Goal: Task Accomplishment & Management: Complete application form

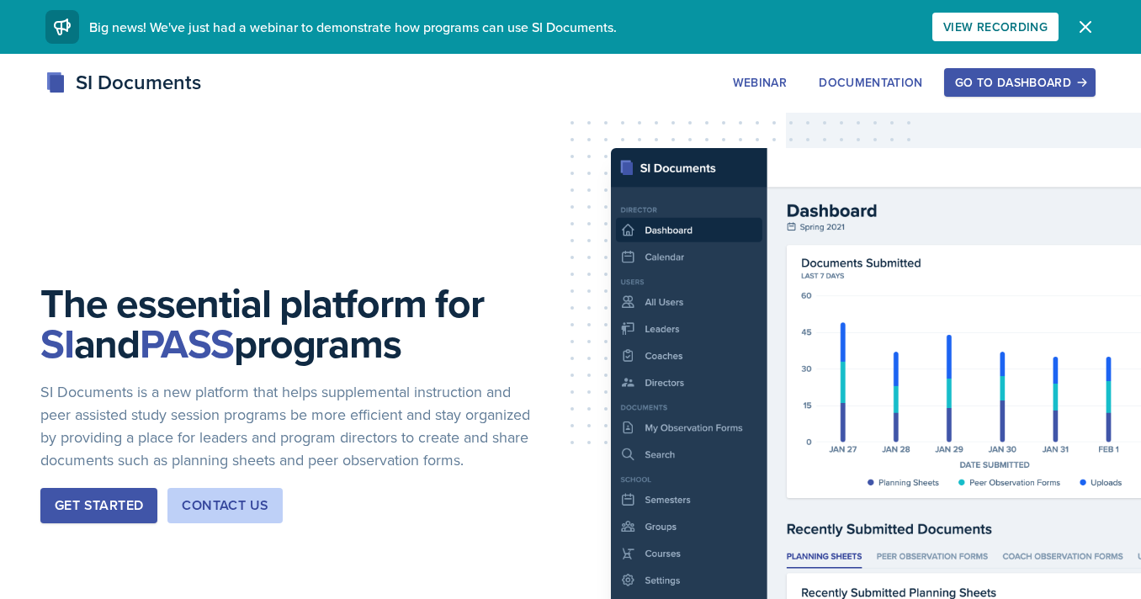
click at [999, 81] on div "Go to Dashboard" at bounding box center [1020, 82] width 130 height 13
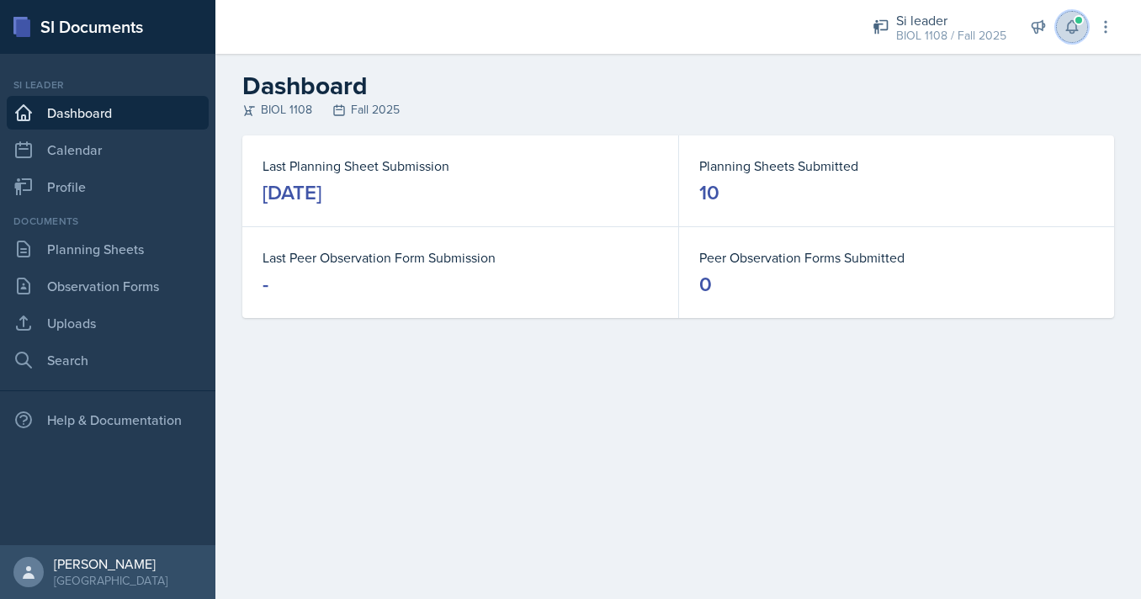
click at [1067, 35] on icon at bounding box center [1072, 27] width 17 height 17
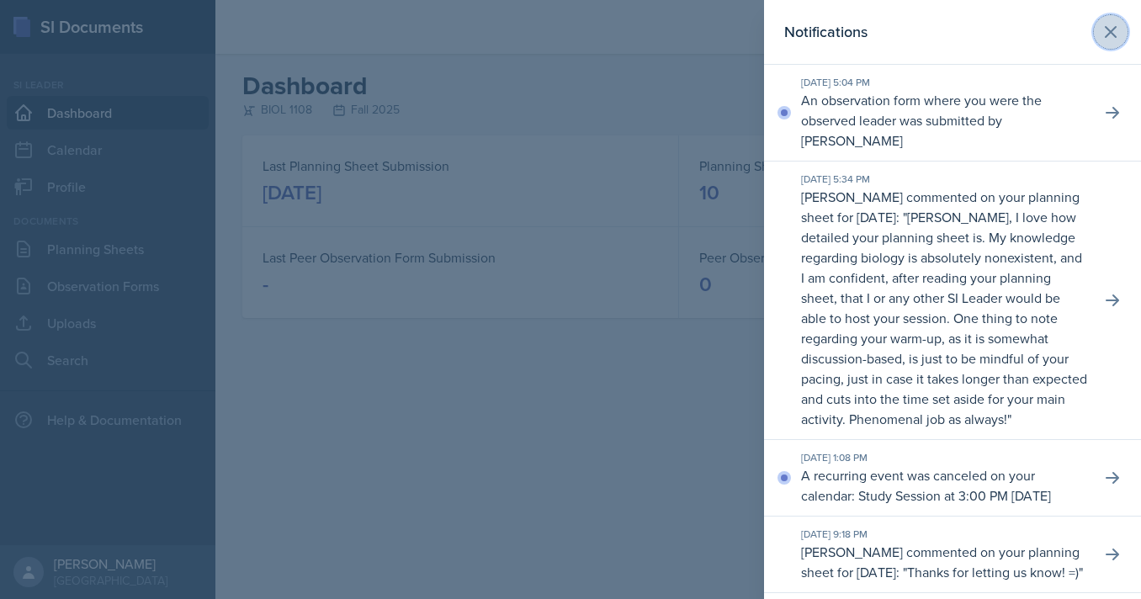
click at [1103, 24] on icon at bounding box center [1111, 32] width 20 height 20
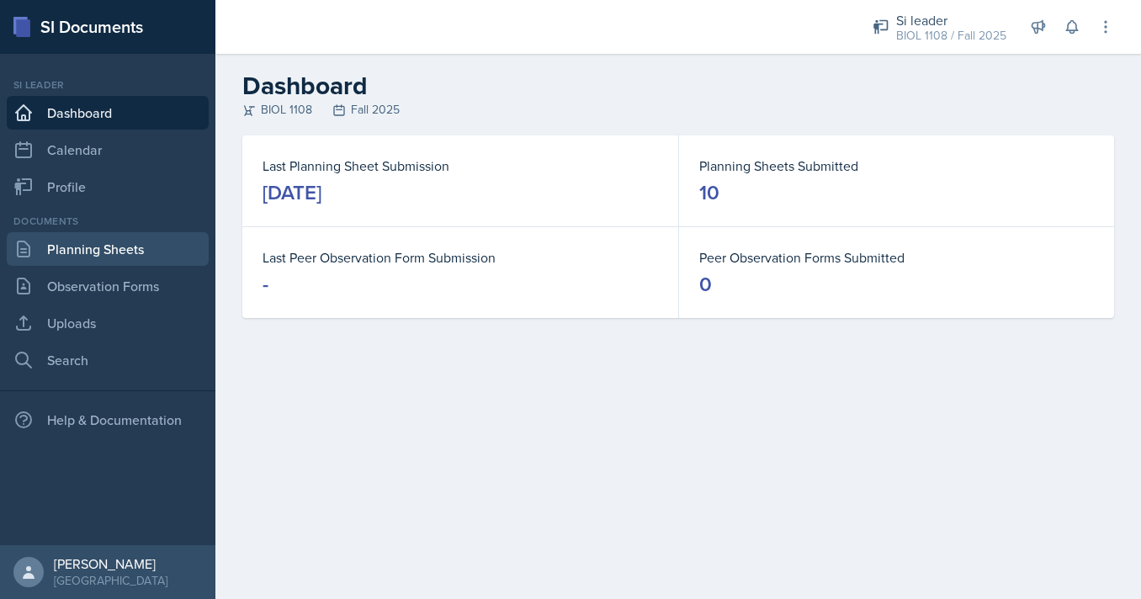
click at [161, 240] on link "Planning Sheets" at bounding box center [108, 249] width 202 height 34
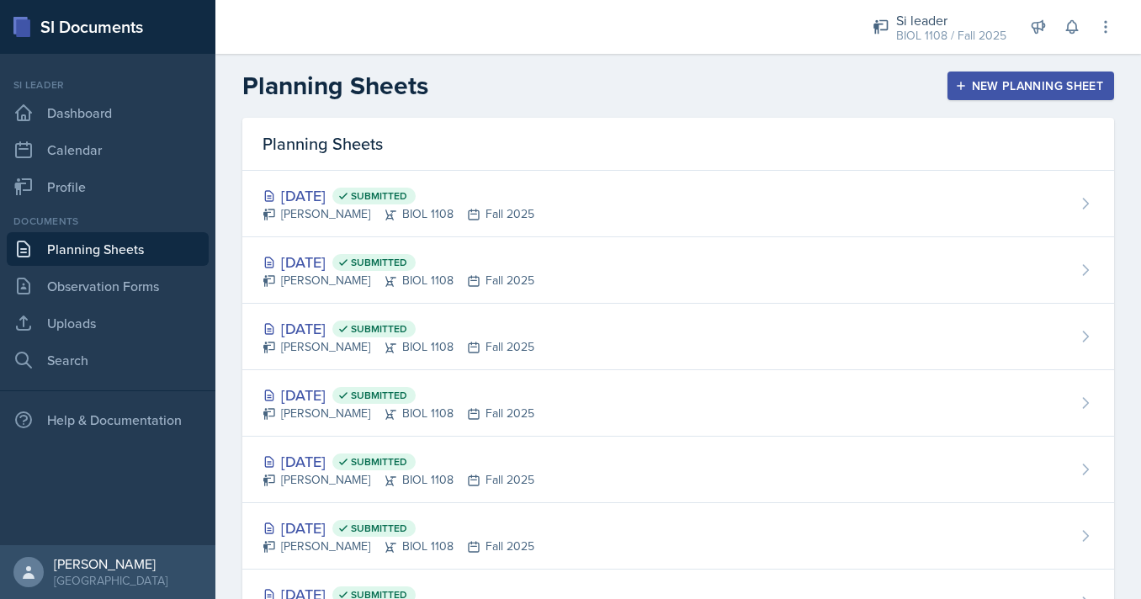
click at [1008, 95] on button "New Planning Sheet" at bounding box center [1031, 86] width 167 height 29
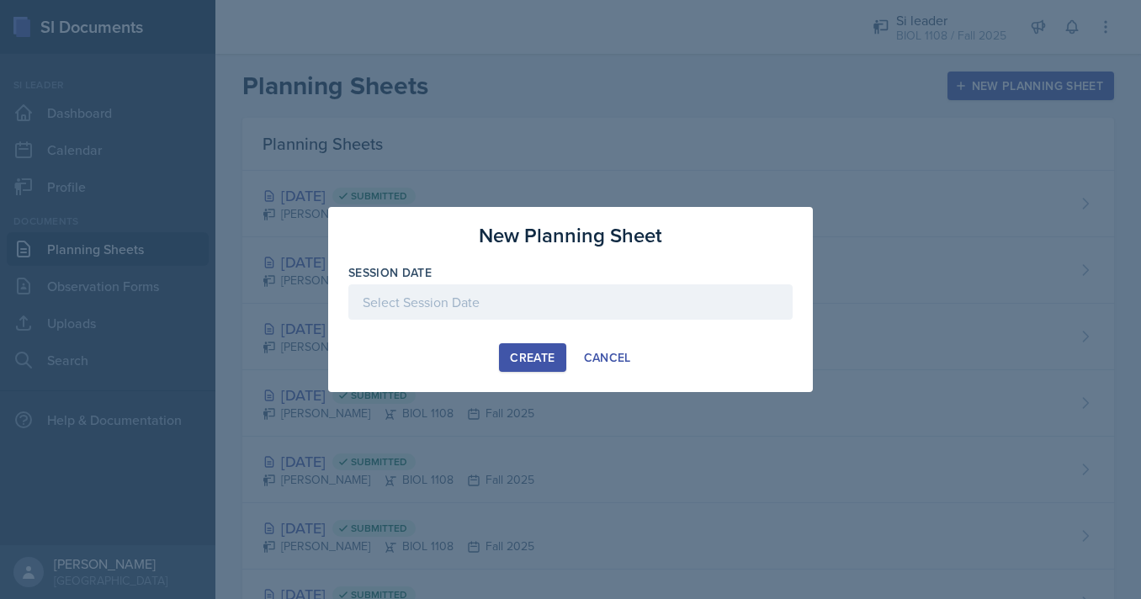
click at [648, 306] on div at bounding box center [570, 301] width 444 height 35
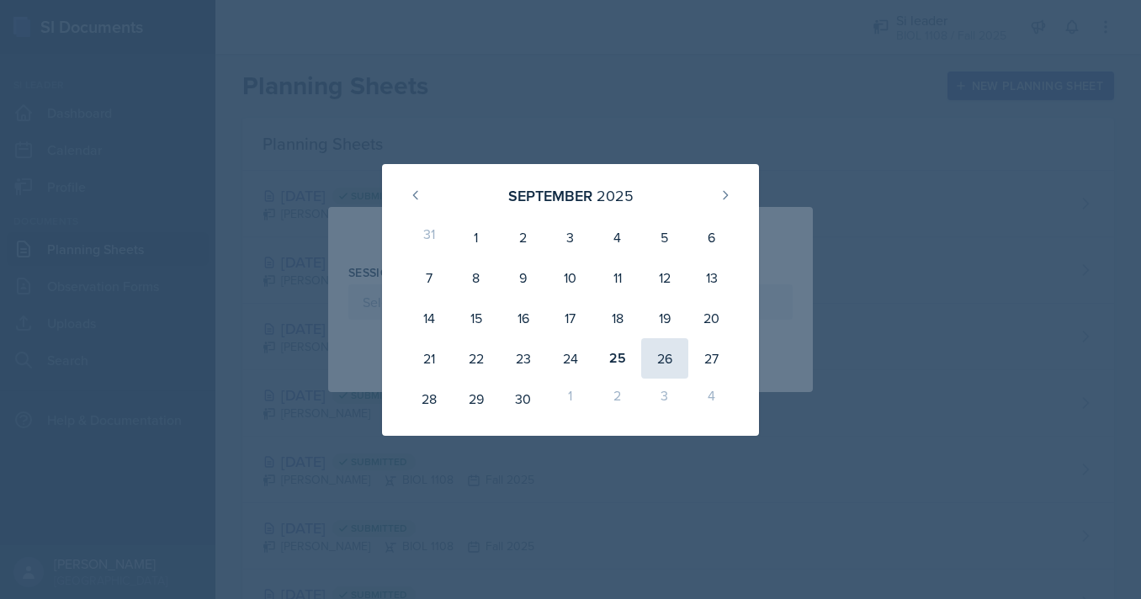
click at [654, 353] on div "26" at bounding box center [664, 358] width 47 height 40
type input "September 26th, 2025"
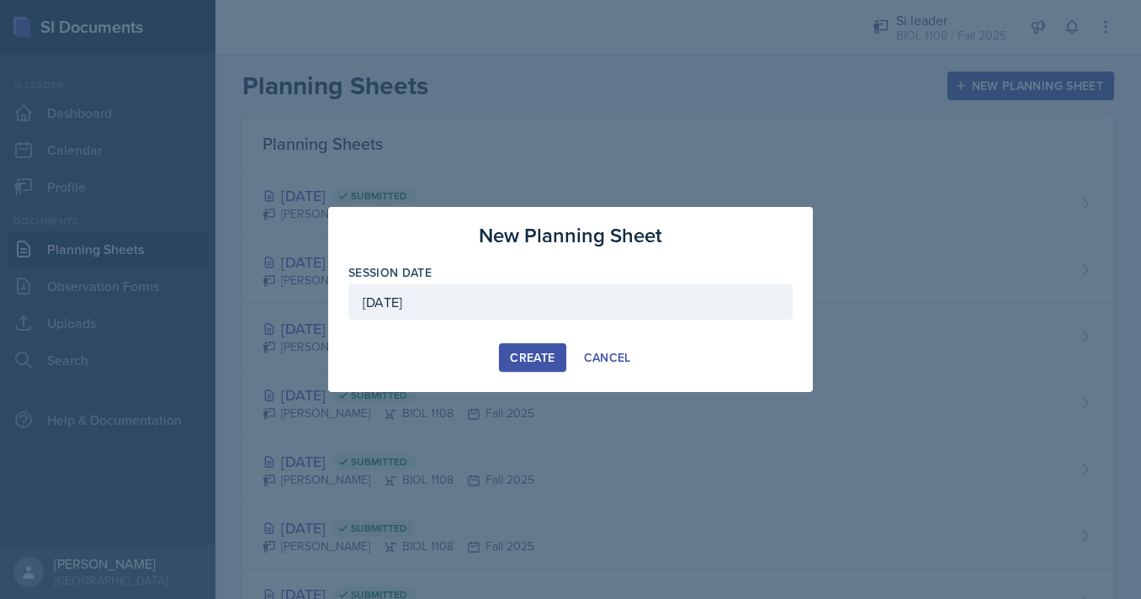
click at [523, 343] on div "New Planning Sheet Session Date September 26th, 2025 September 2025 31 1 2 3 4 …" at bounding box center [570, 299] width 485 height 185
click at [522, 348] on button "Create" at bounding box center [532, 357] width 66 height 29
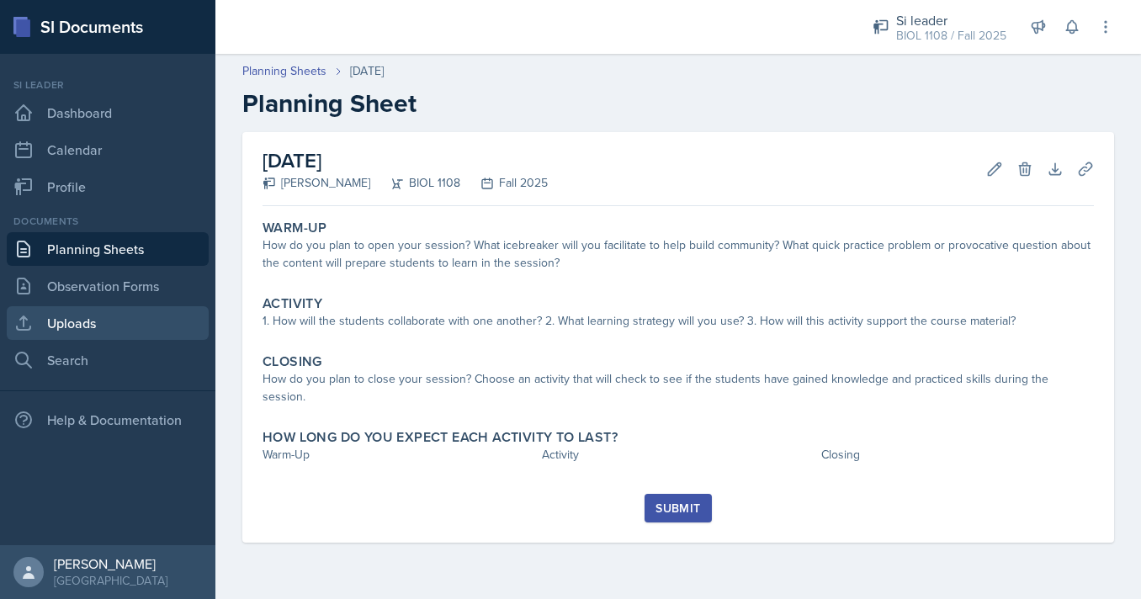
click at [95, 328] on link "Uploads" at bounding box center [108, 323] width 202 height 34
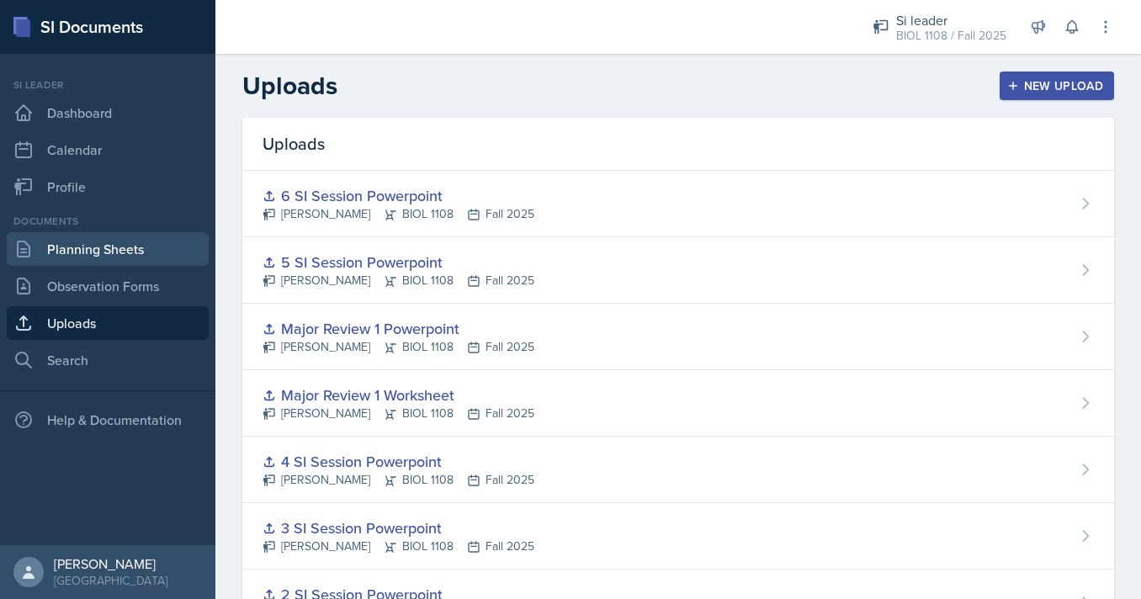
click at [87, 255] on link "Planning Sheets" at bounding box center [108, 249] width 202 height 34
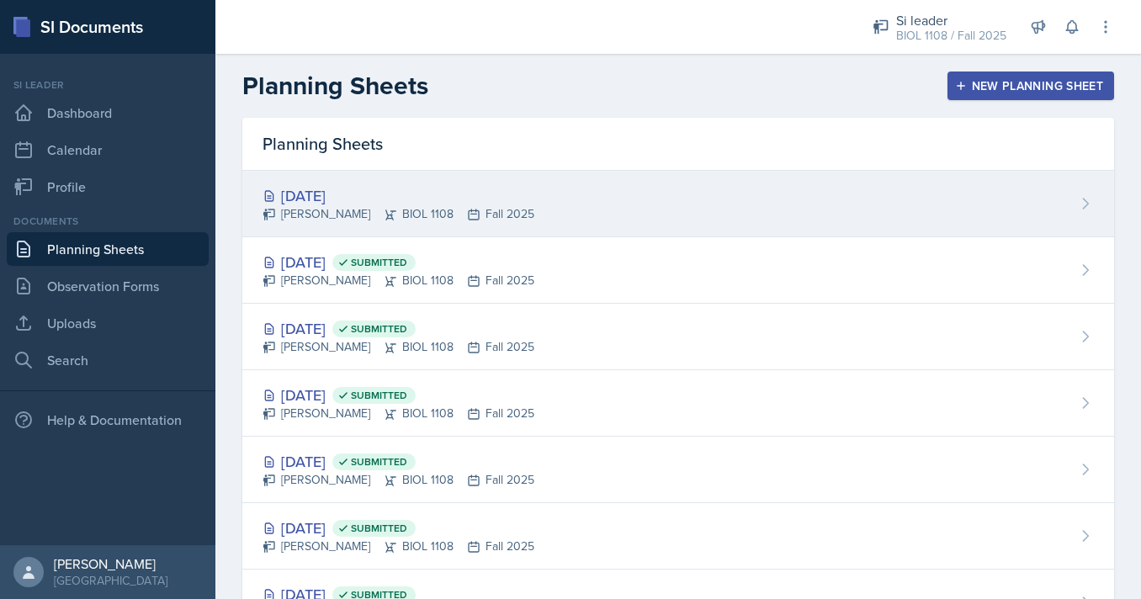
click at [607, 217] on div "Sep 26th, 2025 Nathan Corrigan BIOL 1108 Fall 2025" at bounding box center [678, 204] width 872 height 66
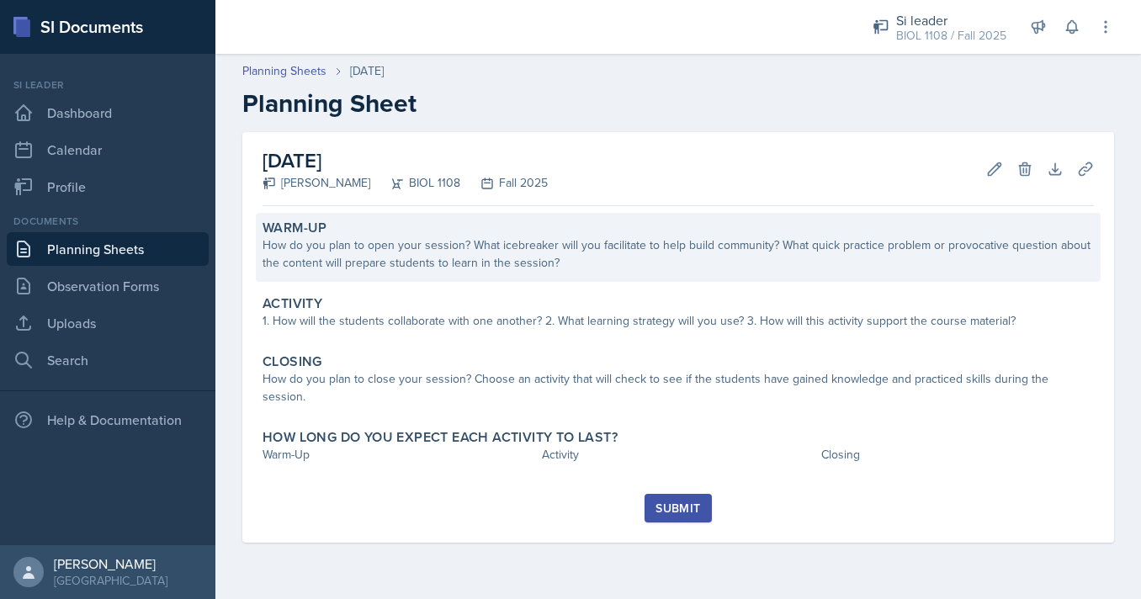
click at [502, 247] on div "How do you plan to open your session? What icebreaker will you facilitate to he…" at bounding box center [679, 253] width 832 height 35
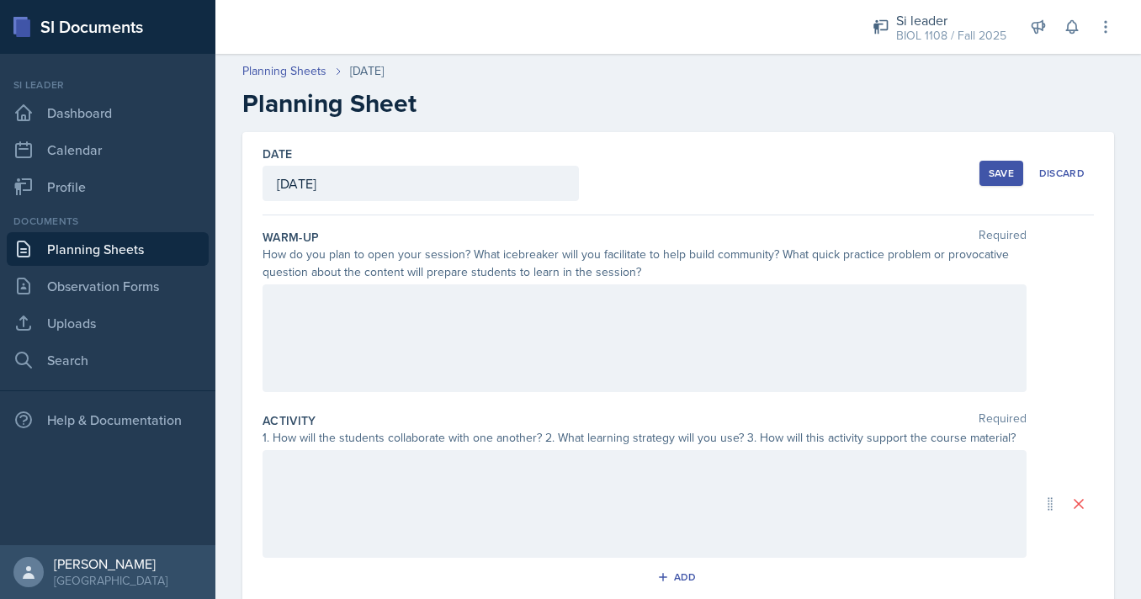
click at [484, 320] on div at bounding box center [645, 338] width 764 height 108
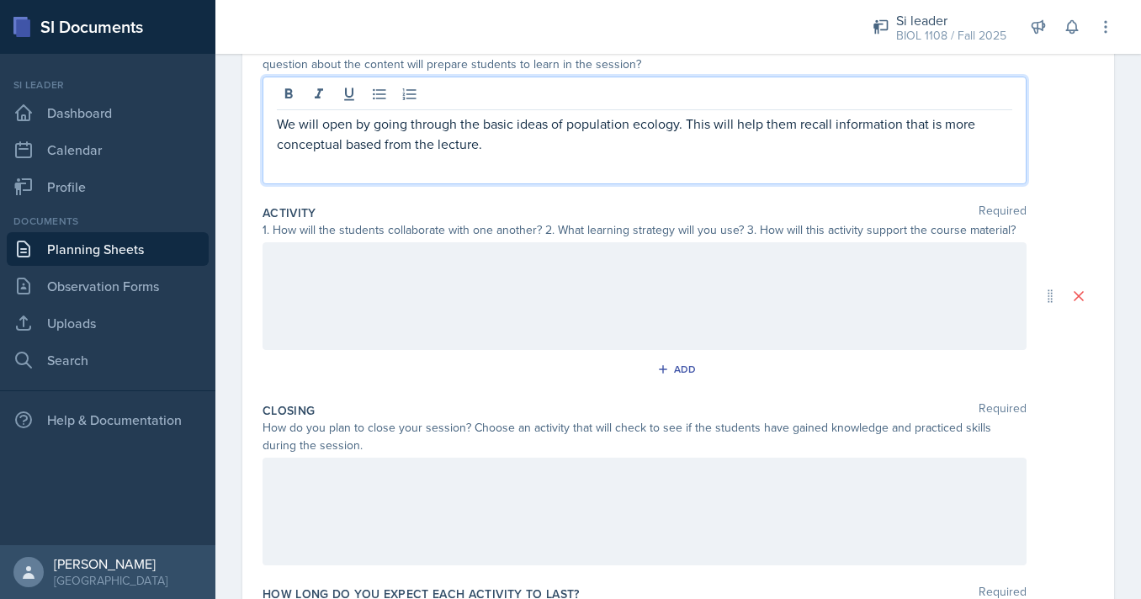
scroll to position [212, 0]
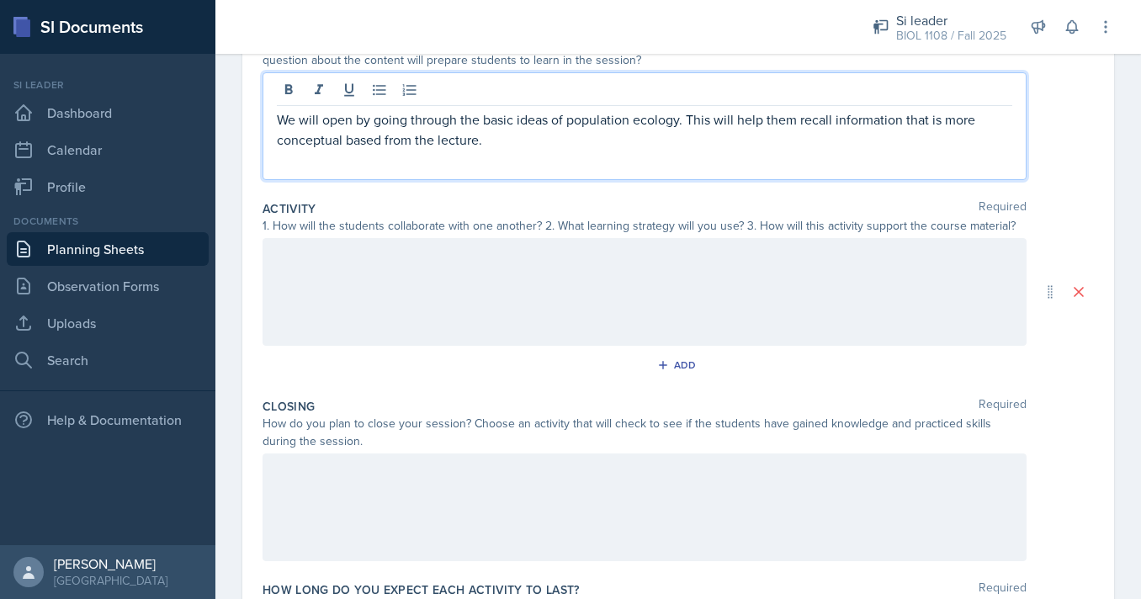
click at [551, 288] on div at bounding box center [645, 292] width 764 height 108
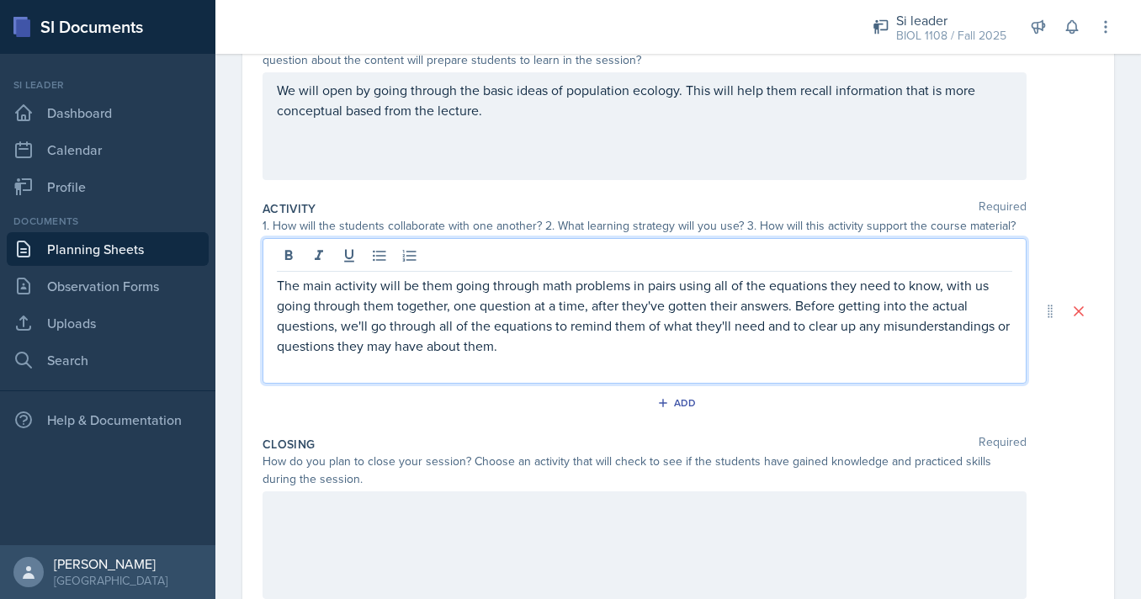
scroll to position [373, 0]
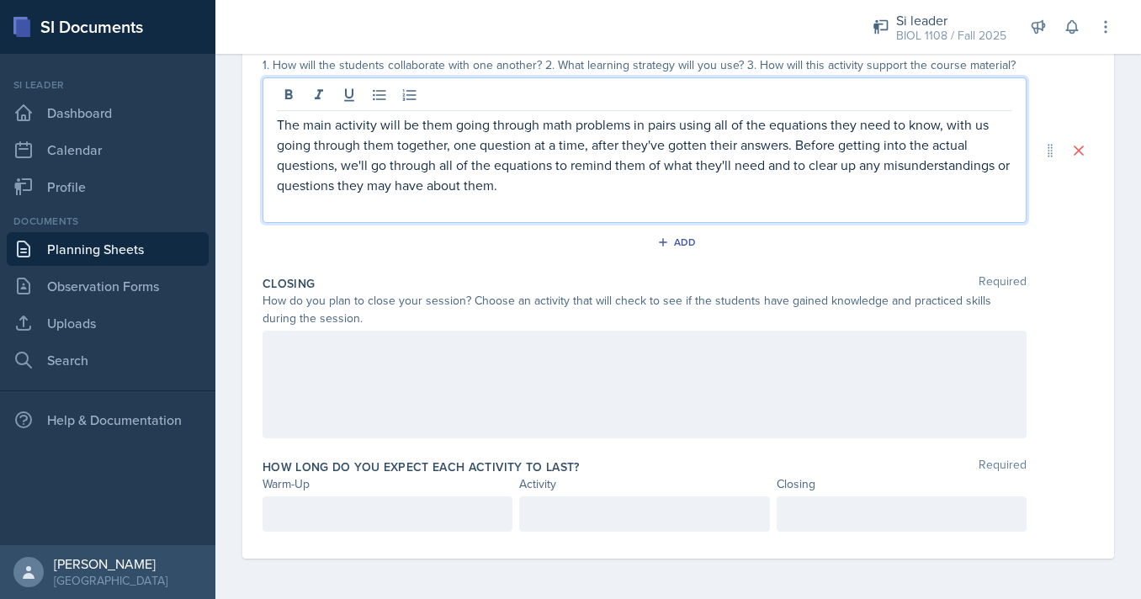
click at [587, 397] on div at bounding box center [645, 385] width 764 height 108
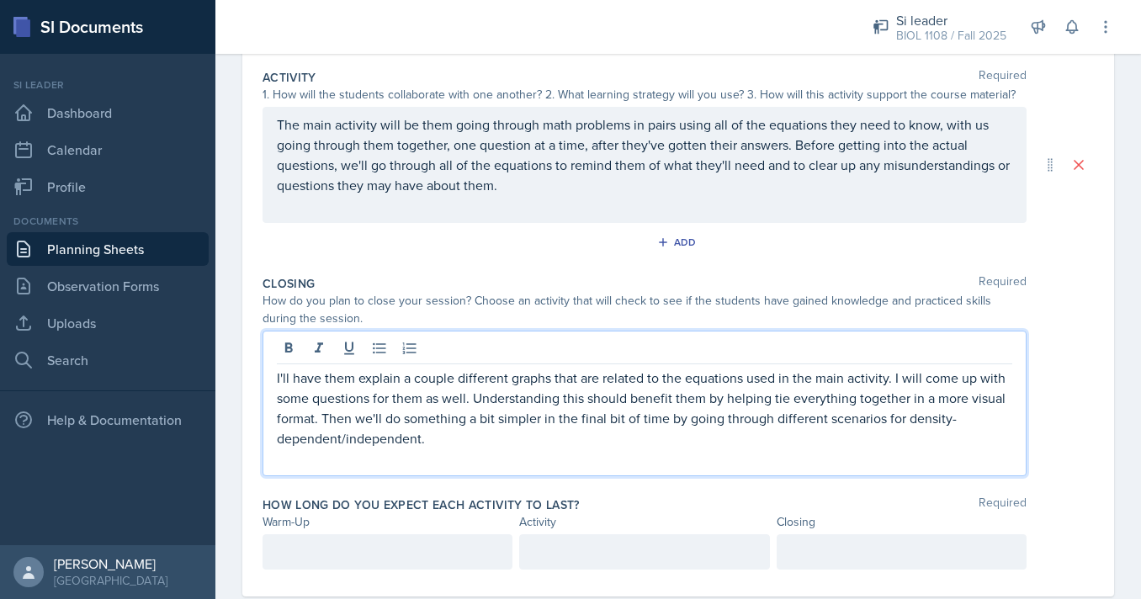
scroll to position [381, 0]
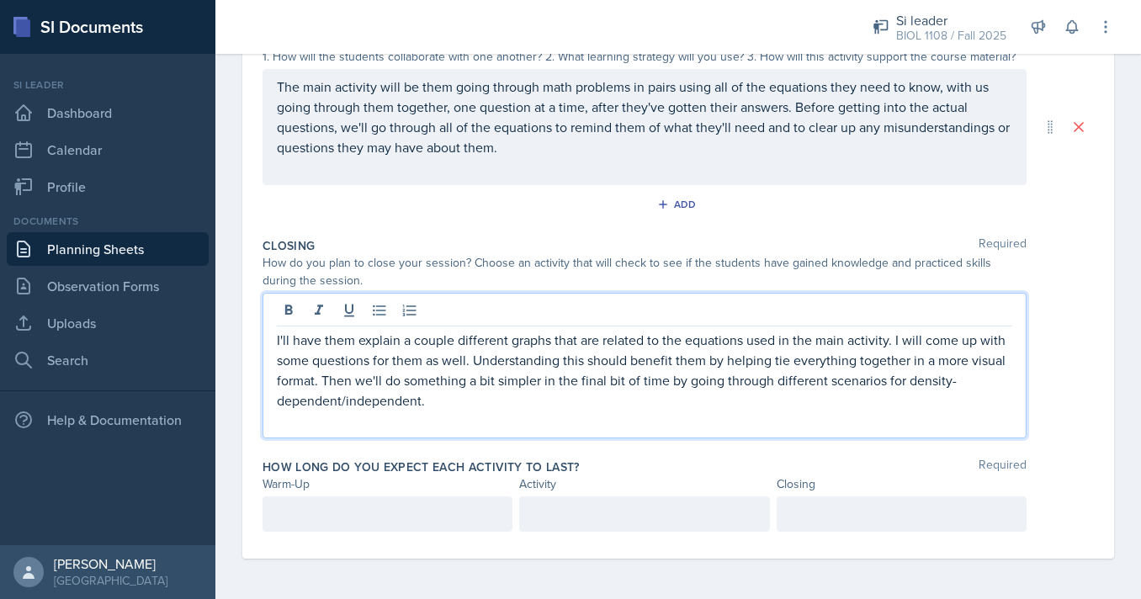
click at [436, 510] on div at bounding box center [388, 514] width 250 height 35
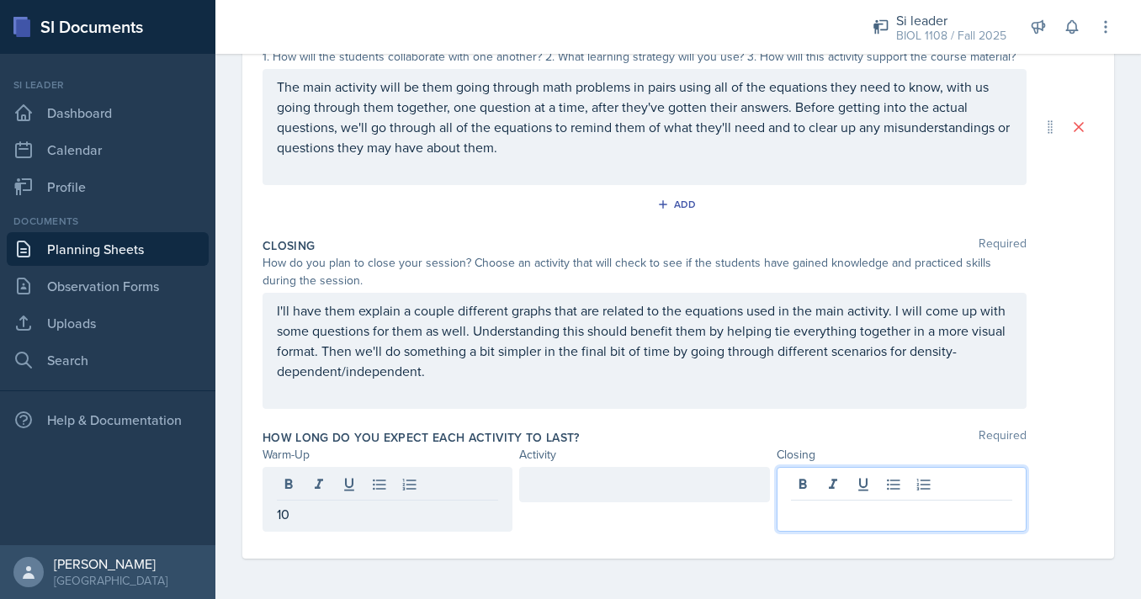
click at [856, 485] on div at bounding box center [902, 499] width 250 height 65
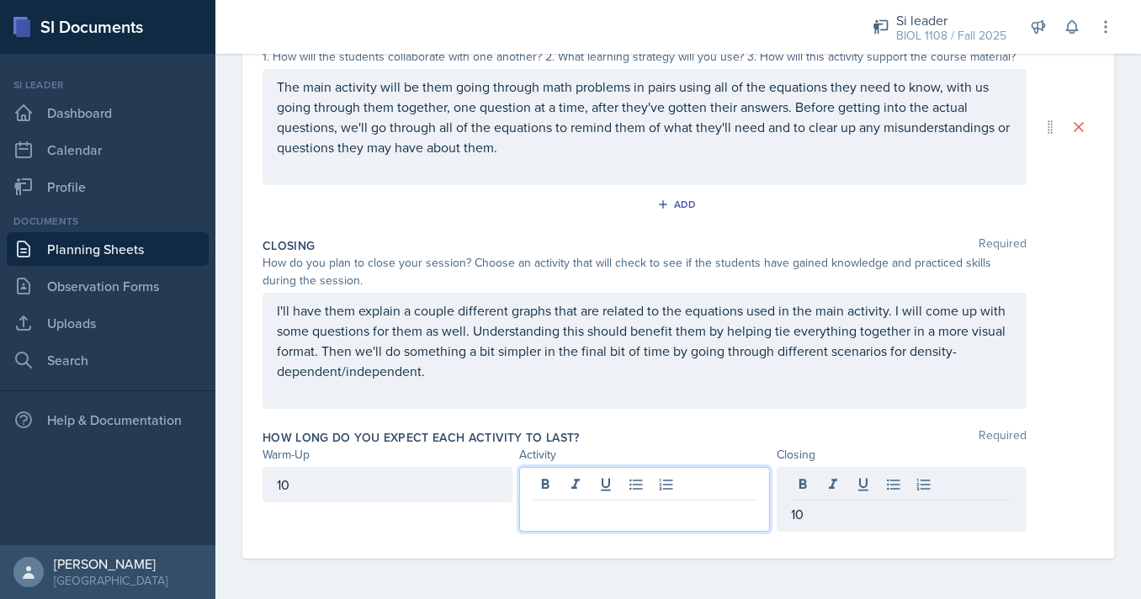
click at [680, 483] on div at bounding box center [644, 499] width 250 height 65
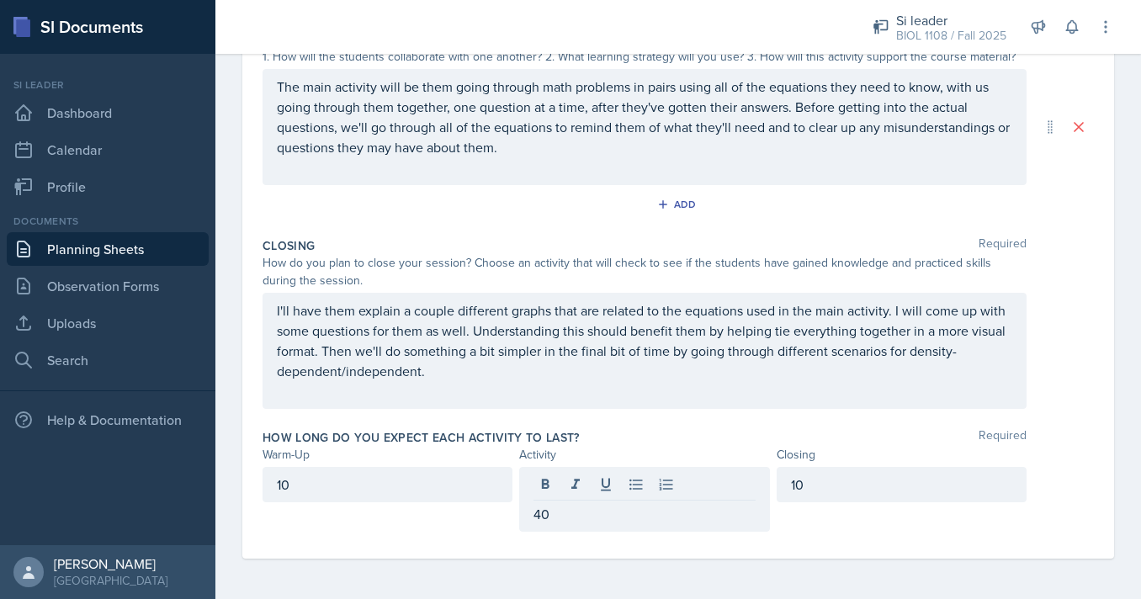
click at [626, 561] on div "Date September 26th, 2025 September 2025 31 1 2 3 4 5 6 7 8 9 10 11 12 13 14 15…" at bounding box center [678, 175] width 926 height 848
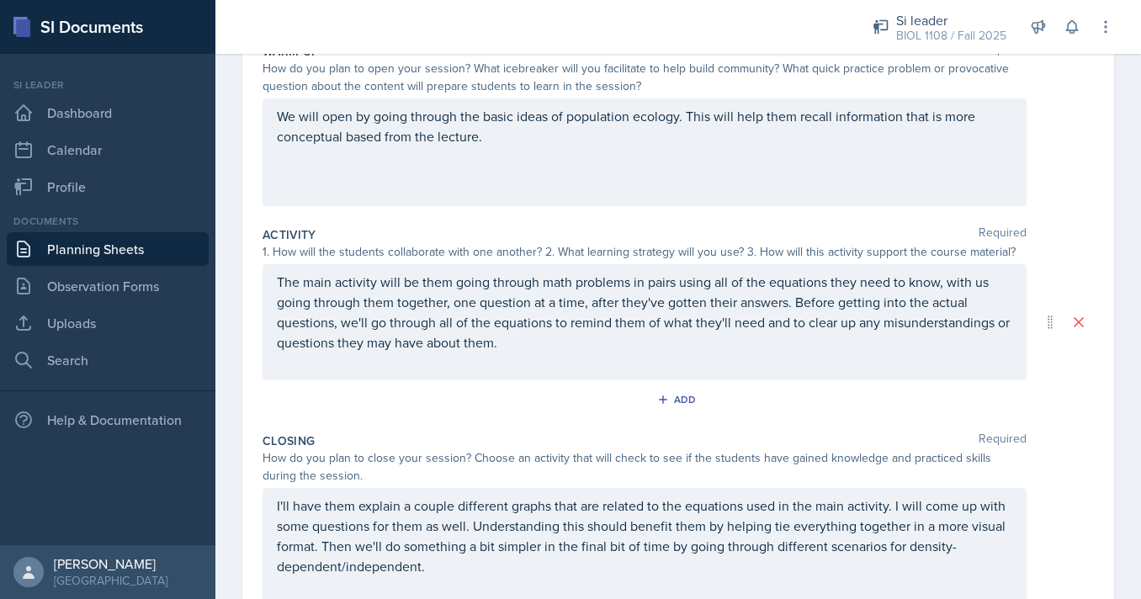
scroll to position [0, 0]
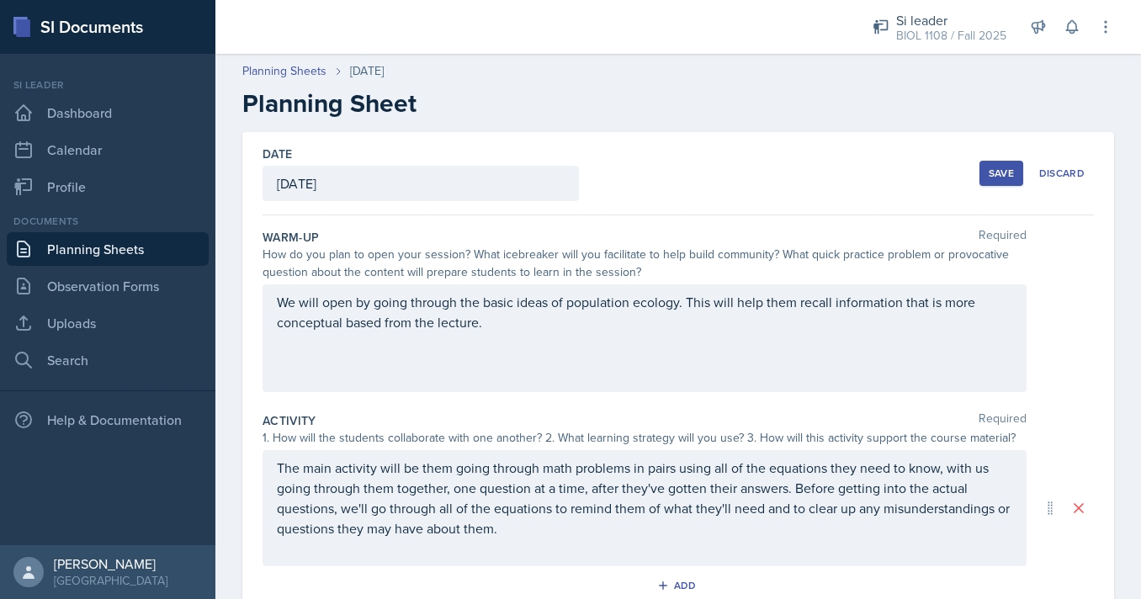
click at [1001, 167] on div "Save" at bounding box center [1001, 173] width 25 height 13
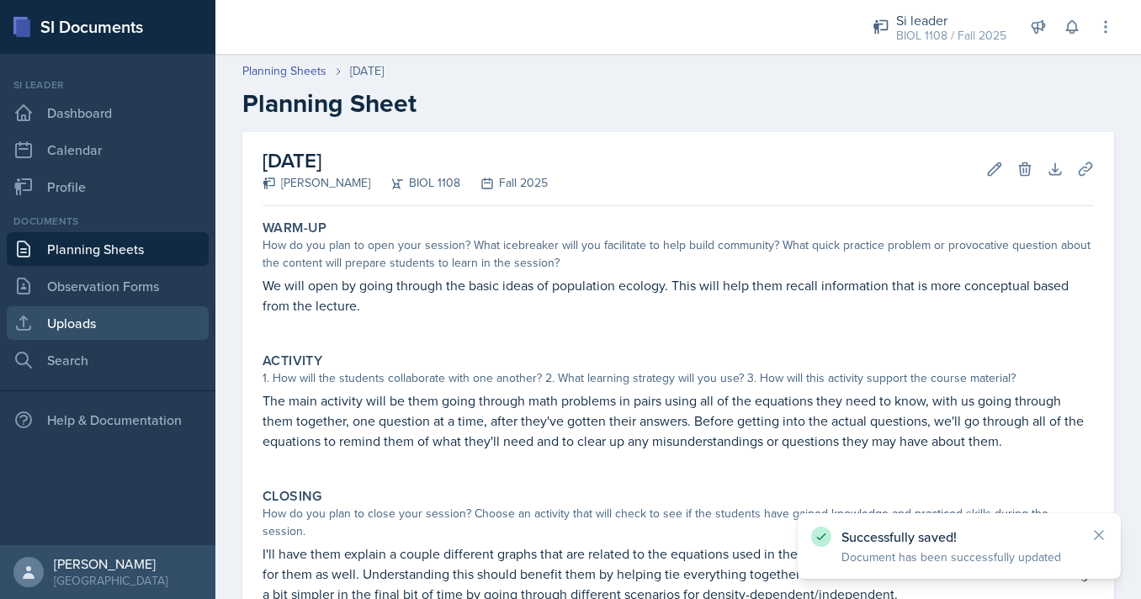
click at [134, 329] on link "Uploads" at bounding box center [108, 323] width 202 height 34
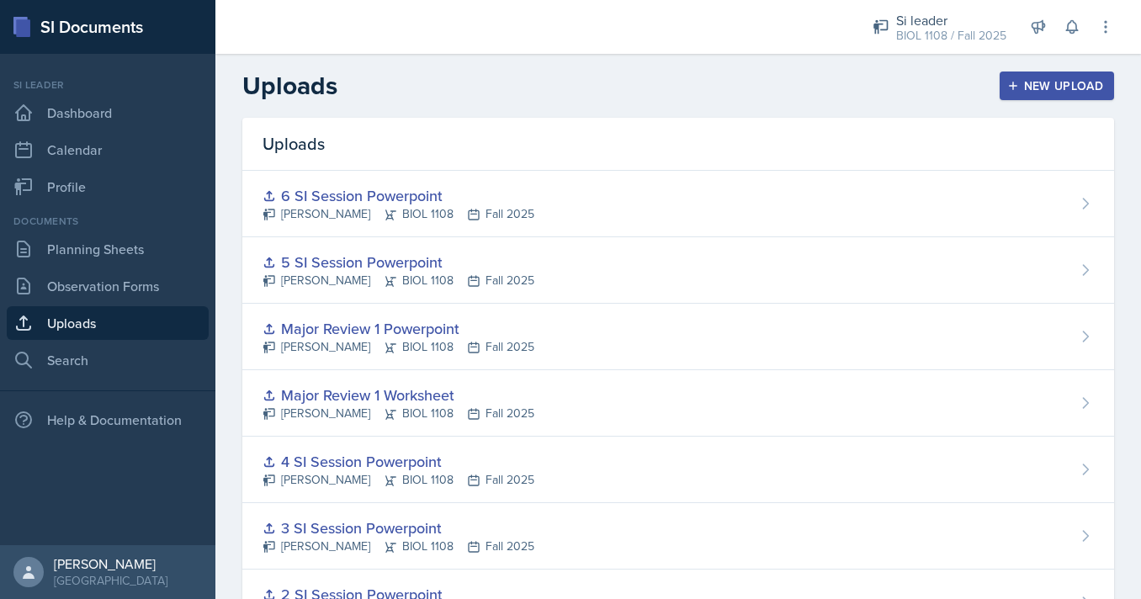
click at [1016, 86] on icon "button" at bounding box center [1013, 86] width 8 height 8
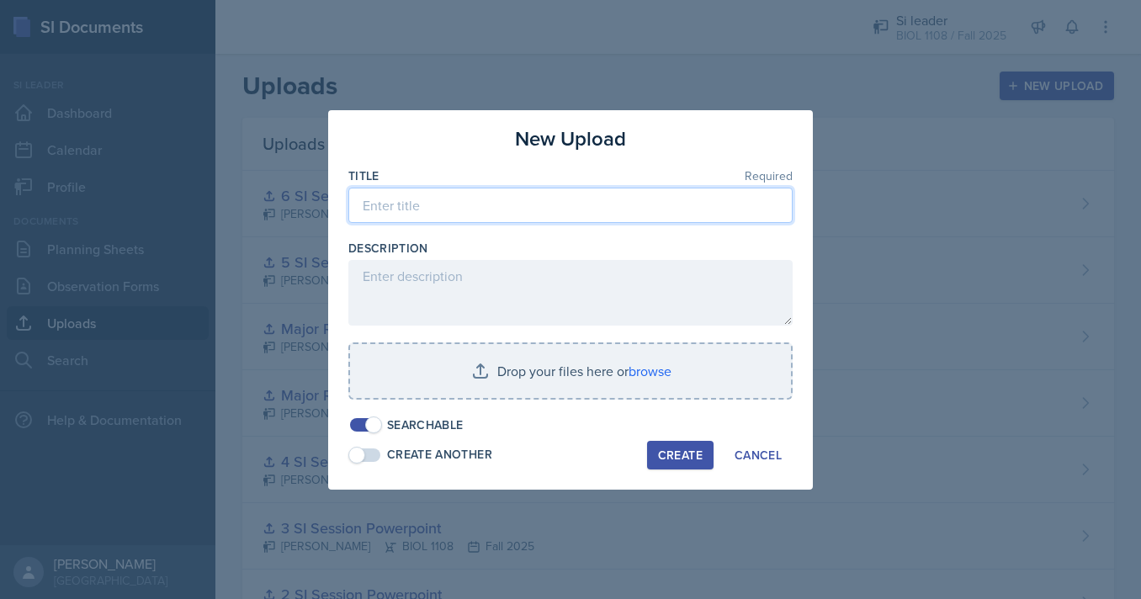
click at [608, 200] on input at bounding box center [570, 205] width 444 height 35
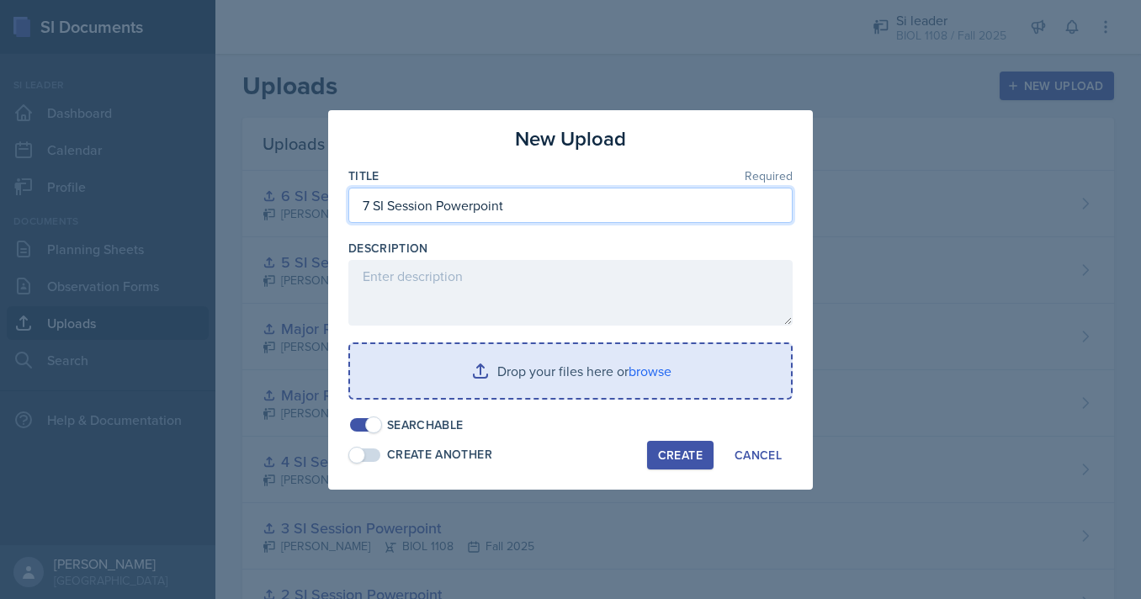
type input "7 SI Session Powerpoint"
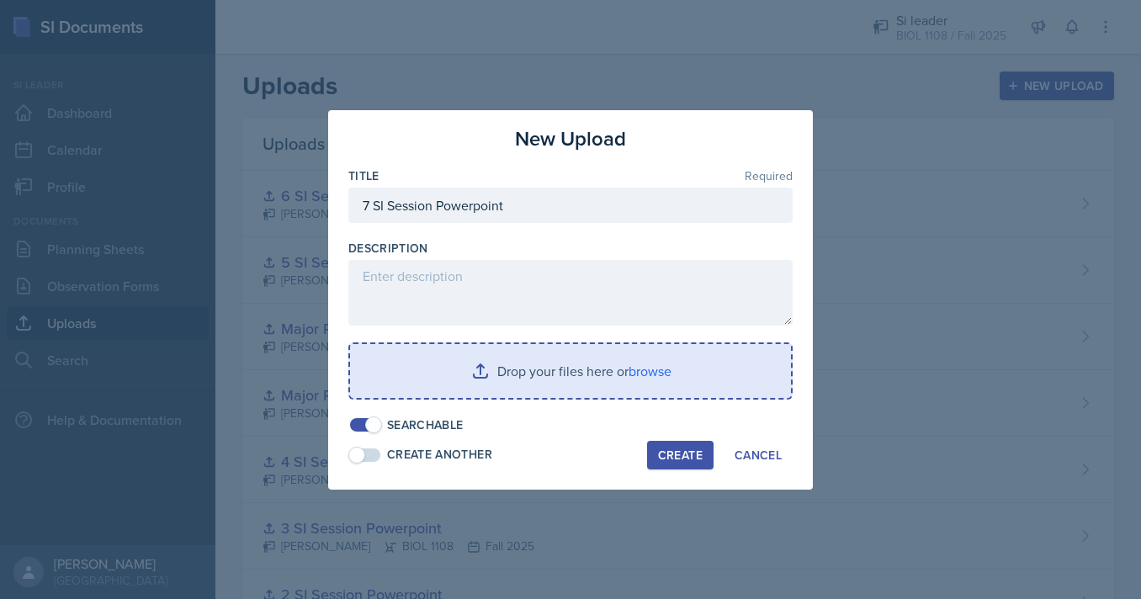
click at [538, 359] on input "file" at bounding box center [570, 371] width 441 height 54
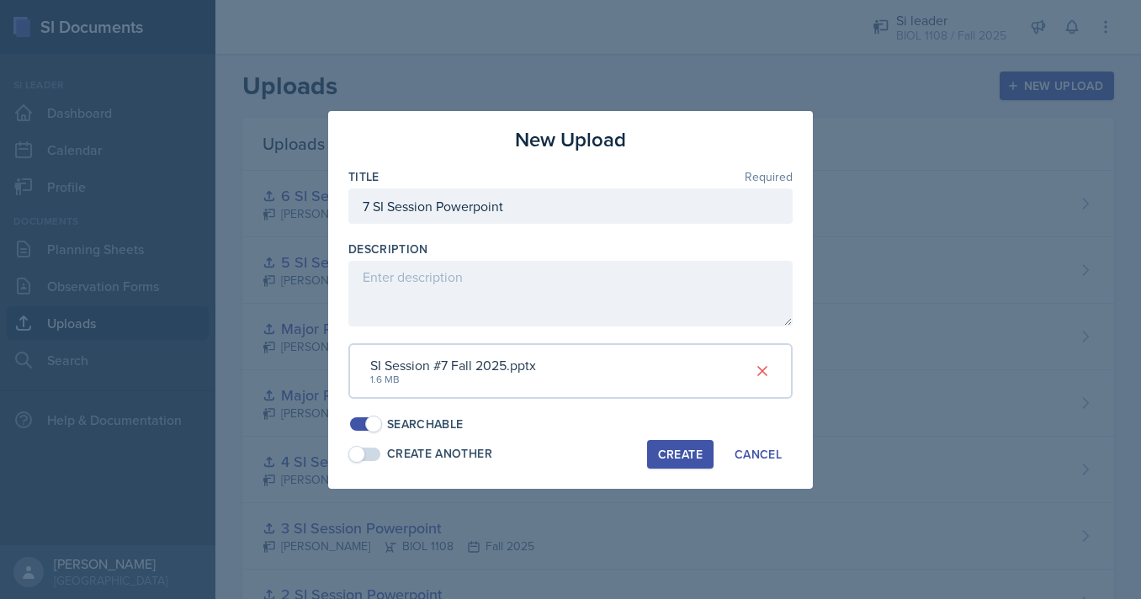
click at [678, 445] on button "Create" at bounding box center [680, 454] width 66 height 29
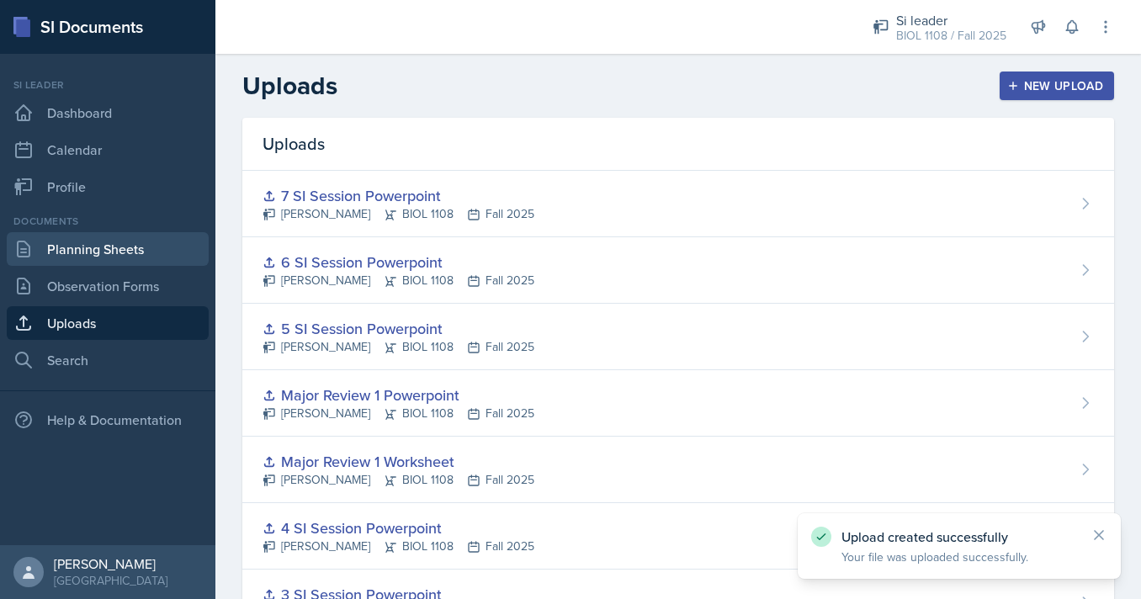
click at [157, 257] on link "Planning Sheets" at bounding box center [108, 249] width 202 height 34
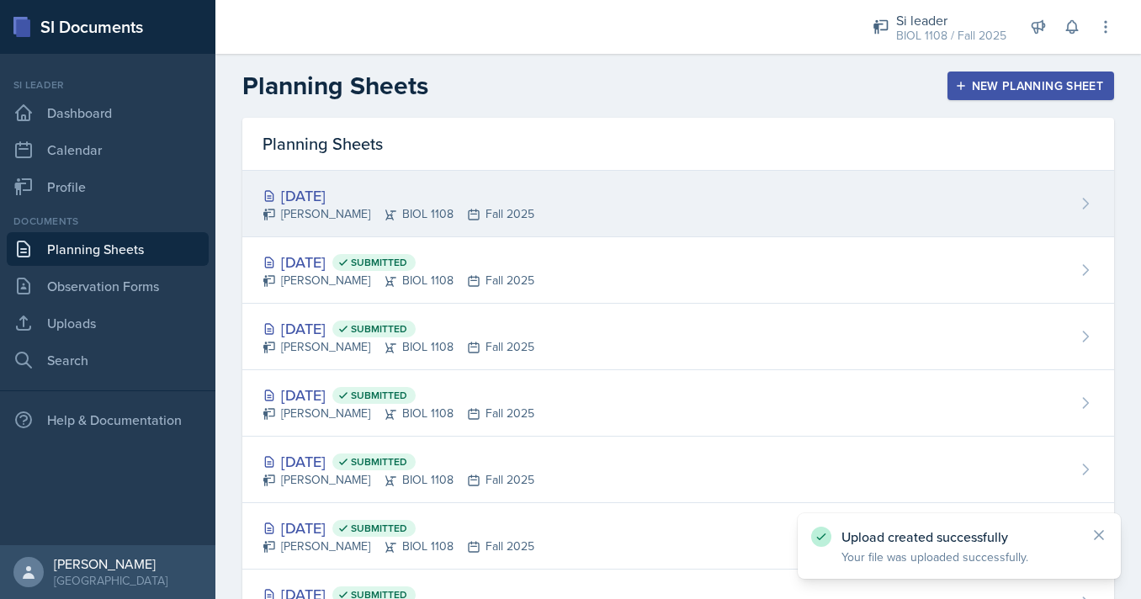
click at [693, 190] on div "Sep 26th, 2025 Nathan Corrigan BIOL 1108 Fall 2025" at bounding box center [678, 204] width 872 height 66
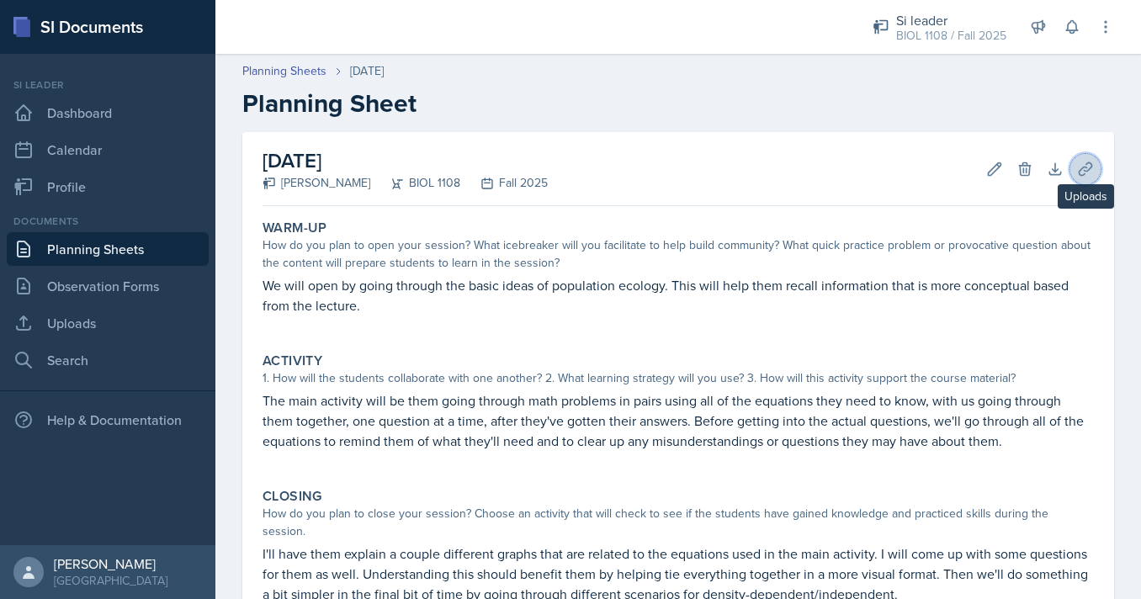
click at [1082, 167] on icon at bounding box center [1085, 169] width 17 height 17
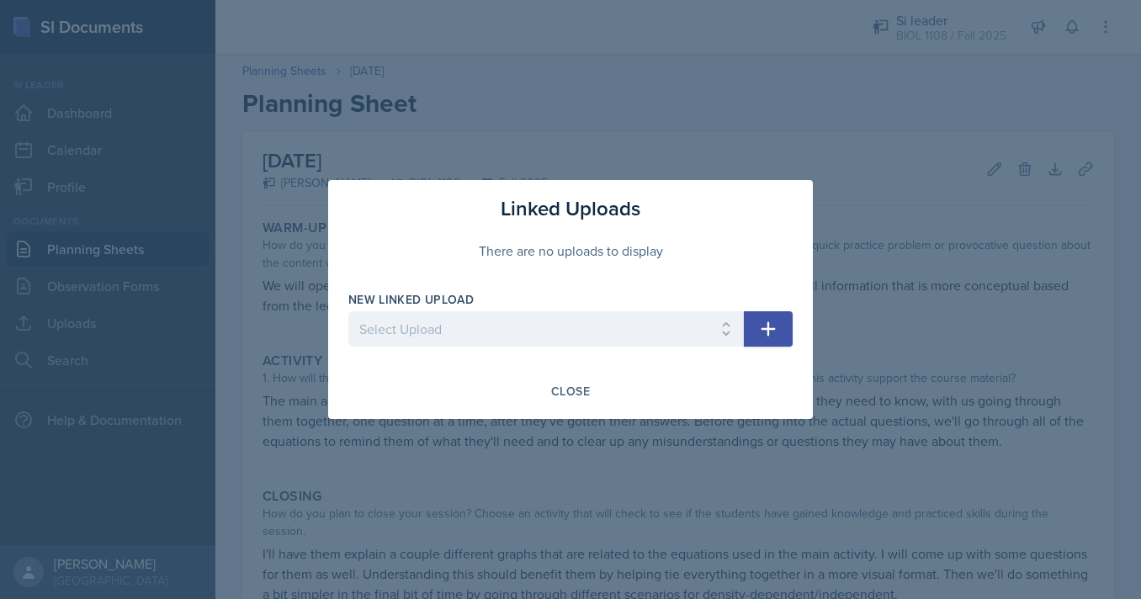
click at [773, 327] on icon "button" at bounding box center [768, 329] width 20 height 20
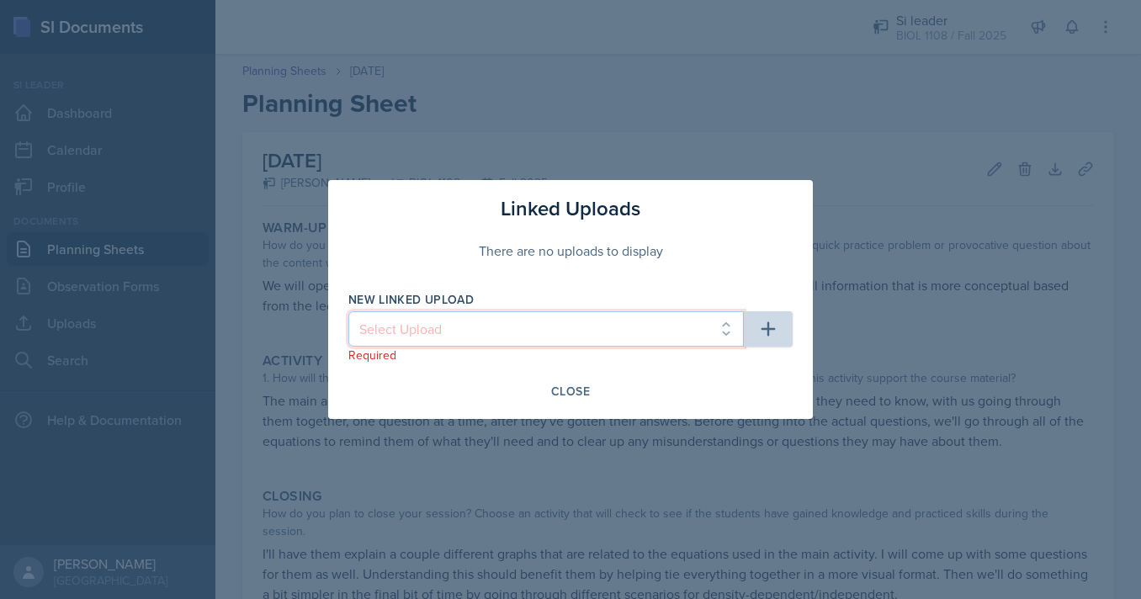
select select "332aacf4-0854-4380-b8ac-eb9560d5017e"
click option "7 SI Session Powerpoint" at bounding box center [0, 0] width 0 height 0
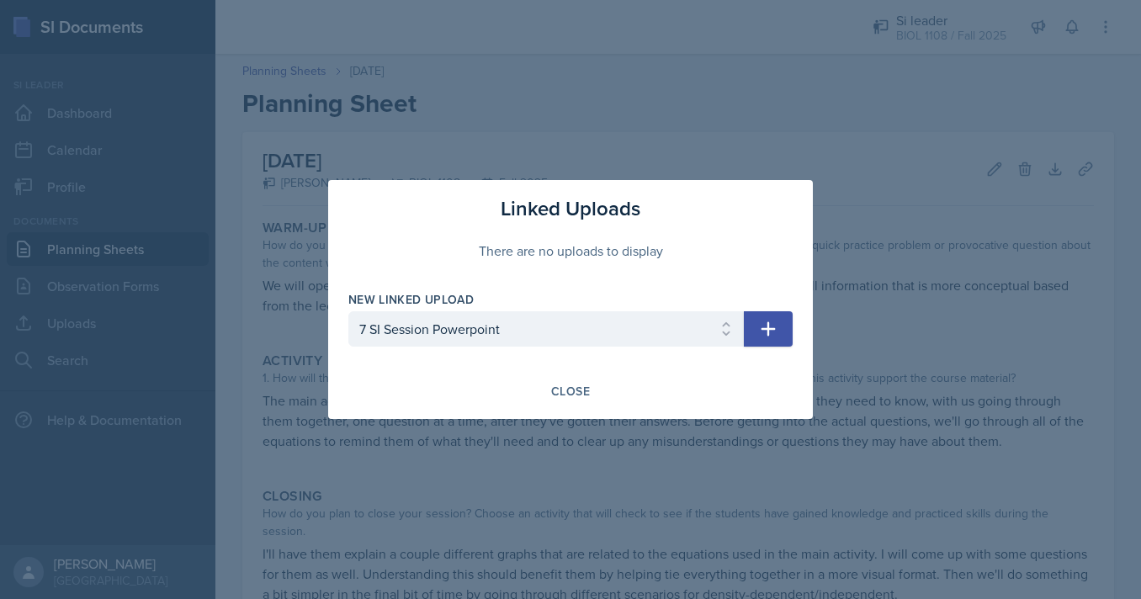
click at [765, 330] on icon "button" at bounding box center [769, 329] width 14 height 14
select select
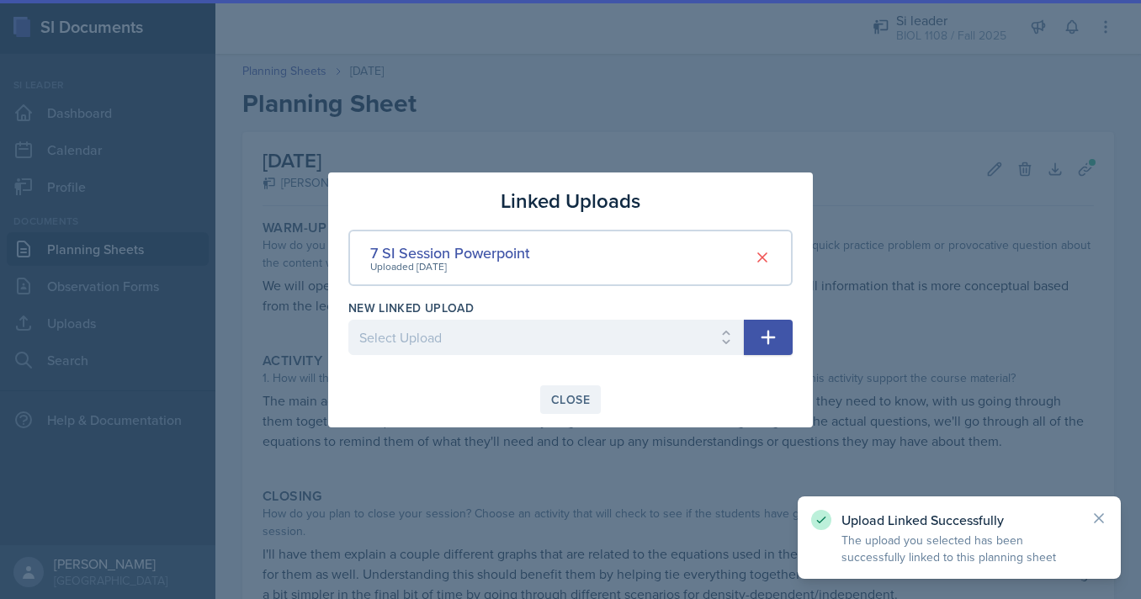
click at [563, 396] on div "Close" at bounding box center [570, 399] width 39 height 13
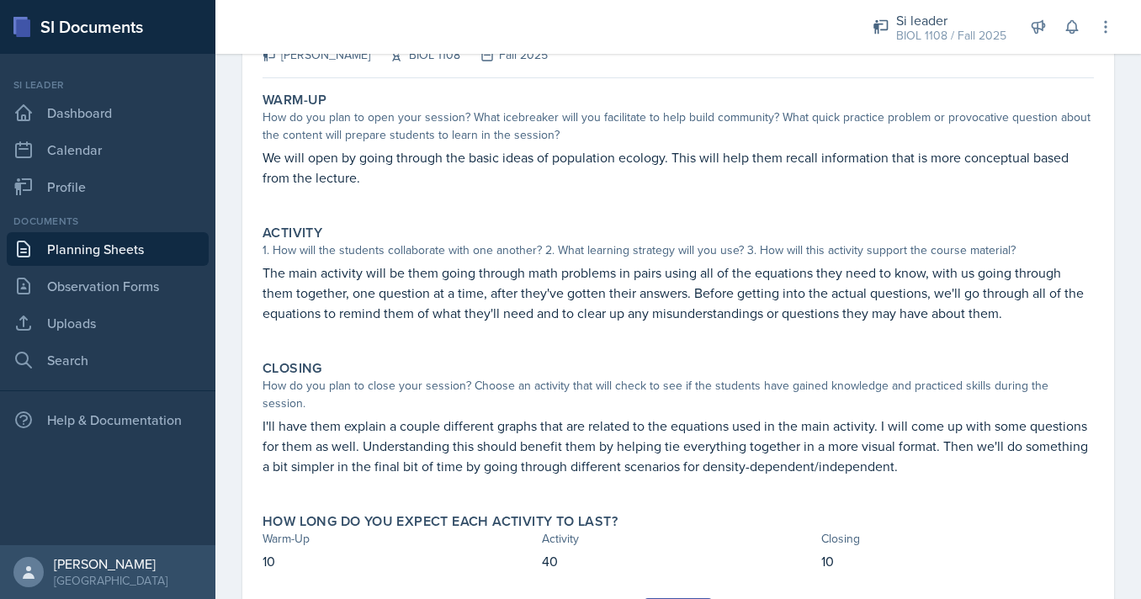
scroll to position [199, 0]
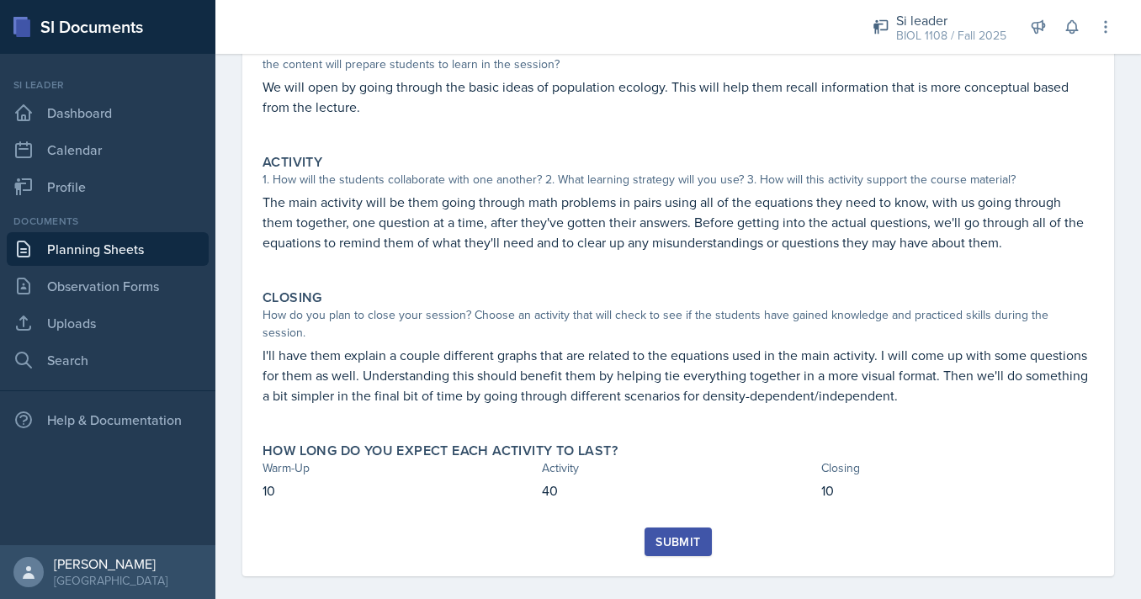
click at [687, 535] on div "Submit" at bounding box center [678, 541] width 45 height 13
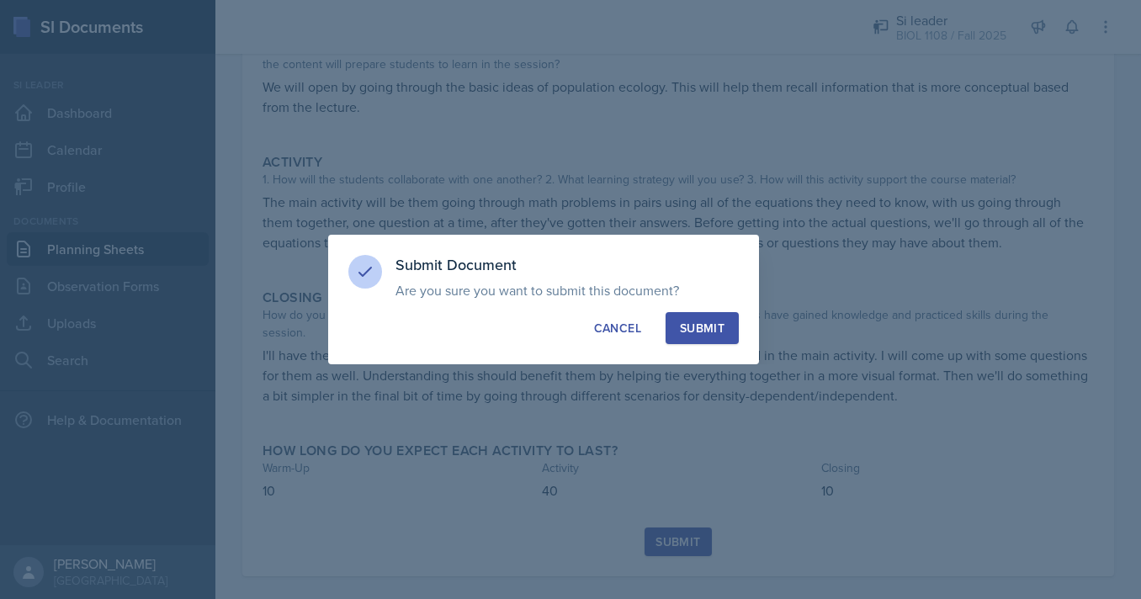
click at [710, 335] on div "Submit" at bounding box center [702, 328] width 45 height 17
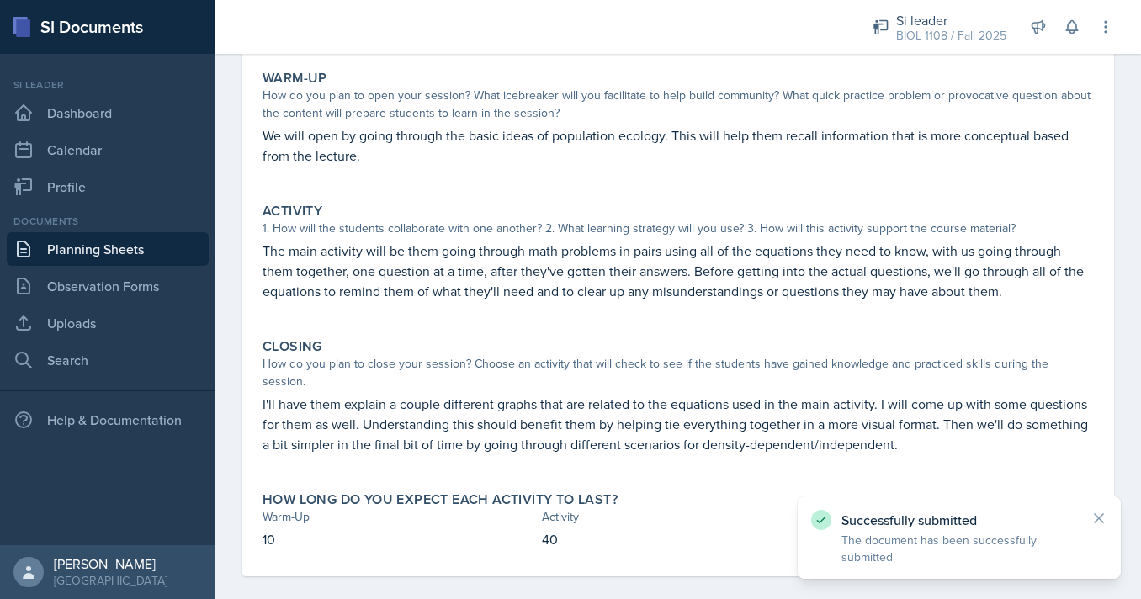
scroll to position [0, 0]
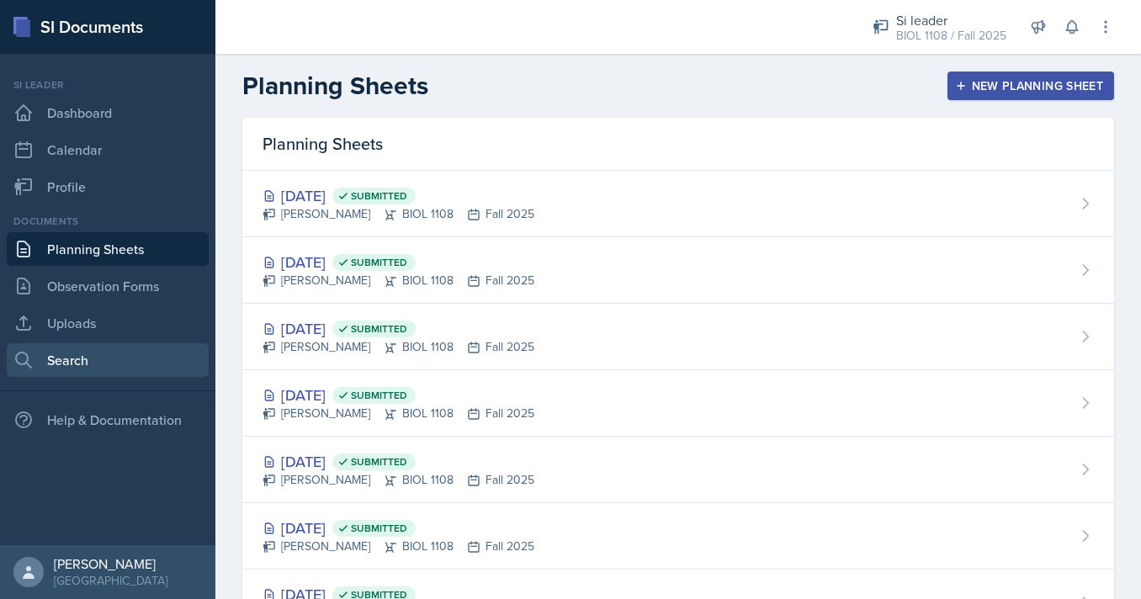
click at [46, 374] on link "Search" at bounding box center [108, 360] width 202 height 34
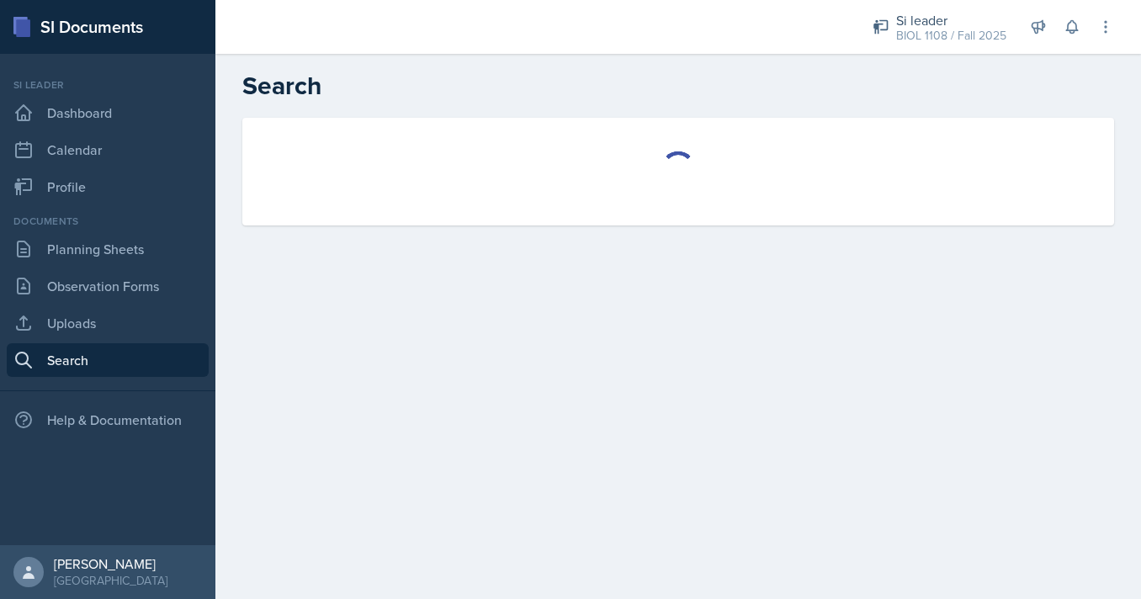
select select "all"
select select "1"
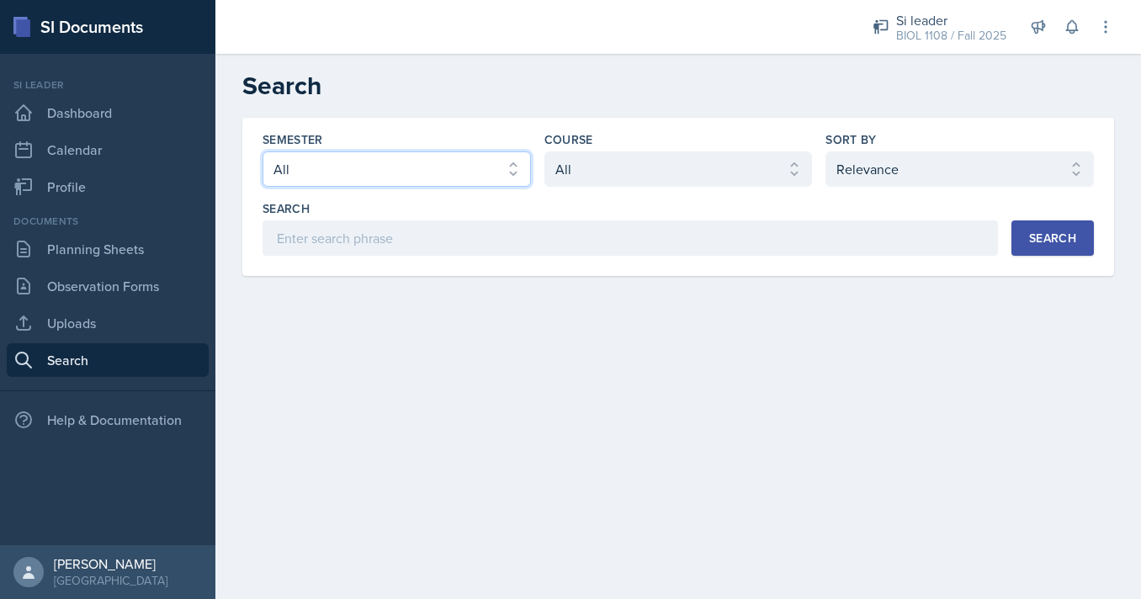
select select "e2039551-f485-4c1b-a525-5b9893bb04c4"
click option "Spring 2025" at bounding box center [0, 0] width 0 height 0
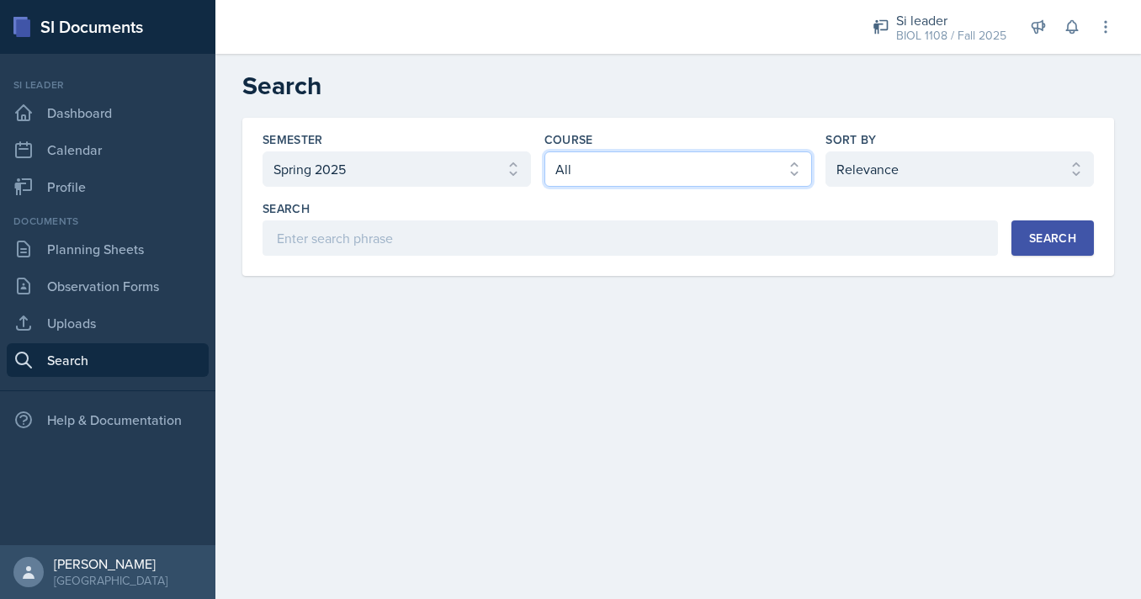
click at [545, 151] on select "Select course All ACCT 2101 ACCT 2102 ACCT 4050 ANTH 1102 ANTH 3301 ARCH 1000 A…" at bounding box center [679, 168] width 268 height 35
select select "5fcd17bf-4c83-4ef3-b338-22f7dd783e60"
click option "BIOL 1108" at bounding box center [0, 0] width 0 height 0
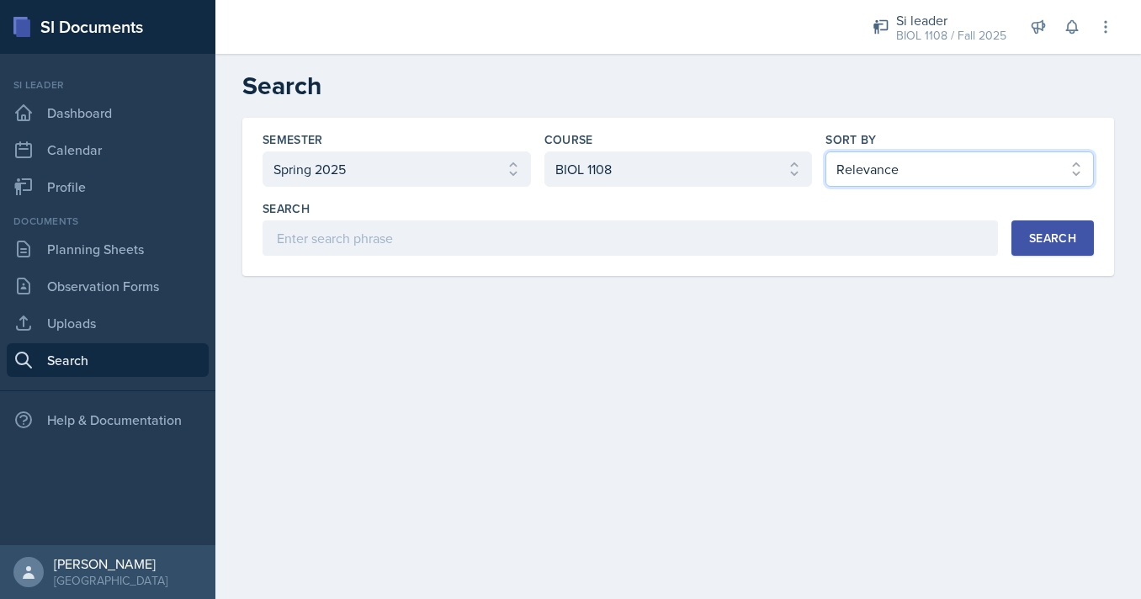
select select "2"
click option "Document Date (Asc)" at bounding box center [0, 0] width 0 height 0
click at [1022, 233] on button "Search" at bounding box center [1053, 238] width 82 height 35
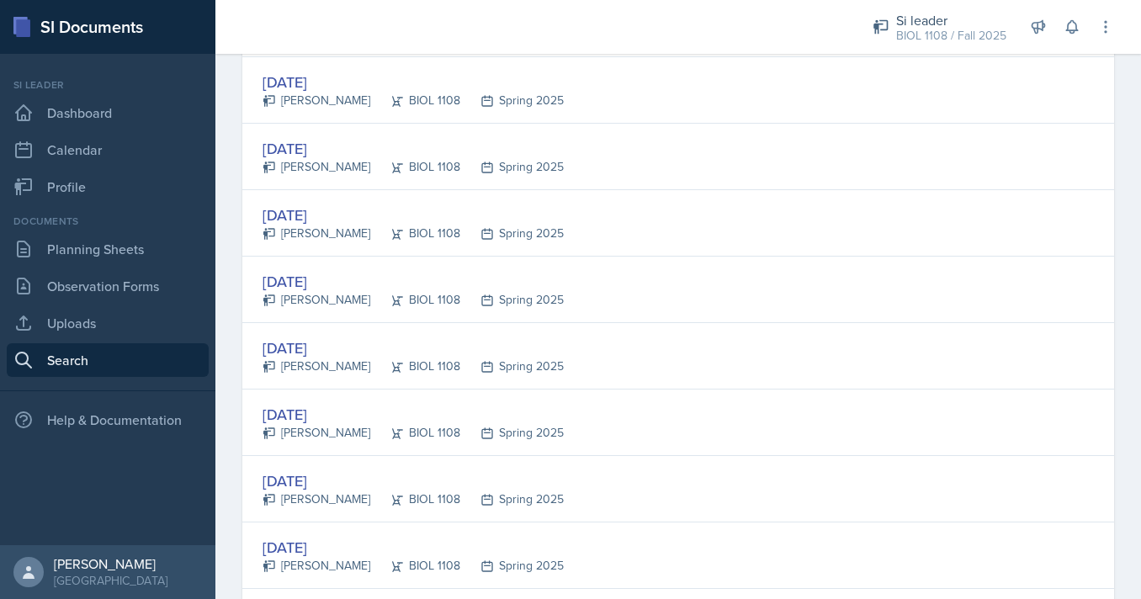
scroll to position [730, 0]
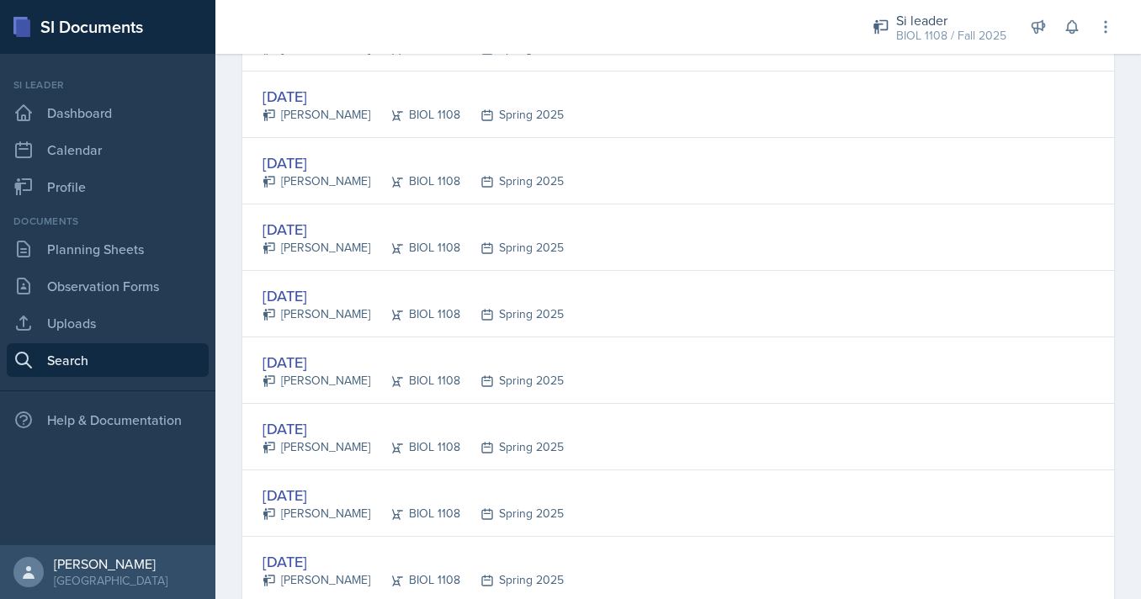
click at [698, 279] on div "Jan 27th, 2025 Bo Doker BIOL 1108 Spring 2025" at bounding box center [678, 304] width 872 height 66
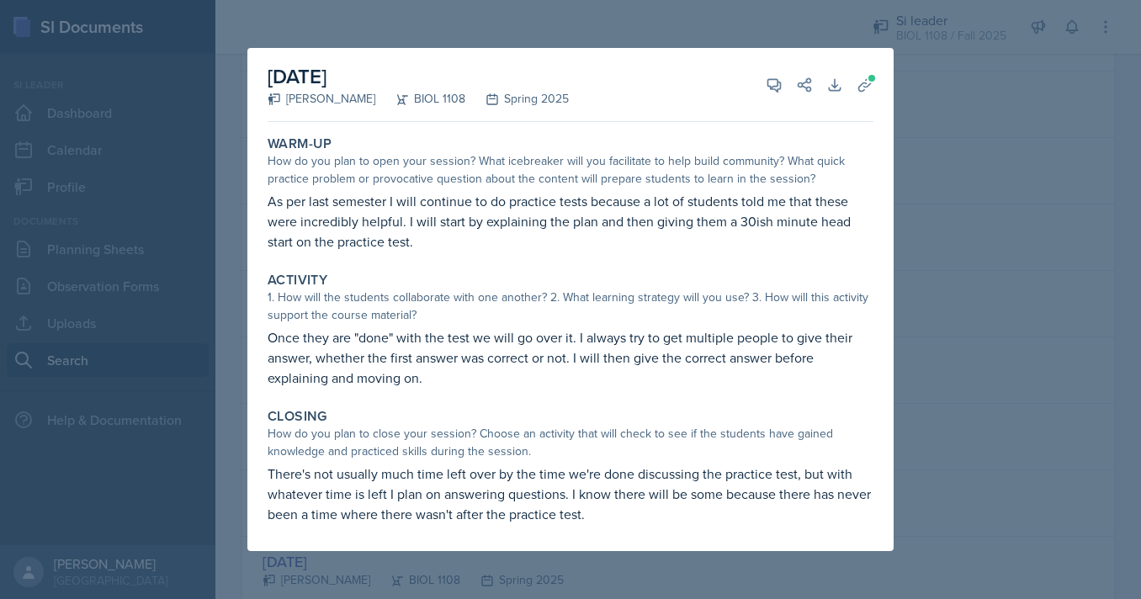
click at [124, 342] on div at bounding box center [570, 299] width 1141 height 599
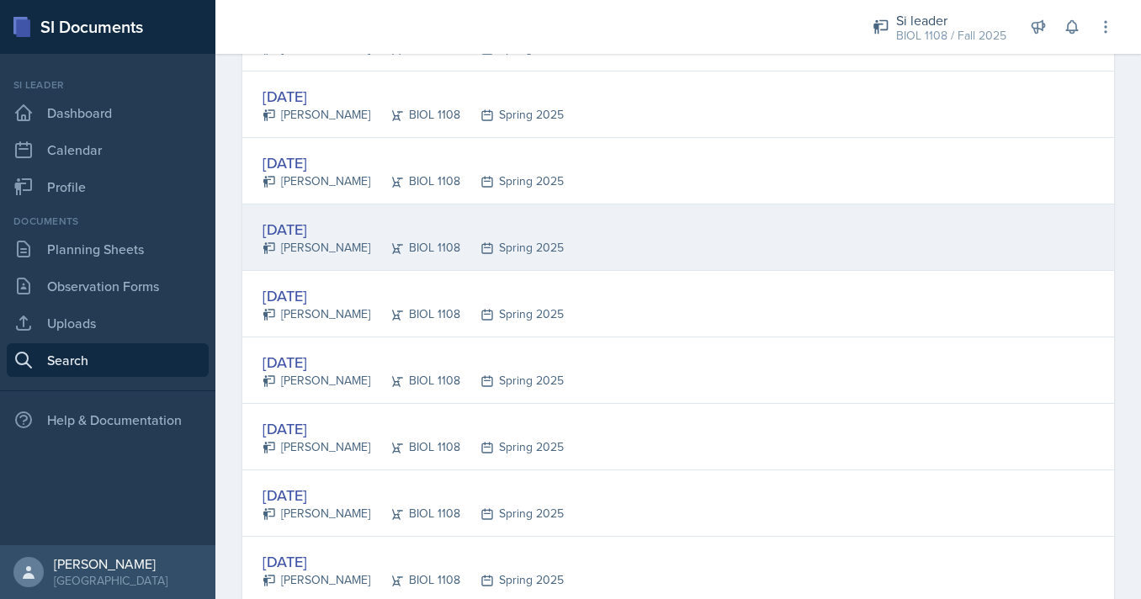
click at [337, 249] on div "[PERSON_NAME]" at bounding box center [317, 248] width 108 height 18
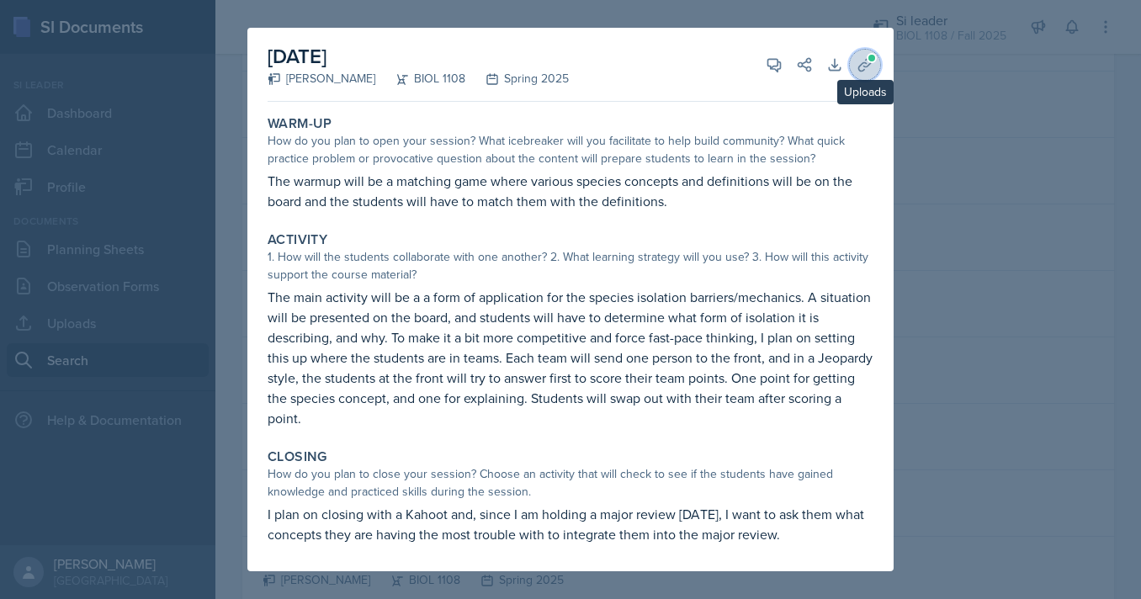
click at [857, 66] on button "Uploads" at bounding box center [865, 65] width 30 height 30
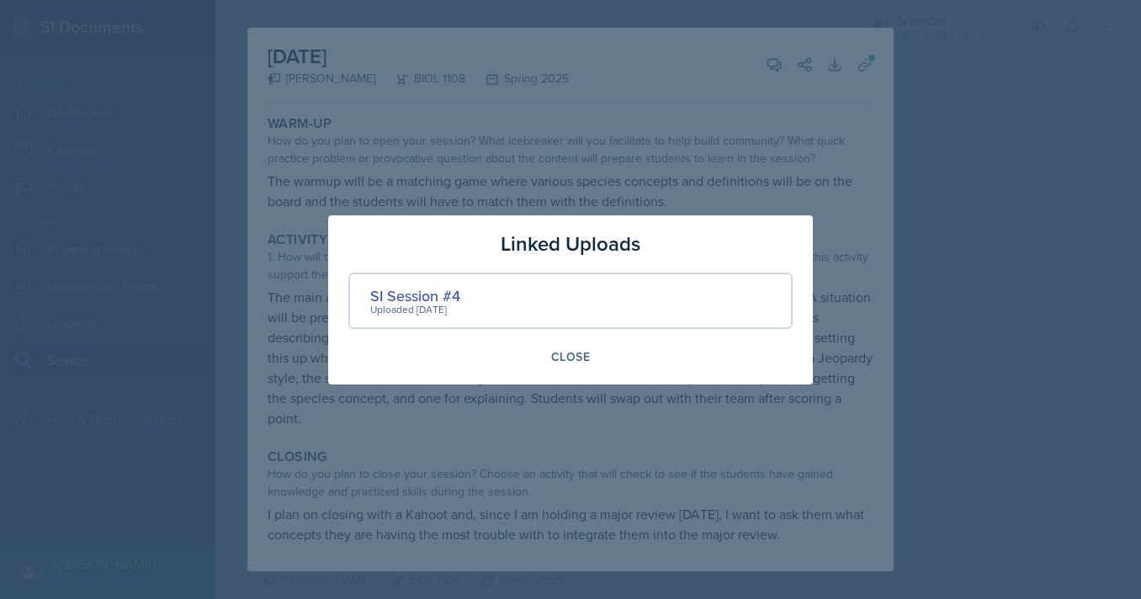
click at [857, 66] on div at bounding box center [570, 299] width 1141 height 599
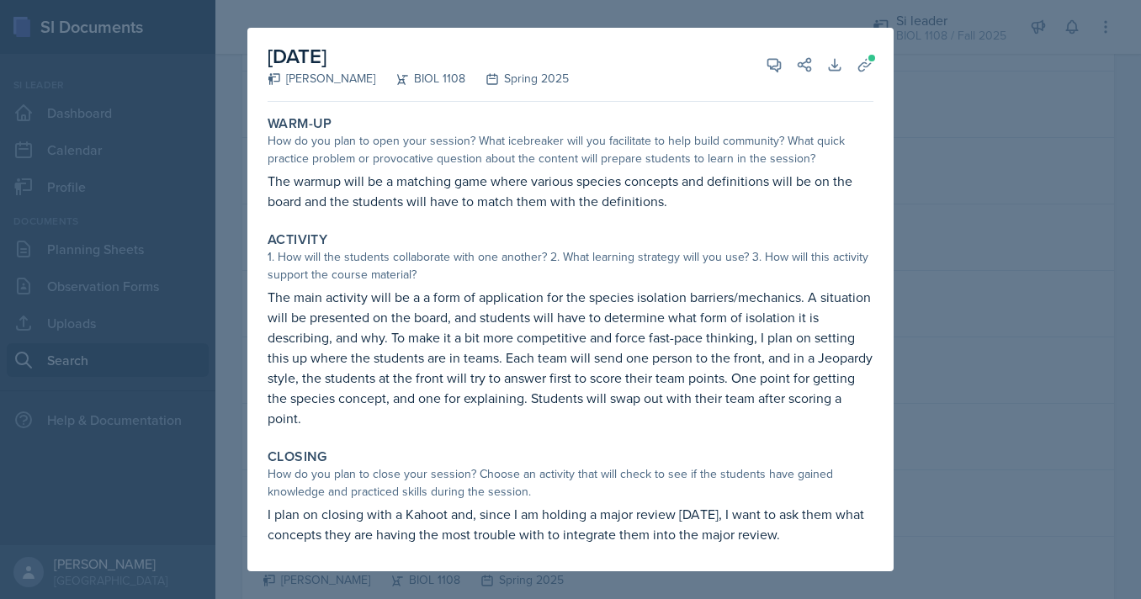
click at [940, 108] on div at bounding box center [570, 299] width 1141 height 599
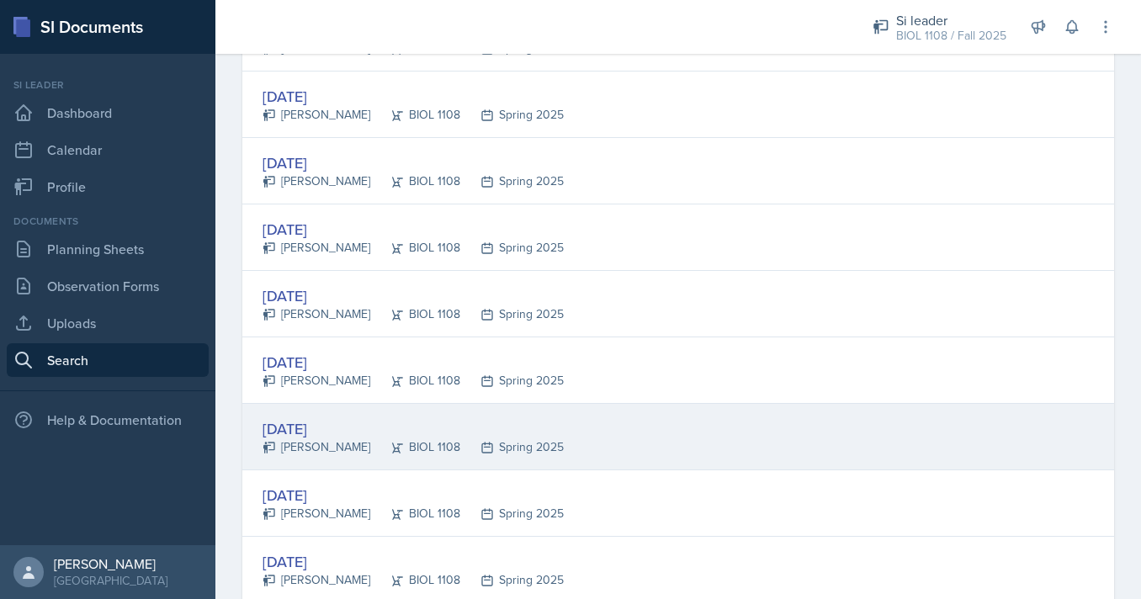
click at [458, 415] on div "Jan 29th, 2025 Nathan Corrigan BIOL 1108 Spring 2025" at bounding box center [678, 437] width 872 height 66
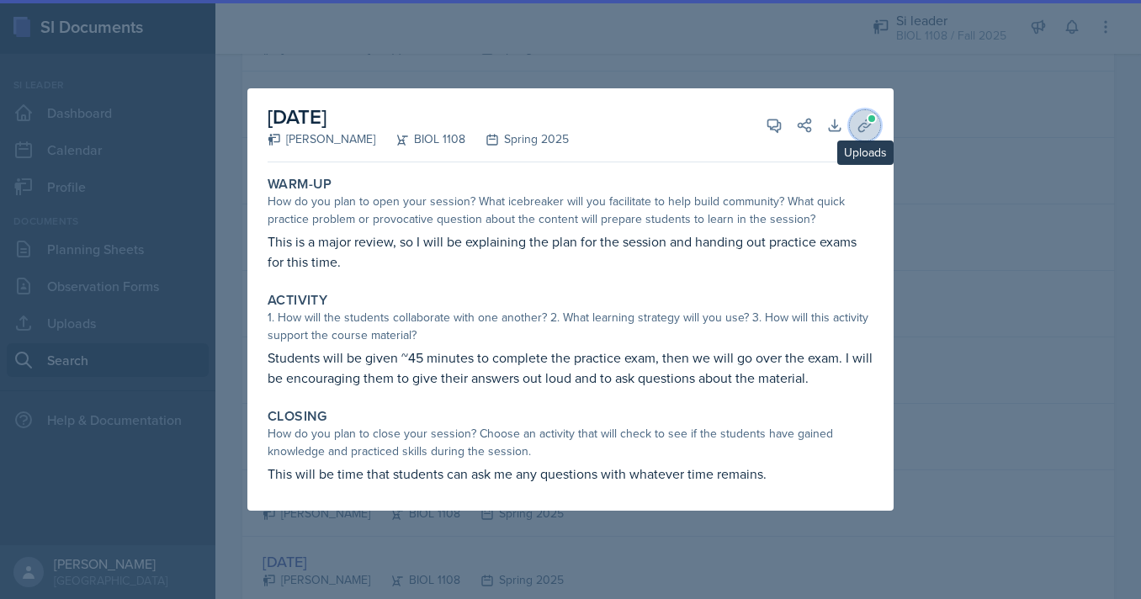
click at [870, 126] on icon at bounding box center [865, 125] width 17 height 17
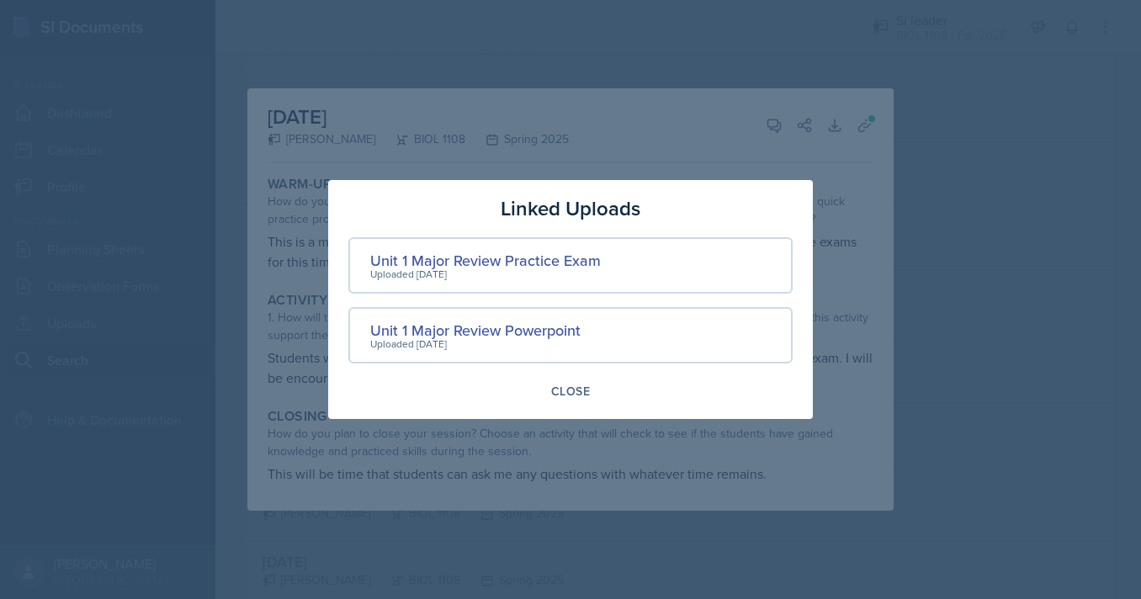
click at [673, 96] on div at bounding box center [570, 299] width 1141 height 599
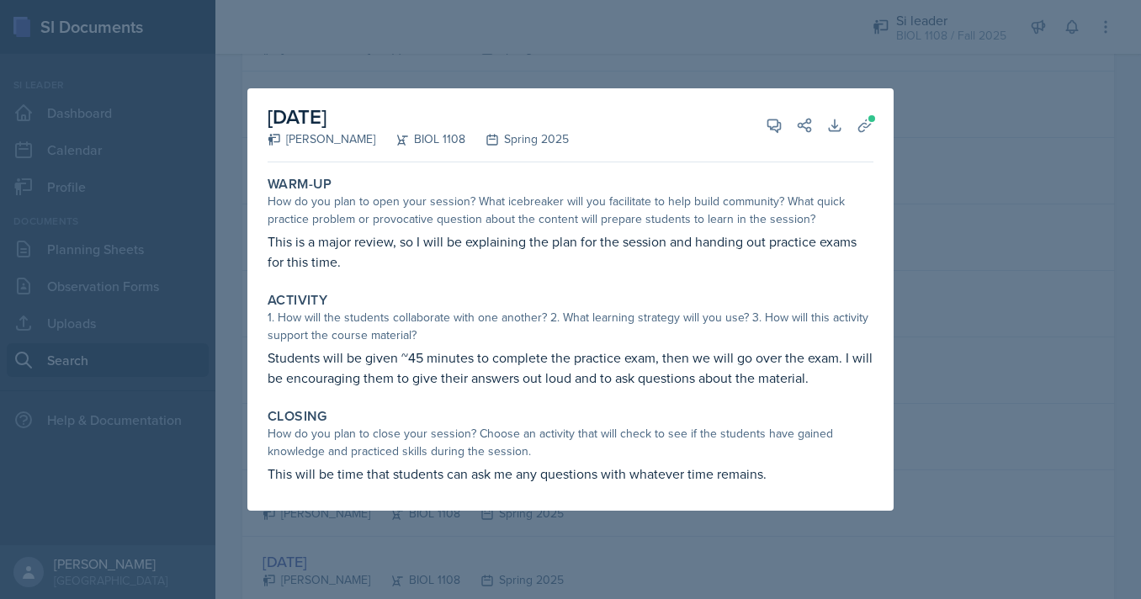
click at [906, 197] on div at bounding box center [570, 299] width 1141 height 599
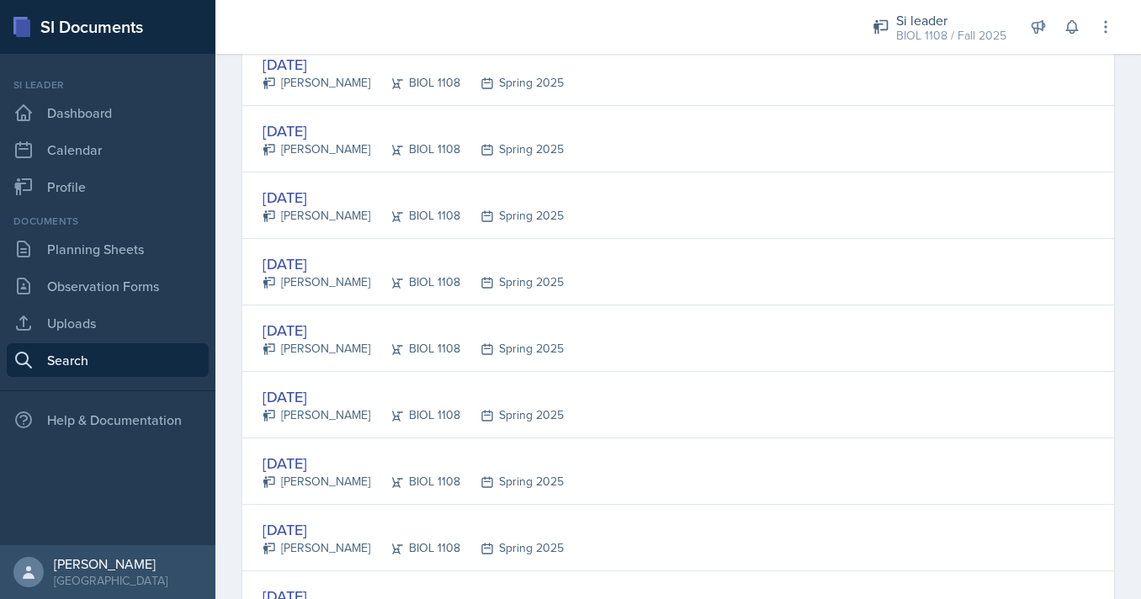
scroll to position [1245, 0]
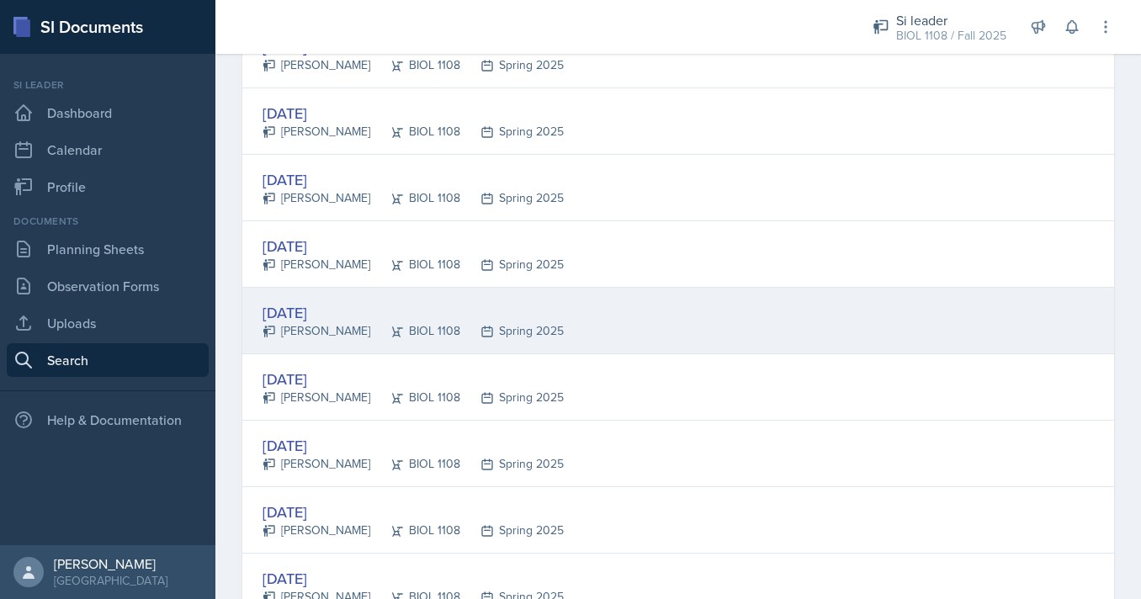
click at [500, 310] on div "Feb 6th, 2025" at bounding box center [413, 312] width 301 height 23
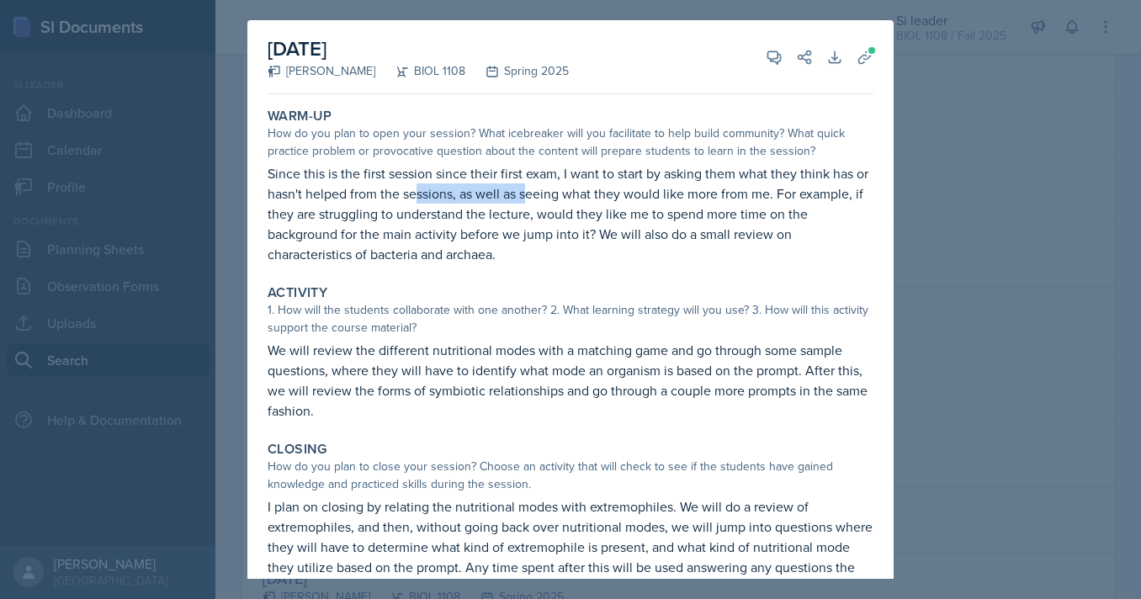
drag, startPoint x: 420, startPoint y: 189, endPoint x: 577, endPoint y: 189, distance: 157.4
click at [577, 189] on p "Since this is the first session since their first exam, I want to start by aski…" at bounding box center [571, 213] width 606 height 101
click at [606, 189] on p "Since this is the first session since their first exam, I want to start by aski…" at bounding box center [571, 213] width 606 height 101
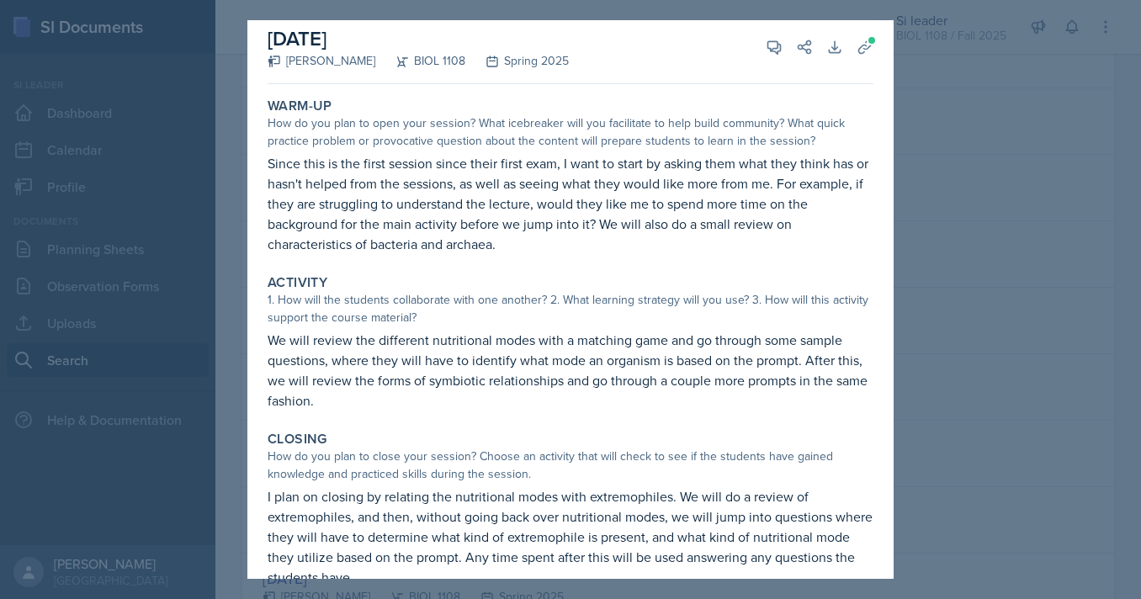
scroll to position [0, 0]
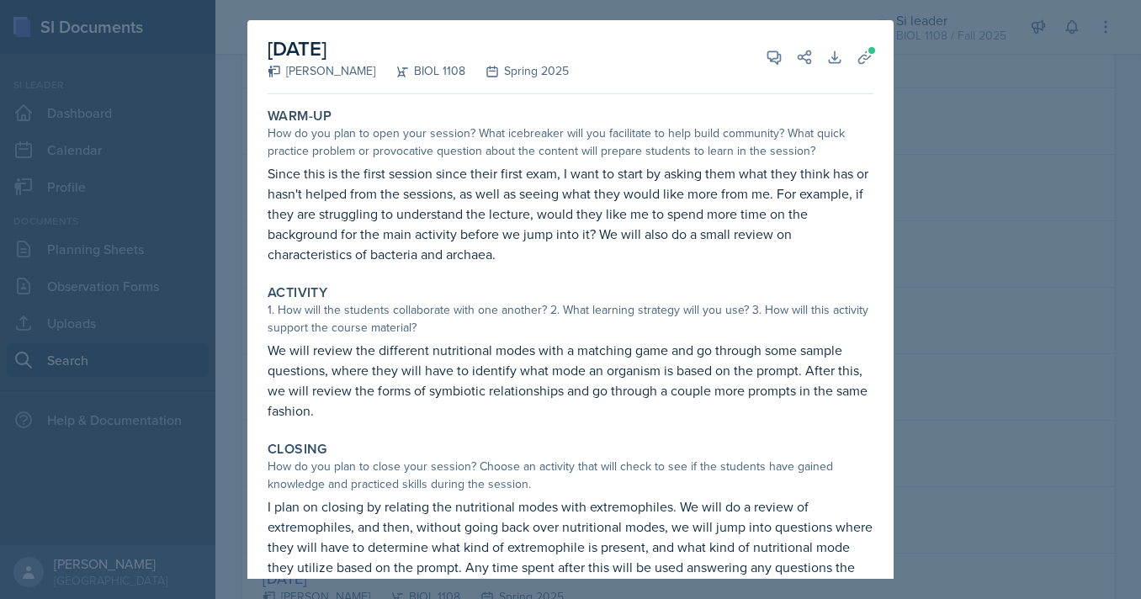
click at [927, 235] on div at bounding box center [570, 299] width 1141 height 599
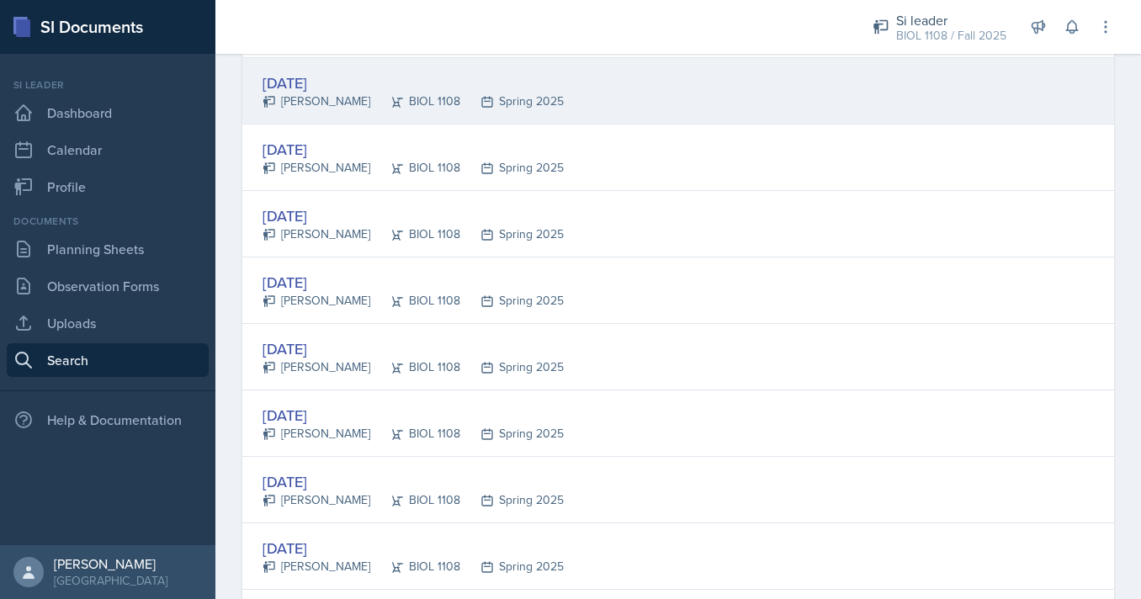
scroll to position [1415, 0]
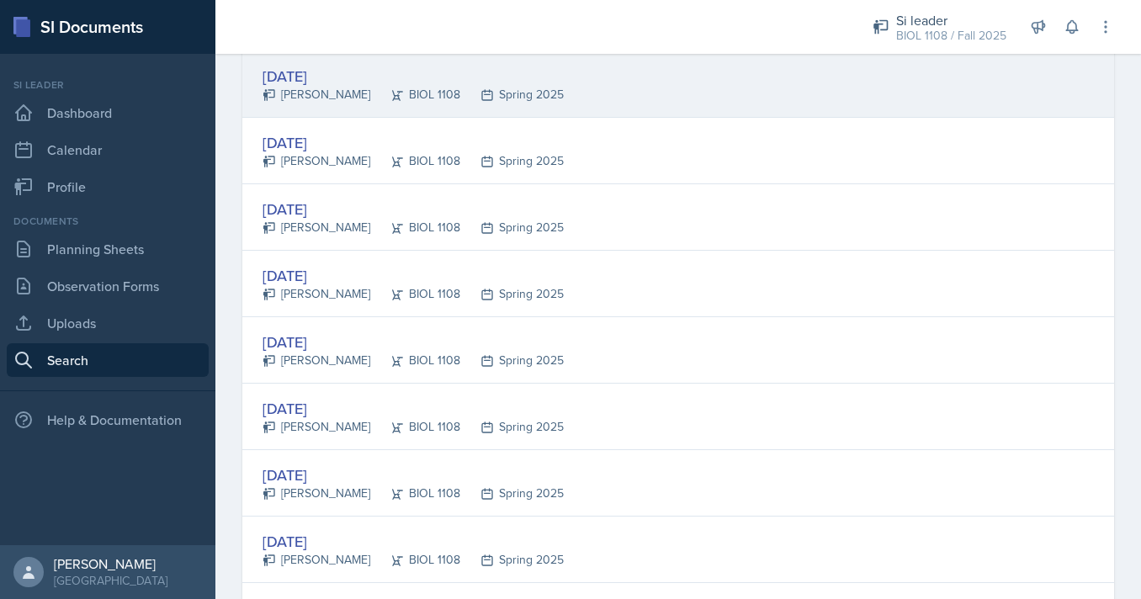
click at [545, 261] on div "Feb 10th, 2025 Nathan Corrigan BIOL 1108 Spring 2025" at bounding box center [678, 284] width 872 height 66
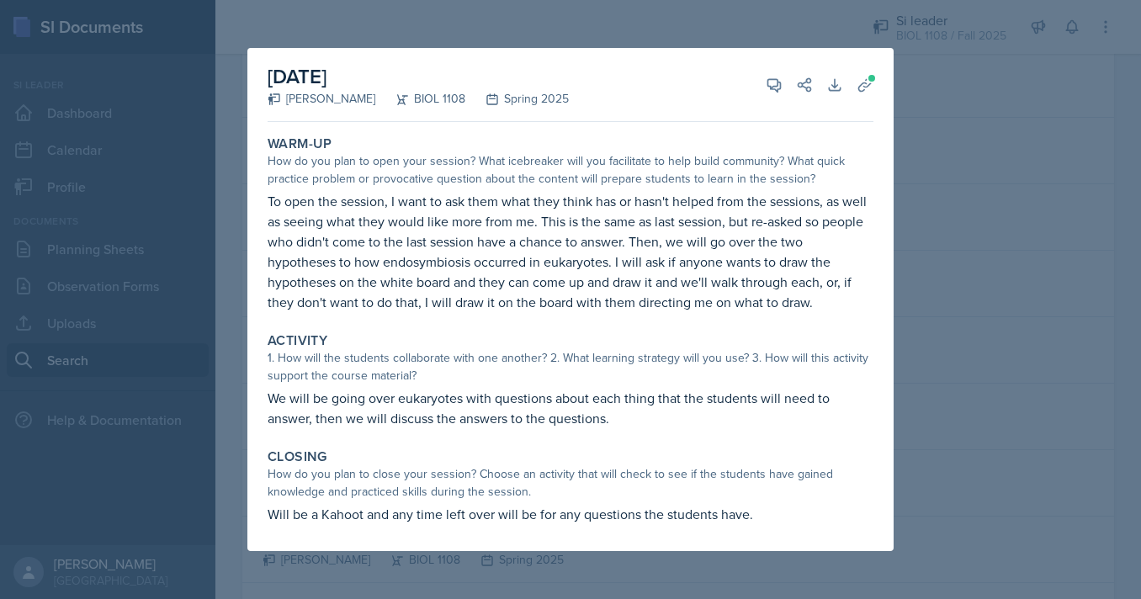
click at [941, 278] on div at bounding box center [570, 299] width 1141 height 599
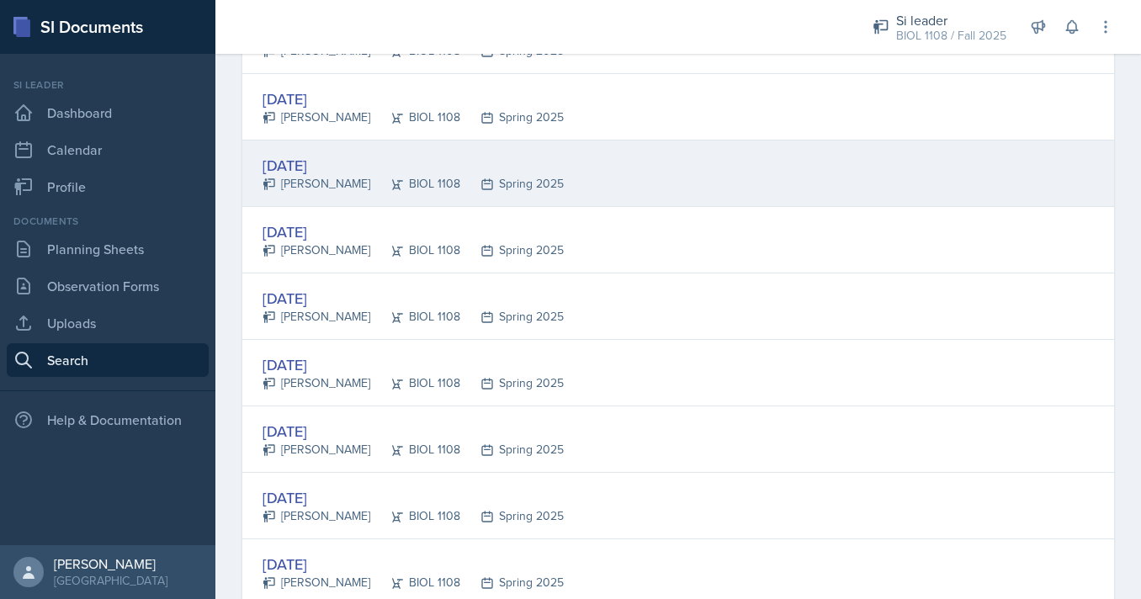
scroll to position [1526, 0]
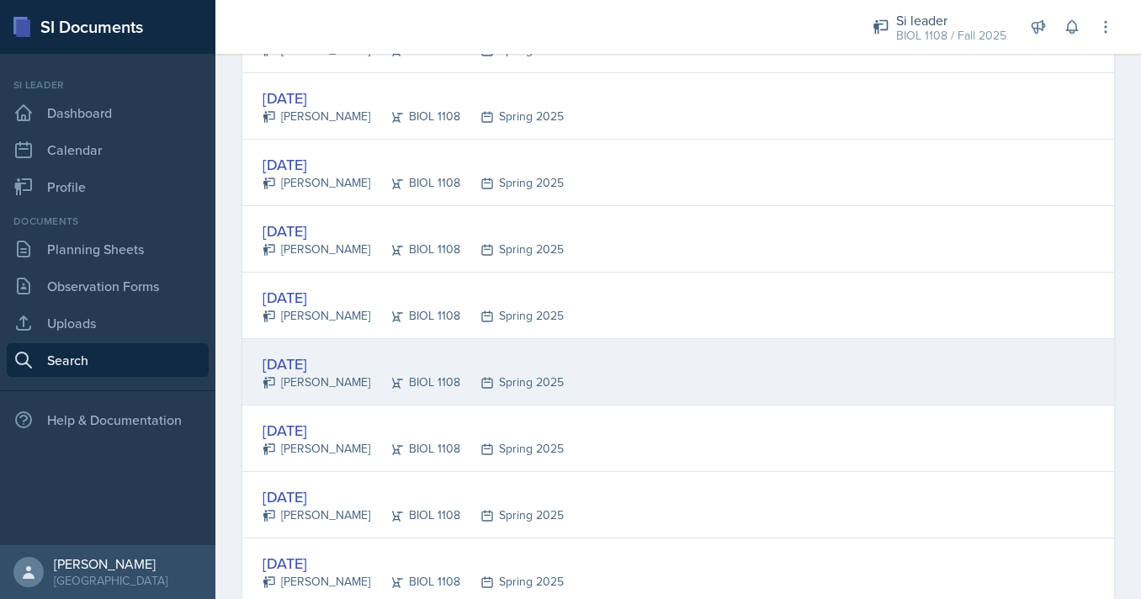
click at [539, 352] on div "Feb 13th, 2025 Nathan Corrigan BIOL 1108 Spring 2025" at bounding box center [678, 372] width 872 height 66
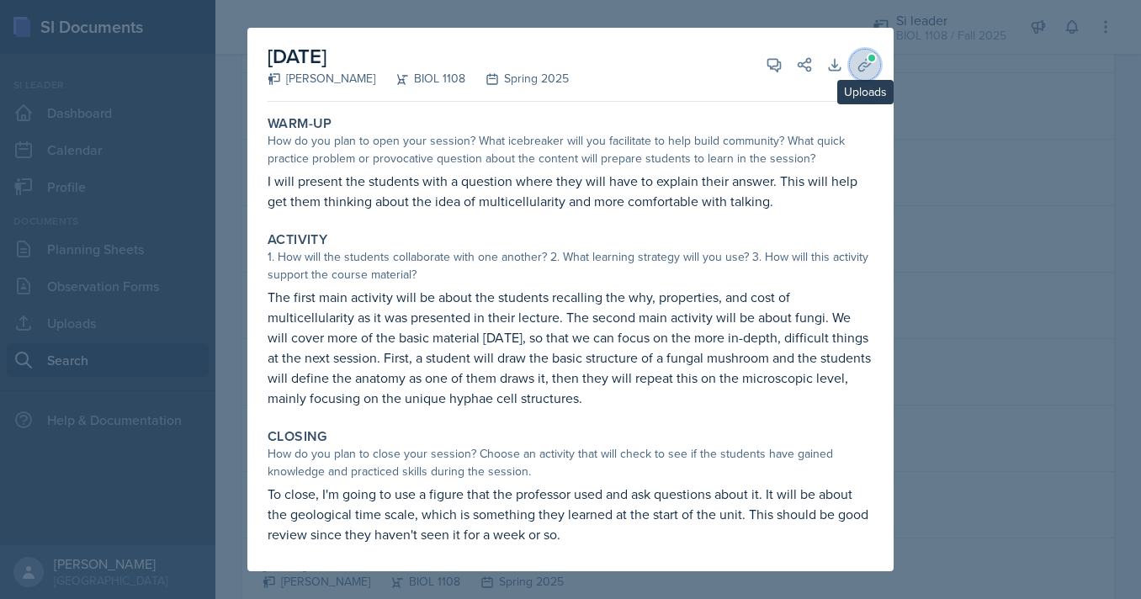
click at [869, 68] on icon at bounding box center [865, 64] width 17 height 17
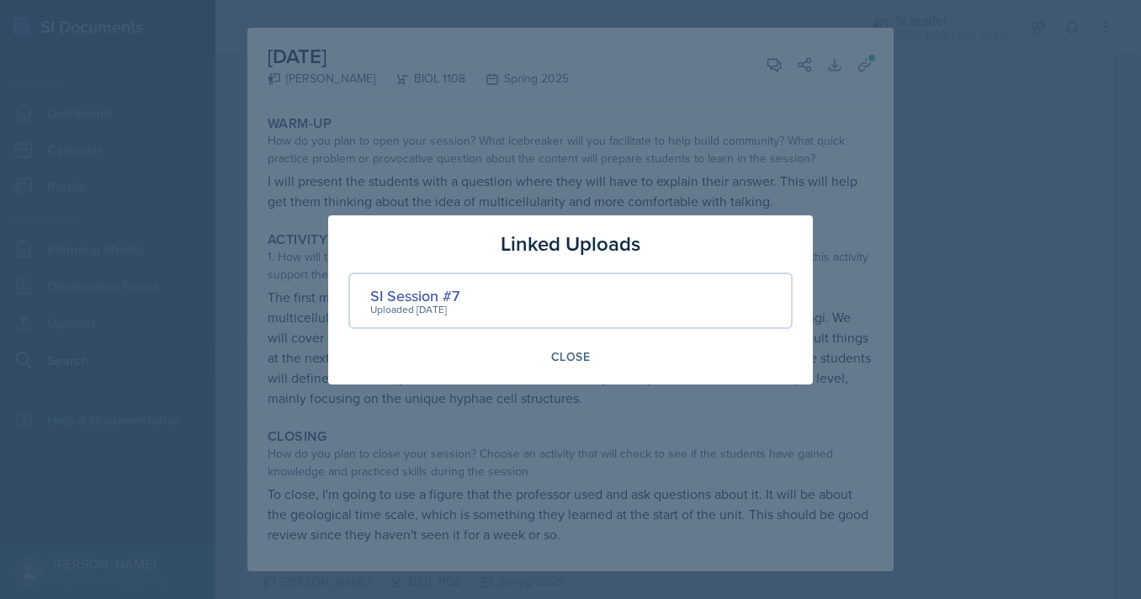
click at [623, 164] on div at bounding box center [570, 299] width 1141 height 599
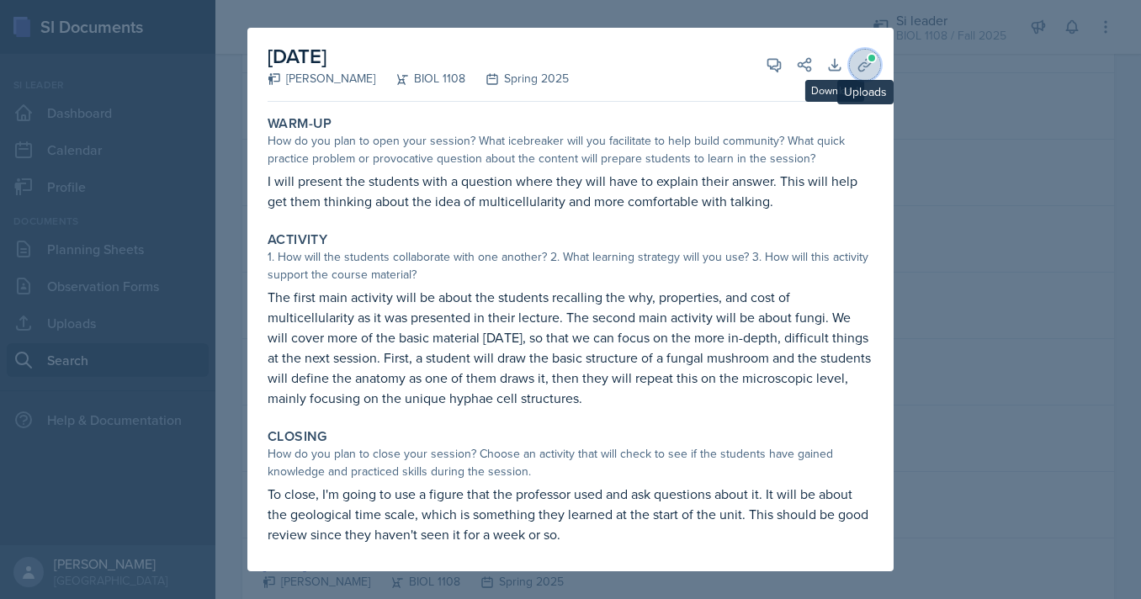
click at [871, 67] on icon at bounding box center [865, 64] width 17 height 17
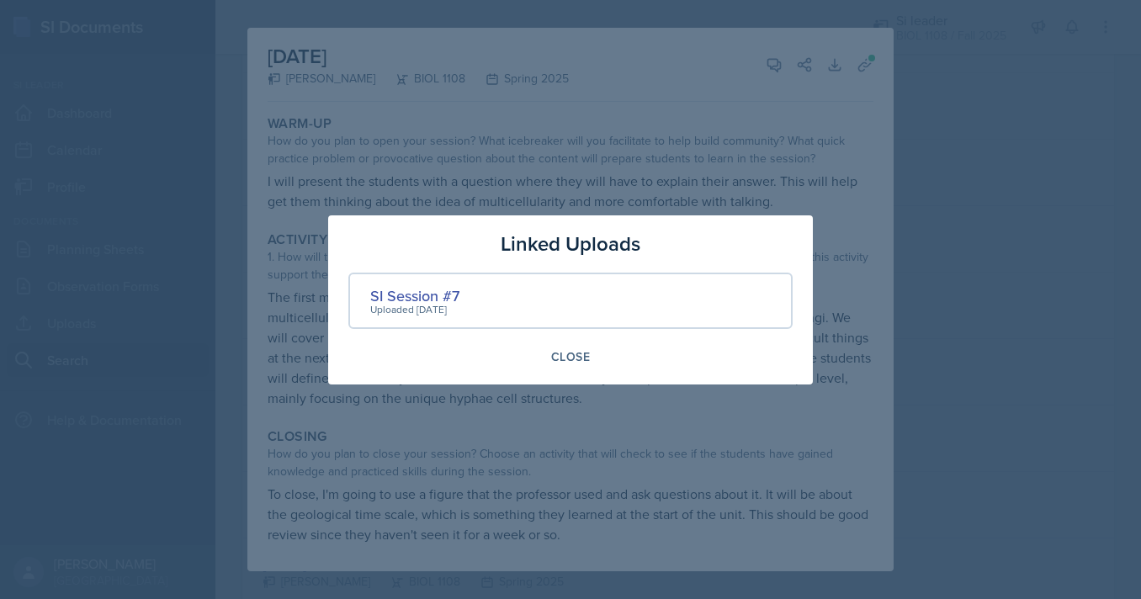
click at [550, 88] on div at bounding box center [570, 299] width 1141 height 599
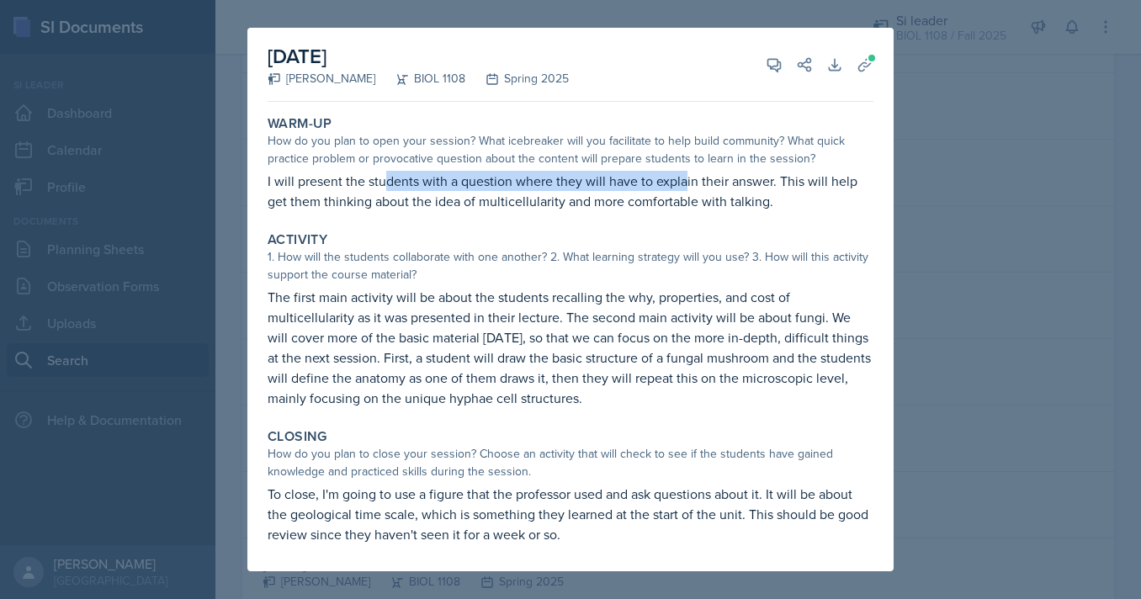
drag, startPoint x: 383, startPoint y: 191, endPoint x: 684, endPoint y: 191, distance: 301.3
click at [684, 191] on p "I will present the students with a question where they will have to explain the…" at bounding box center [571, 191] width 606 height 40
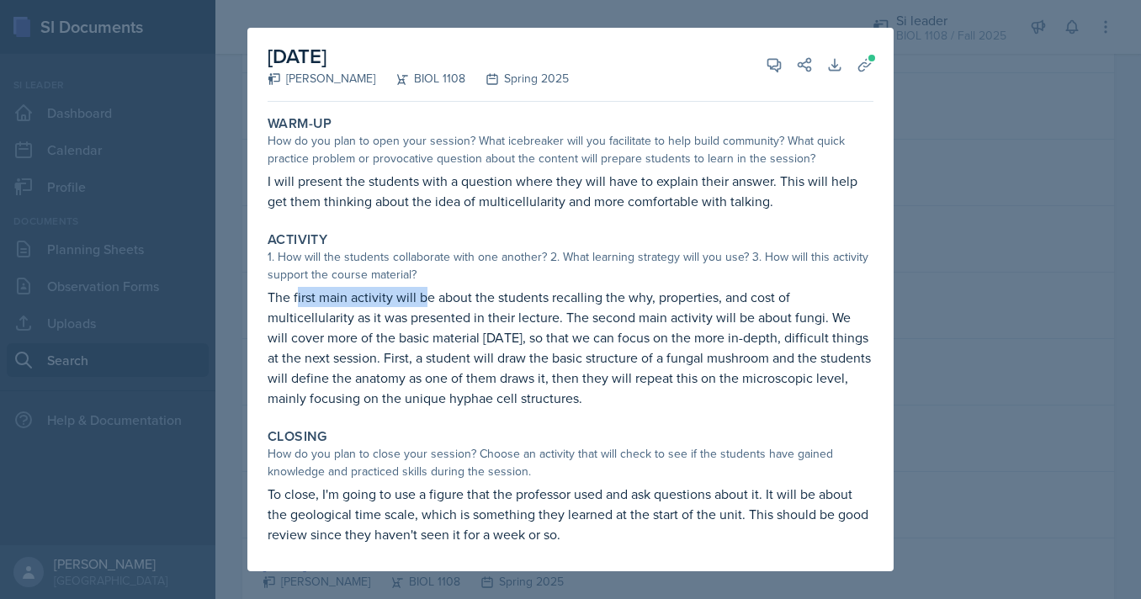
drag, startPoint x: 296, startPoint y: 297, endPoint x: 635, endPoint y: 297, distance: 338.3
click at [635, 297] on p "The first main activity will be about the students recalling the why, propertie…" at bounding box center [571, 347] width 606 height 121
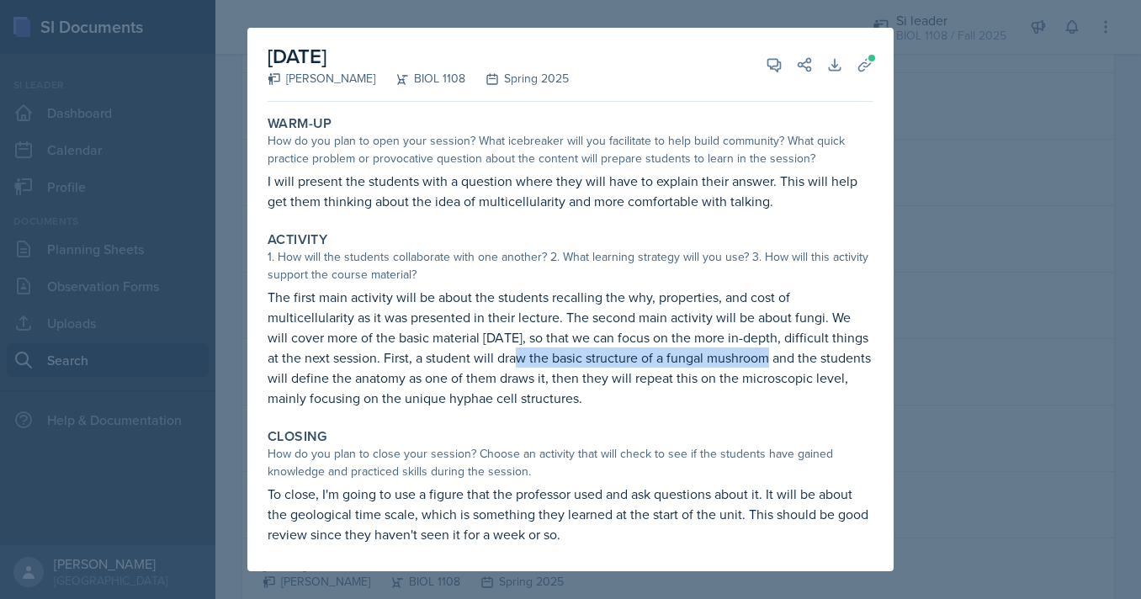
drag, startPoint x: 486, startPoint y: 353, endPoint x: 768, endPoint y: 350, distance: 282.0
click at [768, 350] on p "The first main activity will be about the students recalling the why, propertie…" at bounding box center [571, 347] width 606 height 121
drag, startPoint x: 402, startPoint y: 358, endPoint x: 803, endPoint y: 358, distance: 400.6
click at [803, 358] on p "The first main activity will be about the students recalling the why, propertie…" at bounding box center [571, 347] width 606 height 121
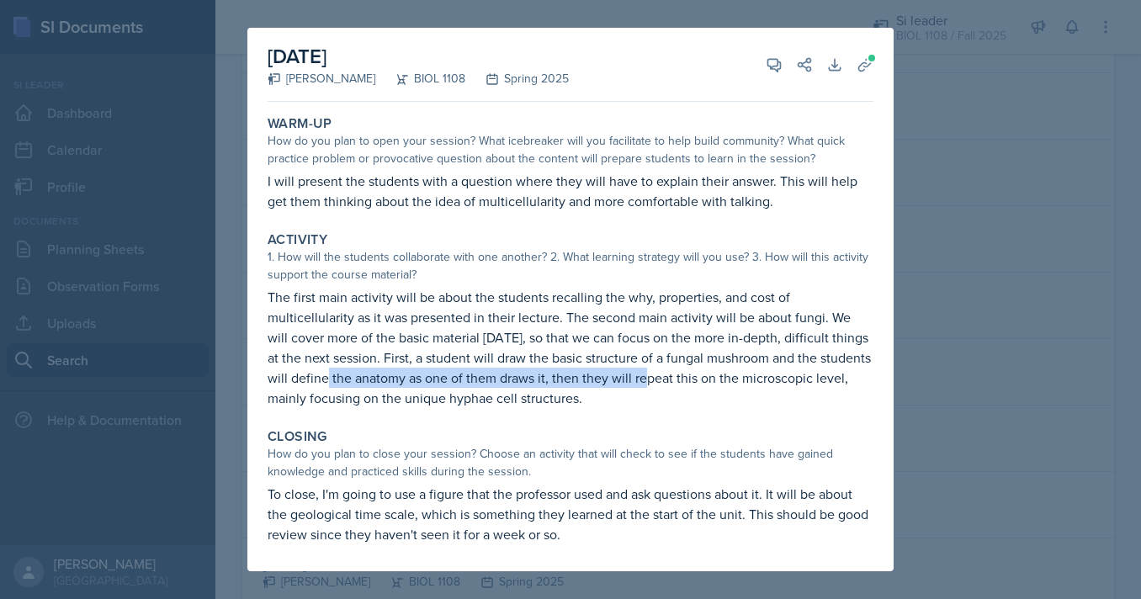
drag, startPoint x: 307, startPoint y: 375, endPoint x: 657, endPoint y: 375, distance: 350.1
click at [657, 375] on p "The first main activity will be about the students recalling the why, propertie…" at bounding box center [571, 347] width 606 height 121
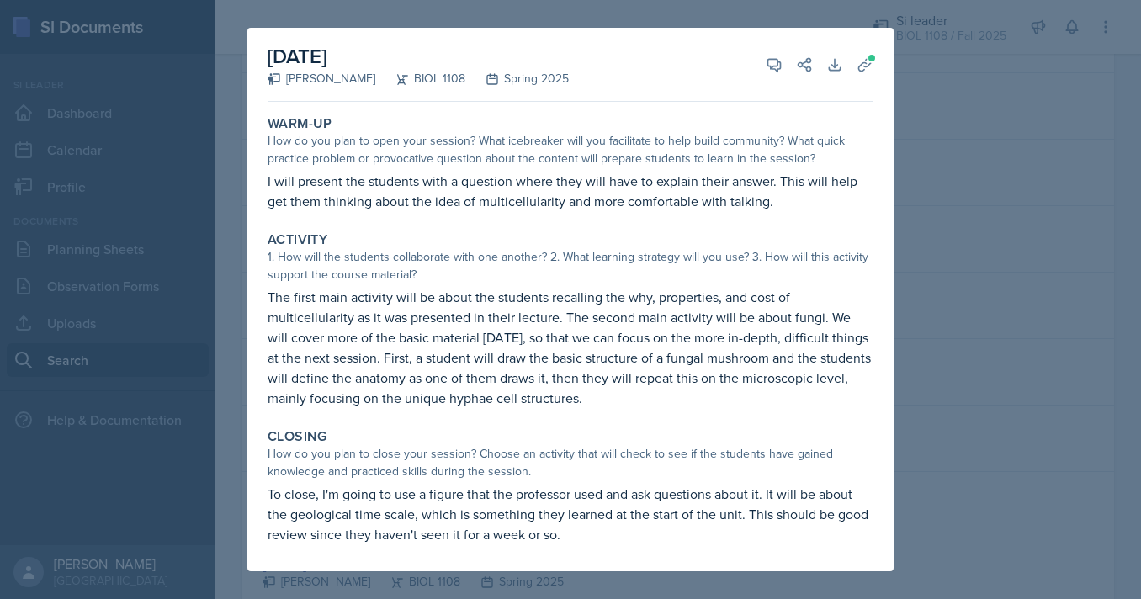
click at [221, 208] on div at bounding box center [570, 299] width 1141 height 599
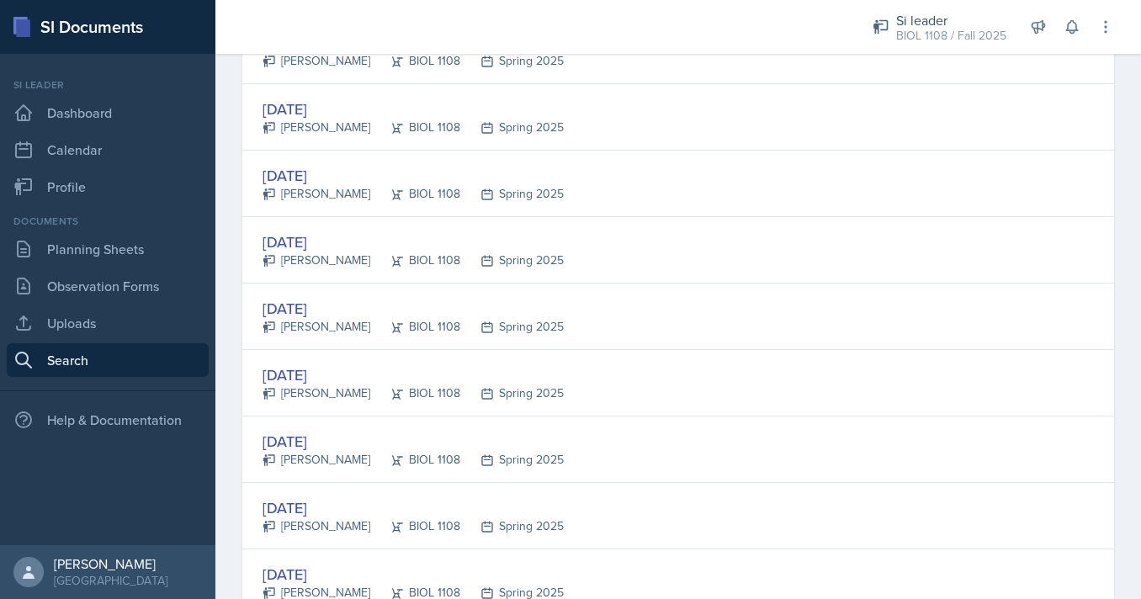
scroll to position [0, 0]
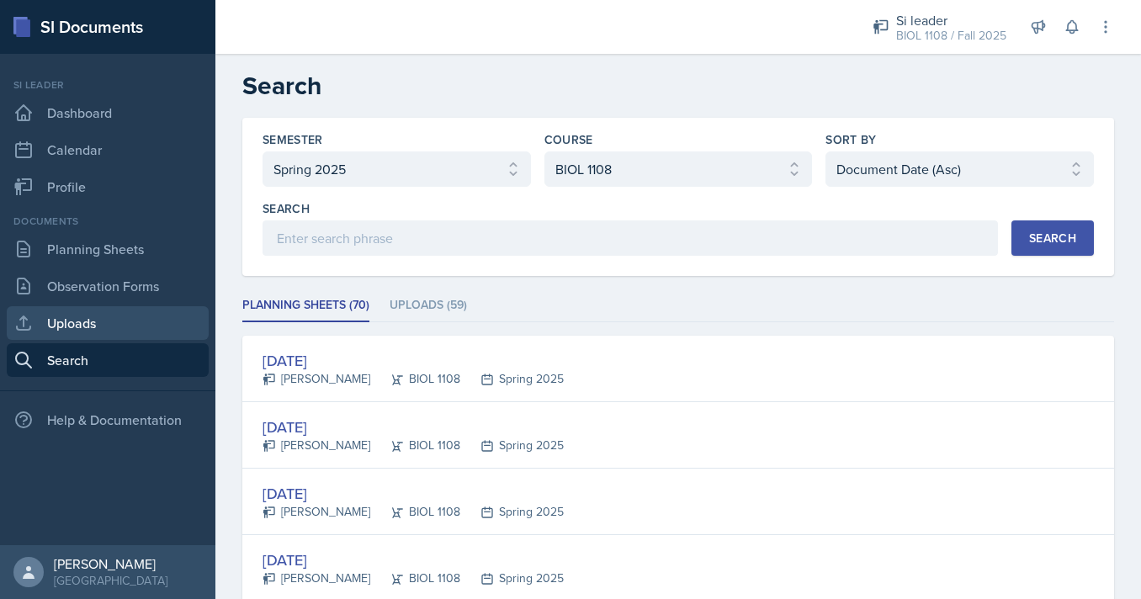
click at [125, 324] on link "Uploads" at bounding box center [108, 323] width 202 height 34
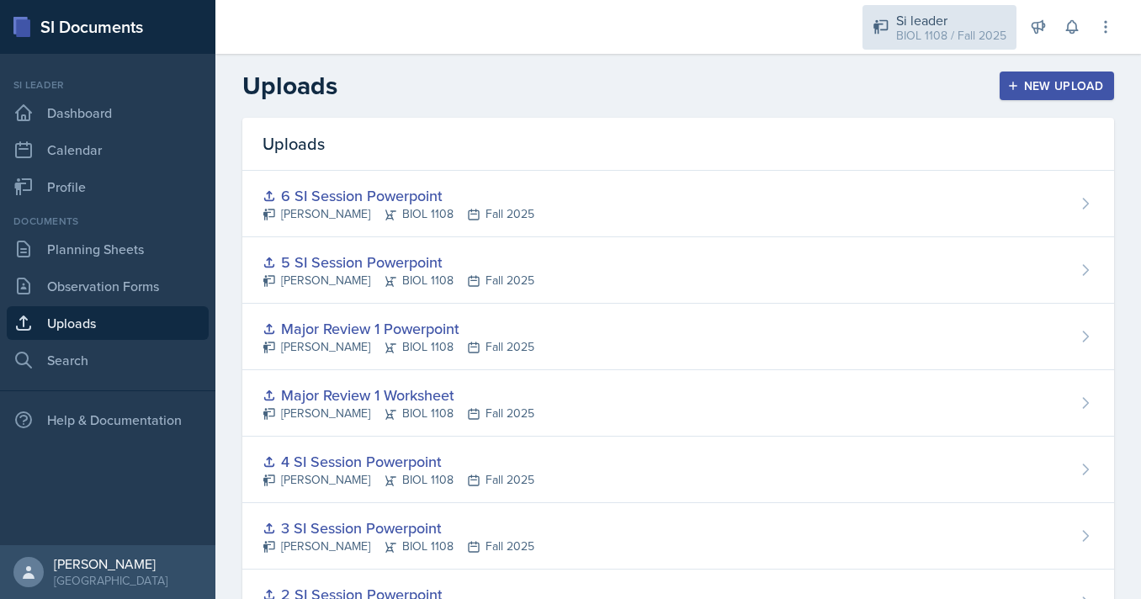
click at [913, 40] on div "BIOL 1108 / Fall 2025" at bounding box center [951, 36] width 110 height 18
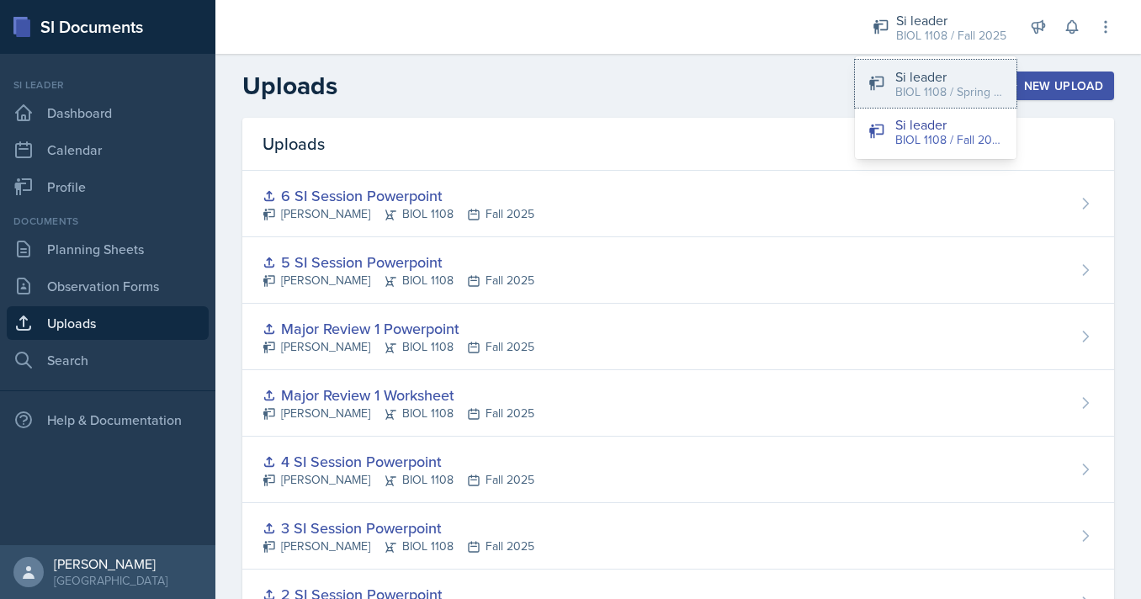
click at [910, 96] on div "BIOL 1108 / Spring 2025" at bounding box center [949, 92] width 108 height 18
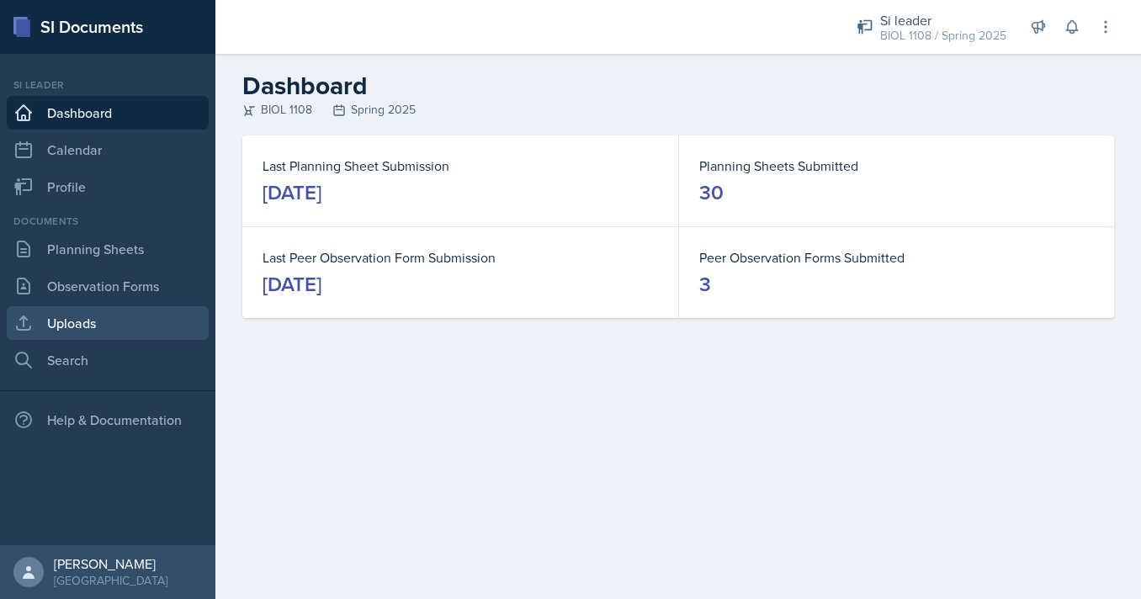
click at [141, 313] on link "Uploads" at bounding box center [108, 323] width 202 height 34
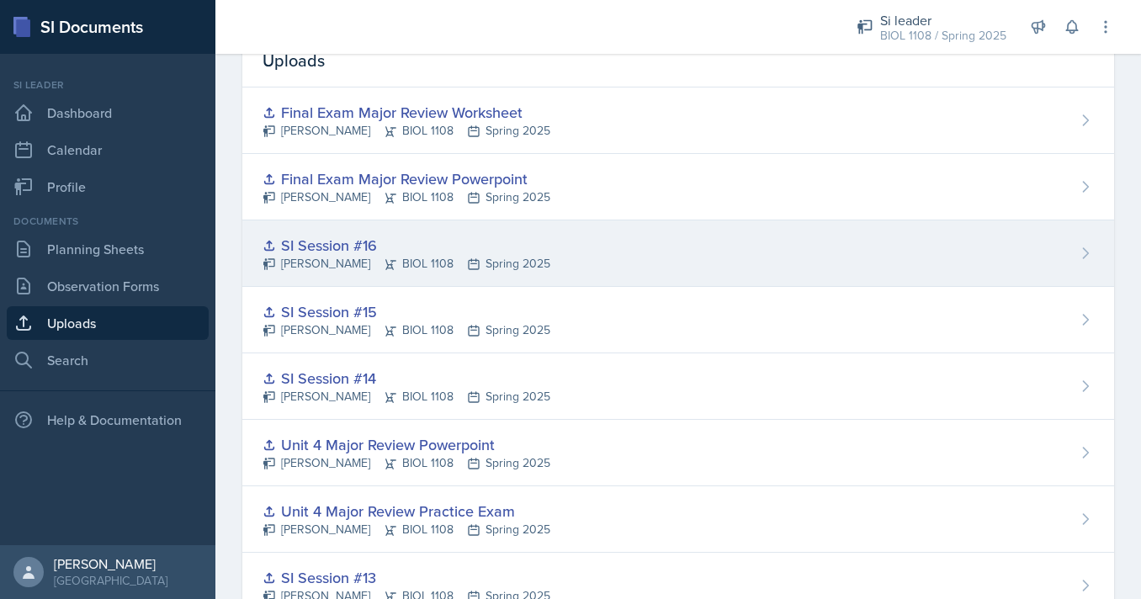
scroll to position [102, 0]
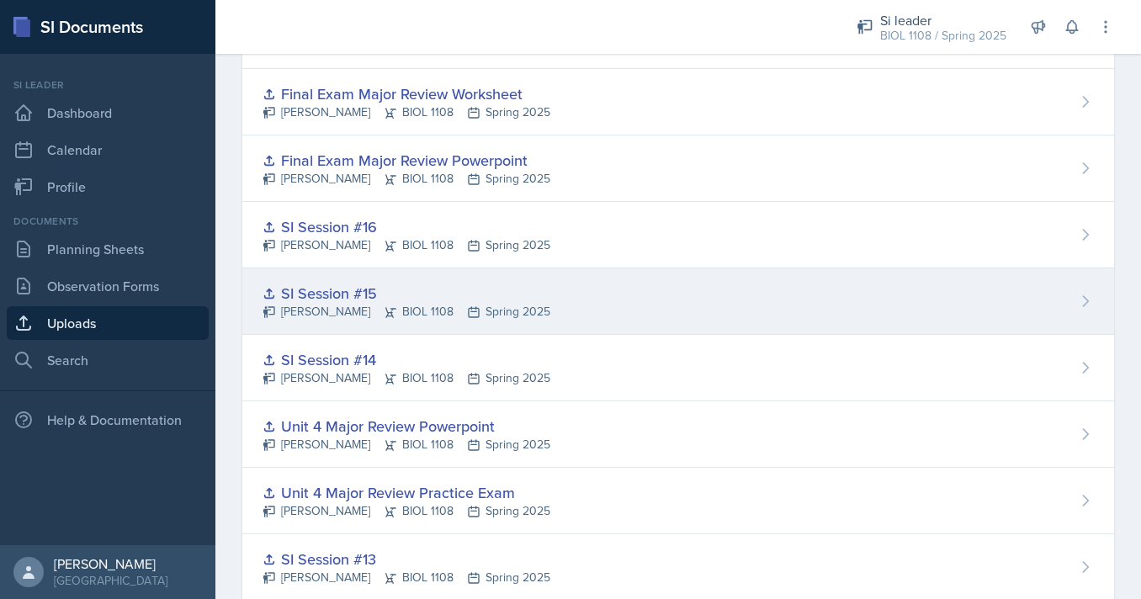
click at [622, 288] on div "SI Session #15 Nathan Corrigan BIOL 1108 Spring 2025" at bounding box center [678, 301] width 872 height 66
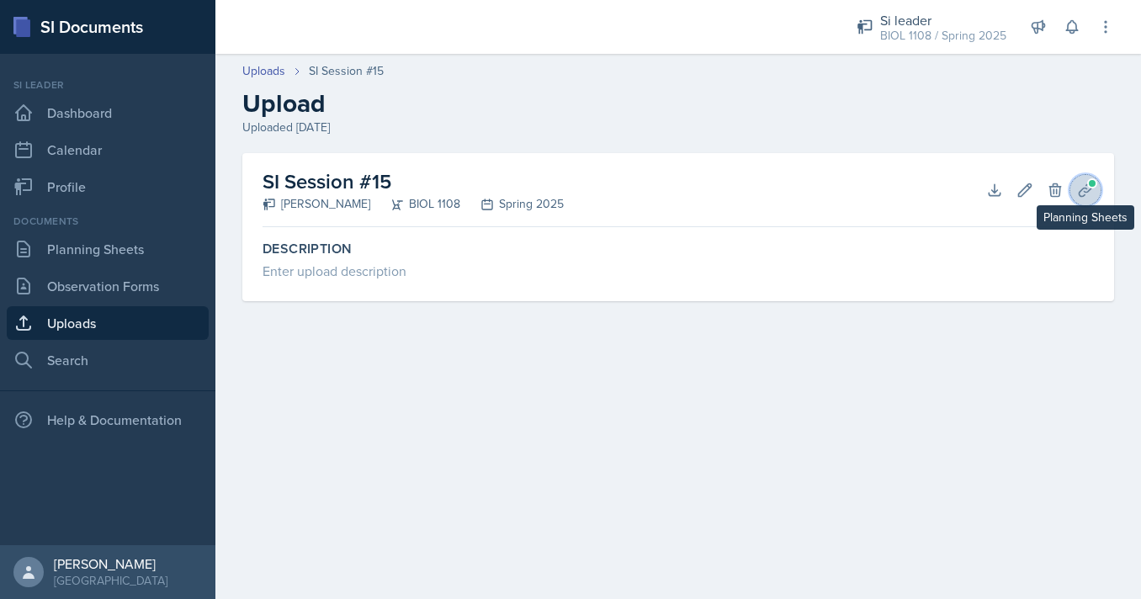
click at [1088, 189] on icon at bounding box center [1085, 190] width 17 height 17
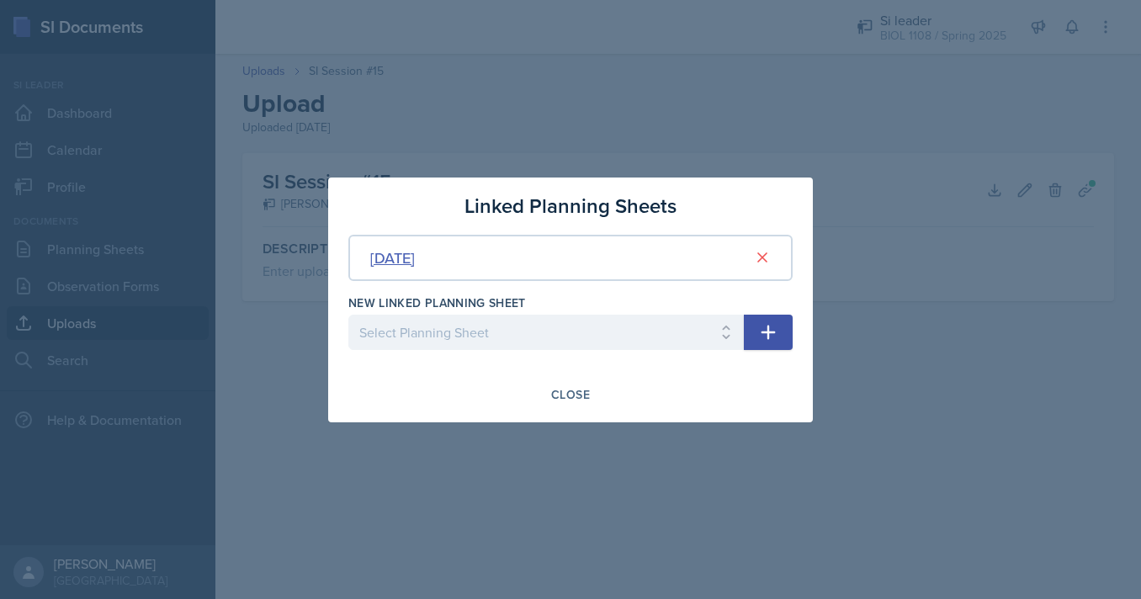
click at [415, 258] on div "[DATE]" at bounding box center [392, 258] width 45 height 23
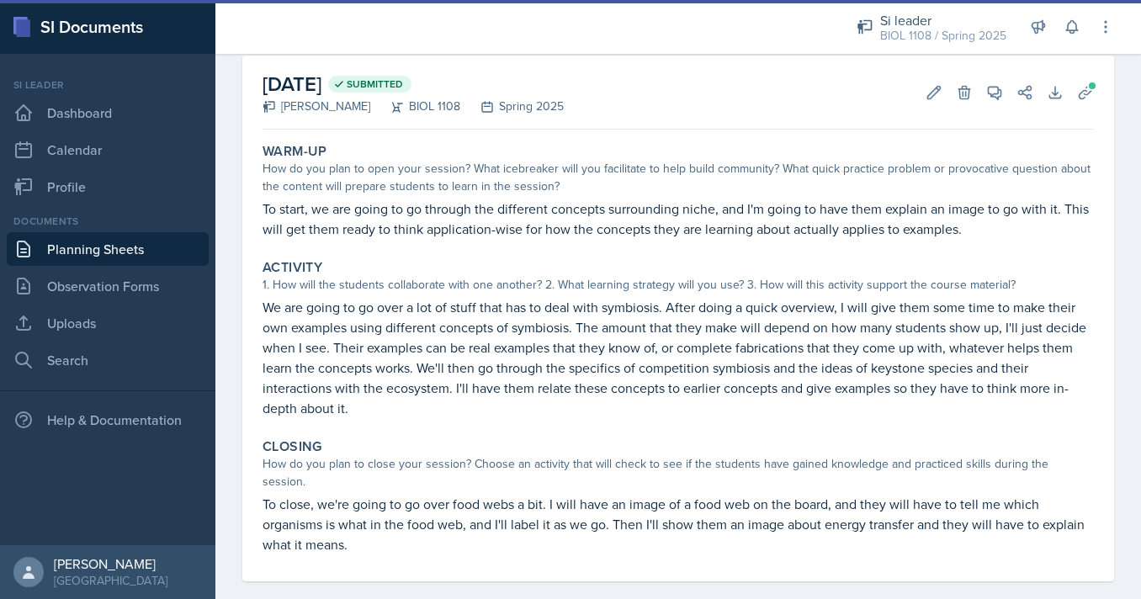
scroll to position [82, 0]
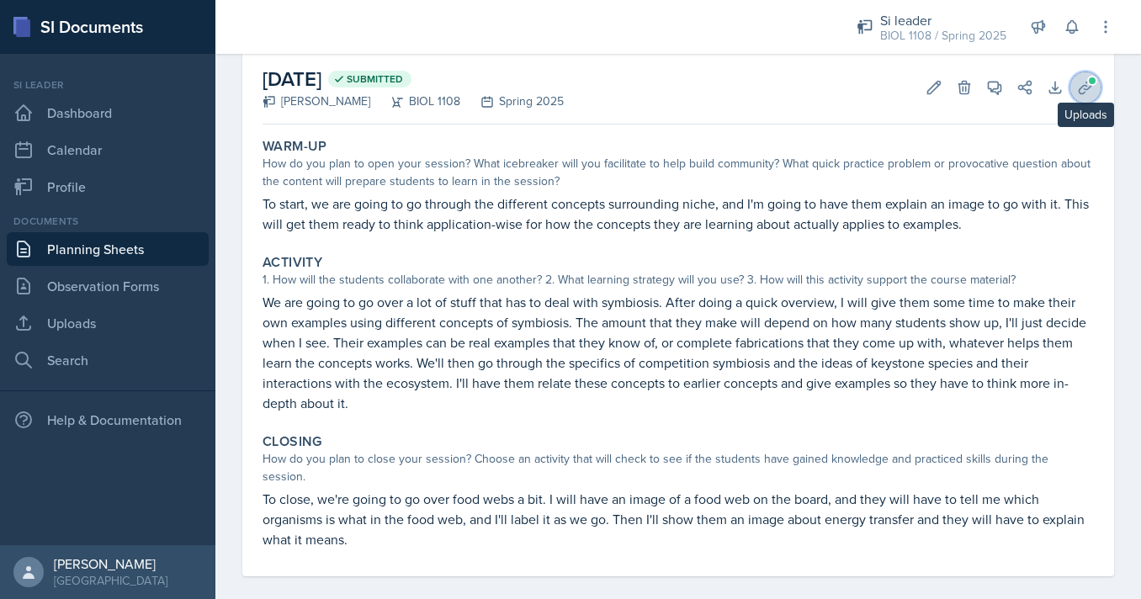
click at [1095, 89] on button "Uploads" at bounding box center [1086, 87] width 30 height 30
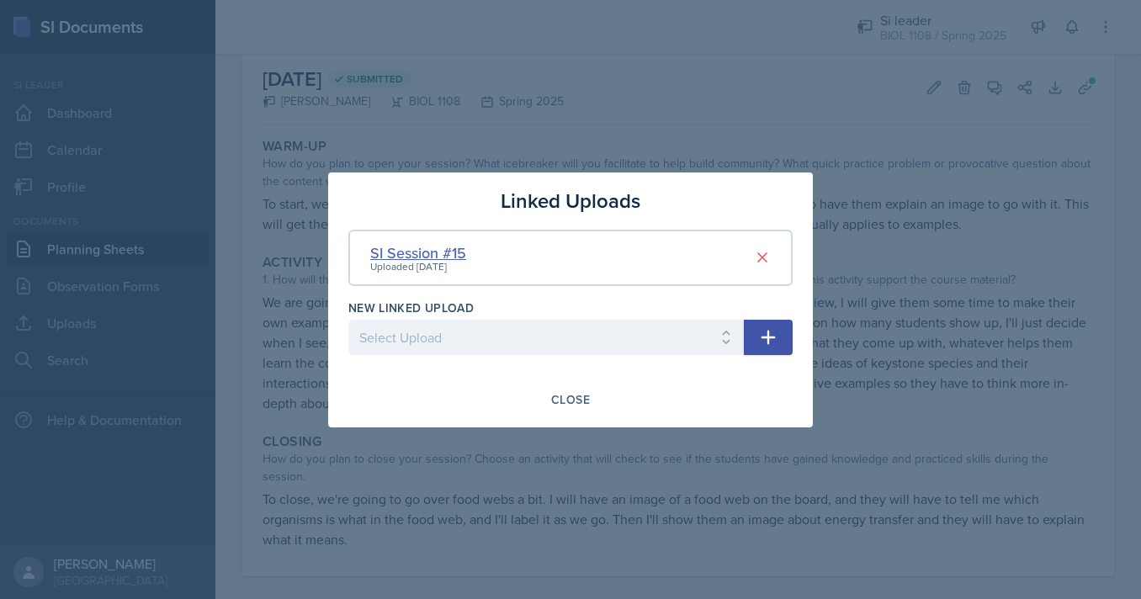
click at [455, 250] on div "SI Session #15" at bounding box center [418, 253] width 96 height 23
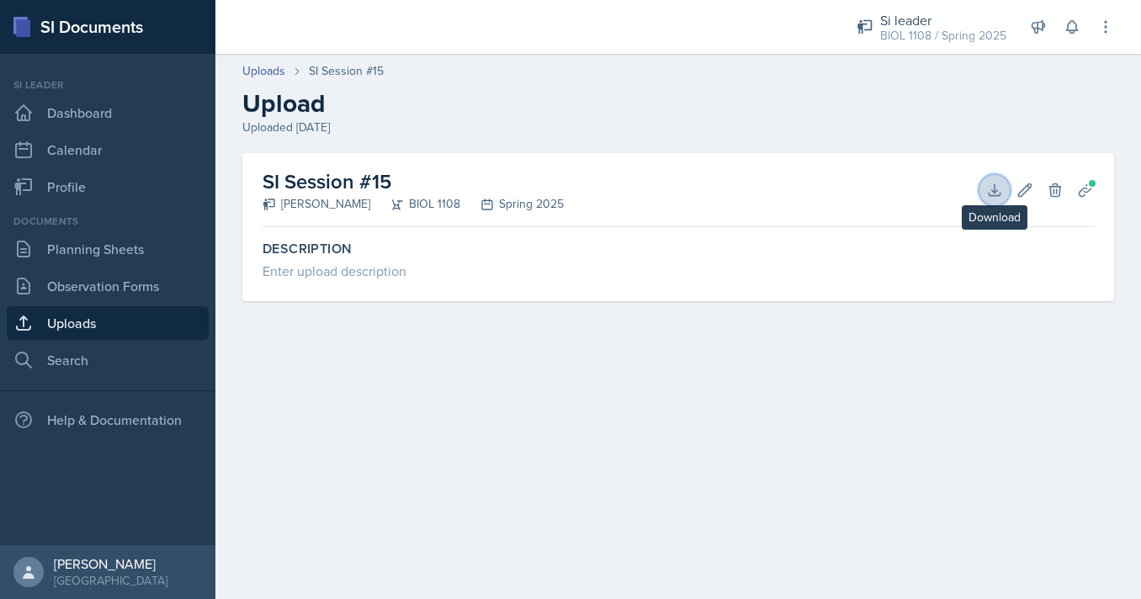
click at [999, 193] on icon at bounding box center [994, 190] width 17 height 17
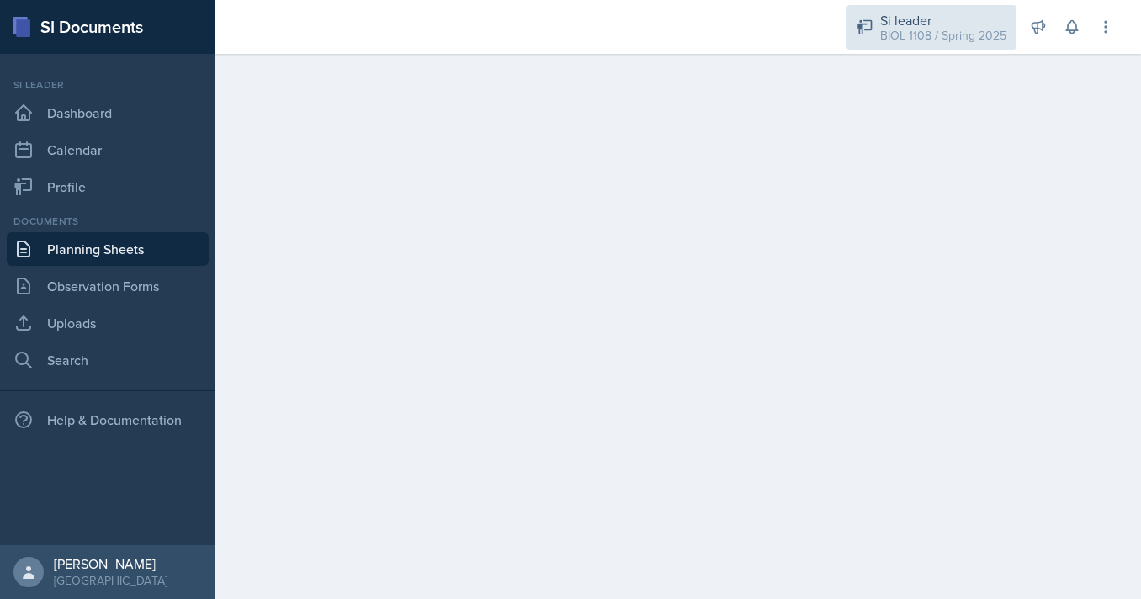
click at [917, 20] on div "Si leader" at bounding box center [943, 20] width 126 height 20
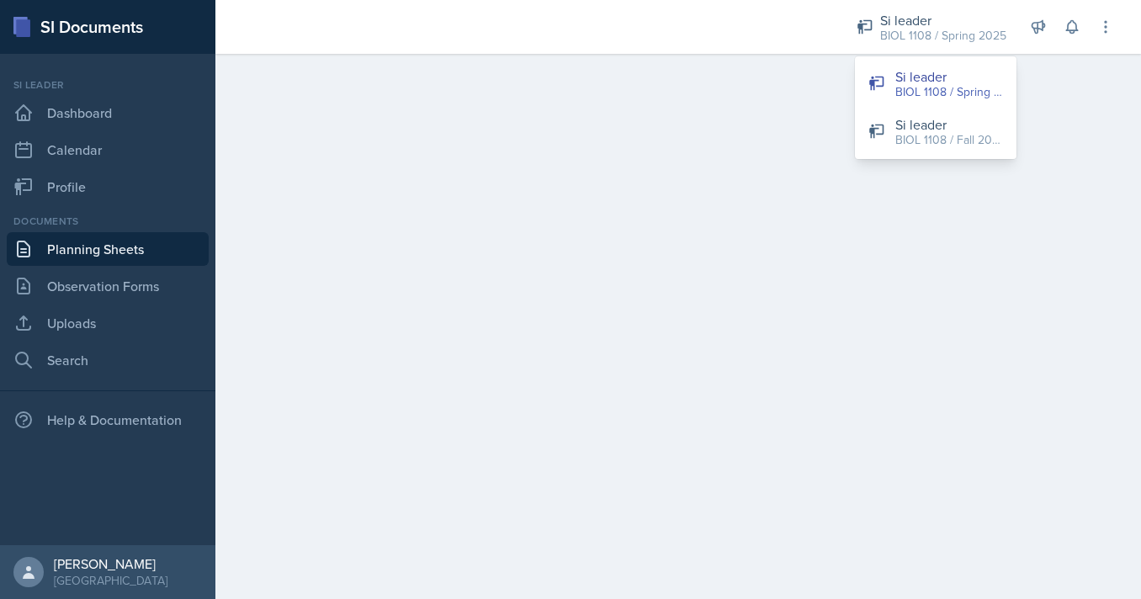
click at [694, 34] on div at bounding box center [521, 27] width 584 height 54
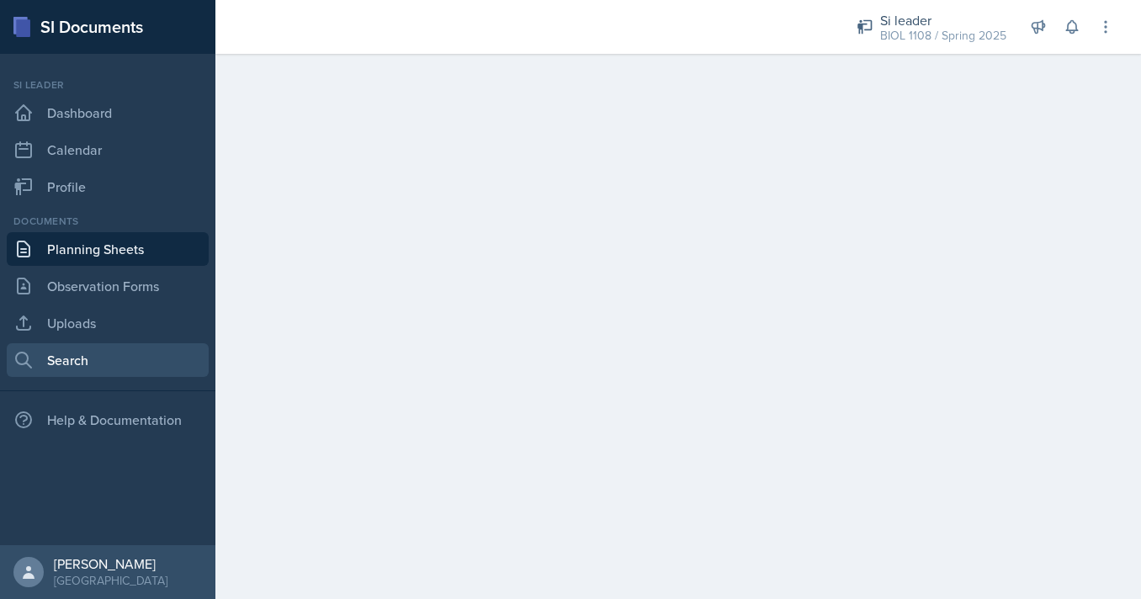
click at [90, 359] on link "Search" at bounding box center [108, 360] width 202 height 34
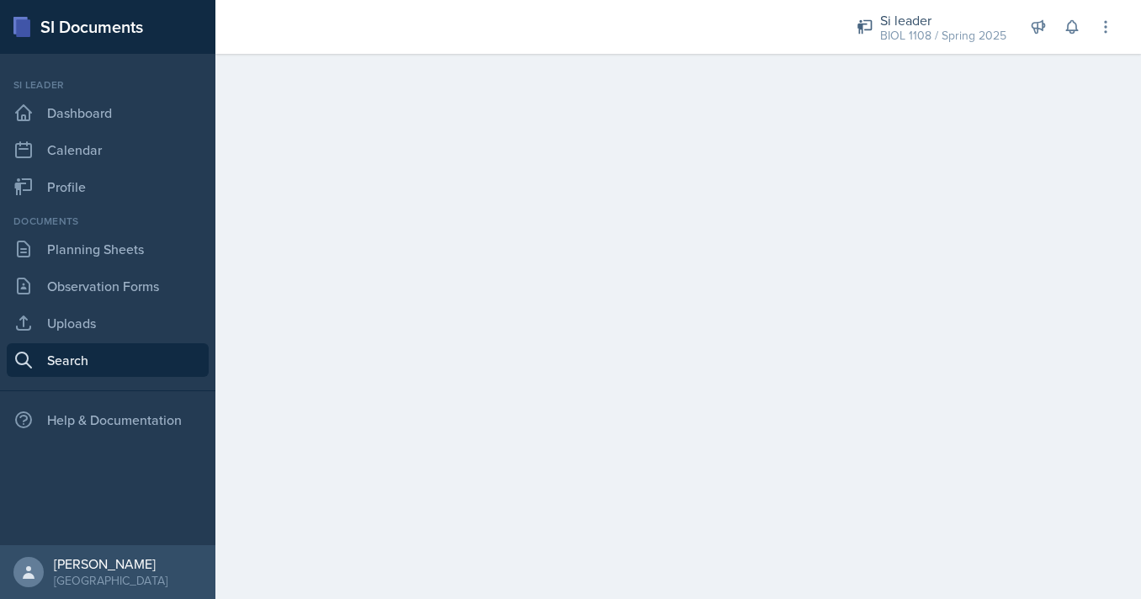
select select "all"
select select "1"
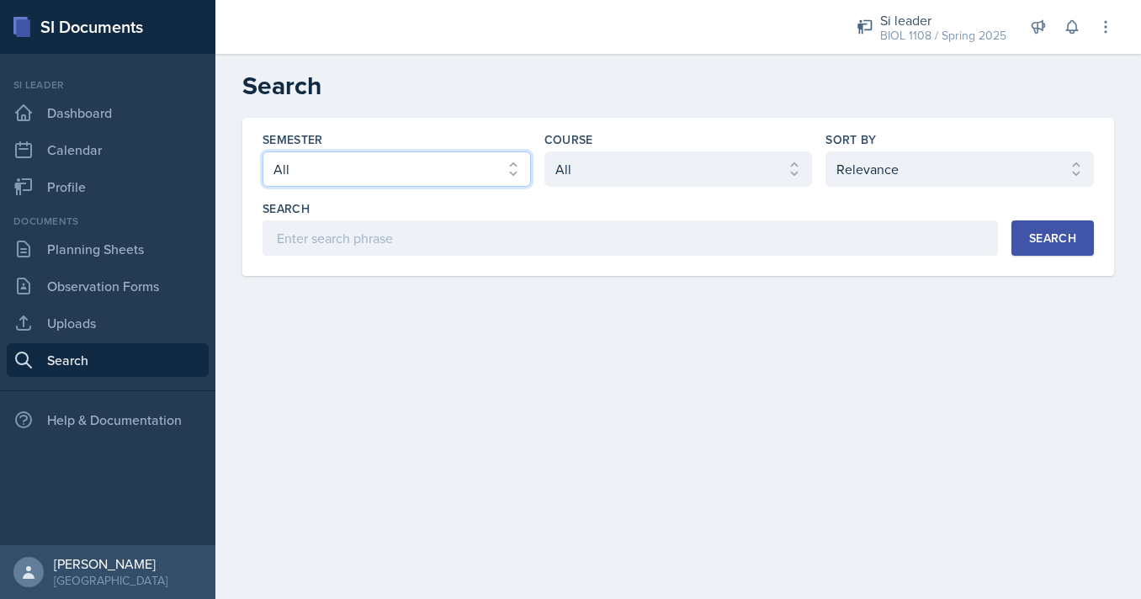
select select "e2039551-f485-4c1b-a525-5b9893bb04c4"
click option "Spring 2025" at bounding box center [0, 0] width 0 height 0
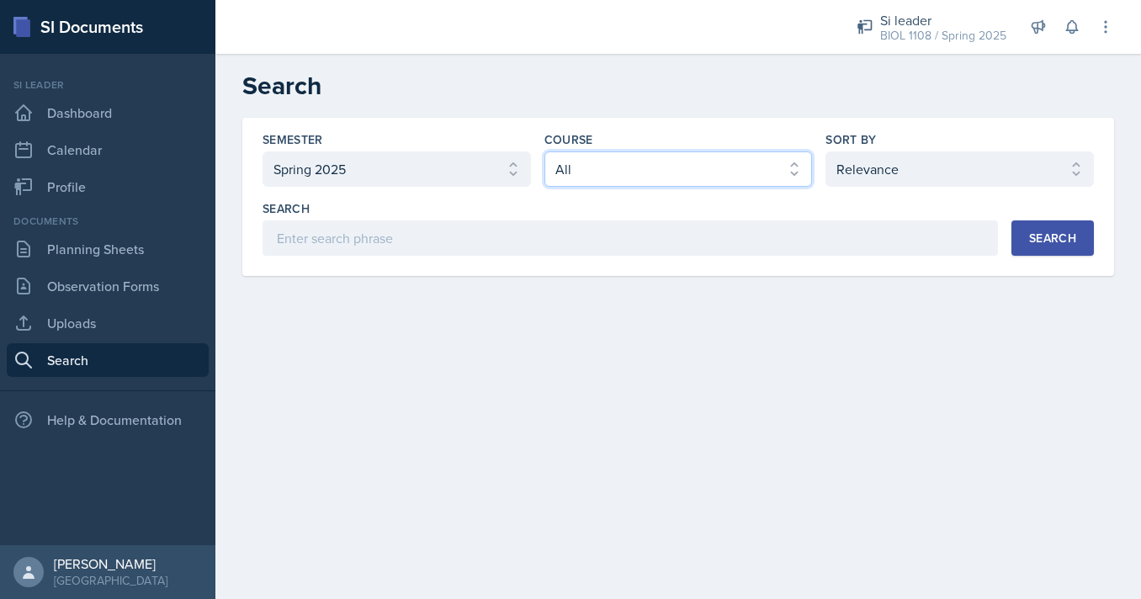
click at [545, 151] on select "Select course All ACCT 2101 ACCT 2102 ACCT 4050 ANTH 1102 ANTH 3301 ARCH 1000 A…" at bounding box center [679, 168] width 268 height 35
select select "5fcd17bf-4c83-4ef3-b338-22f7dd783e60"
click option "BIOL 1108" at bounding box center [0, 0] width 0 height 0
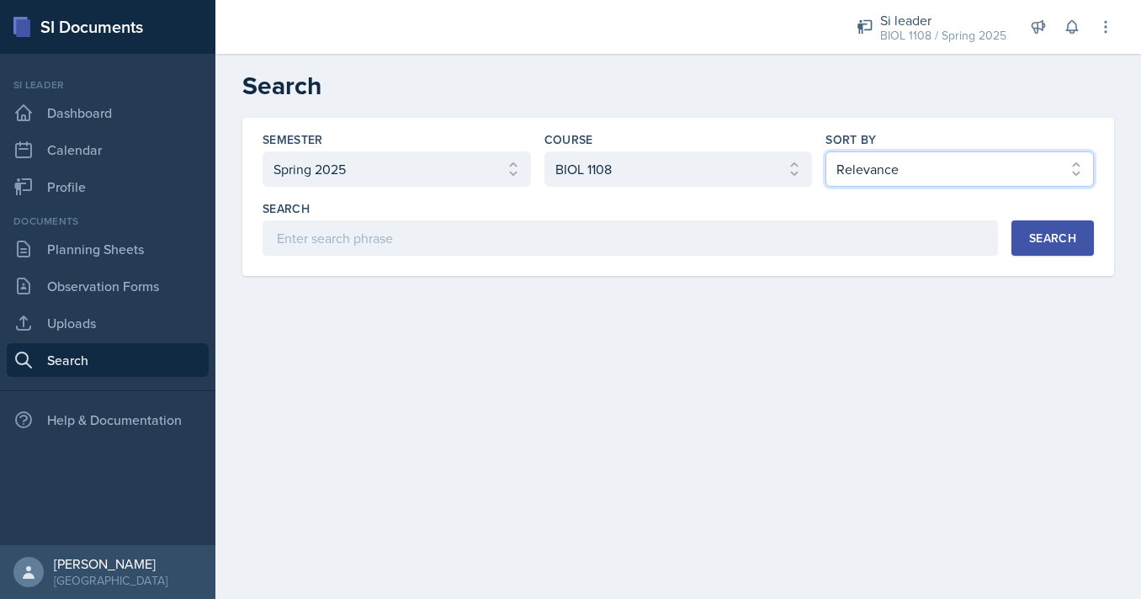
select select "3"
click option "Document Date (Desc)" at bounding box center [0, 0] width 0 height 0
click at [1058, 238] on div "Search" at bounding box center [1052, 237] width 47 height 13
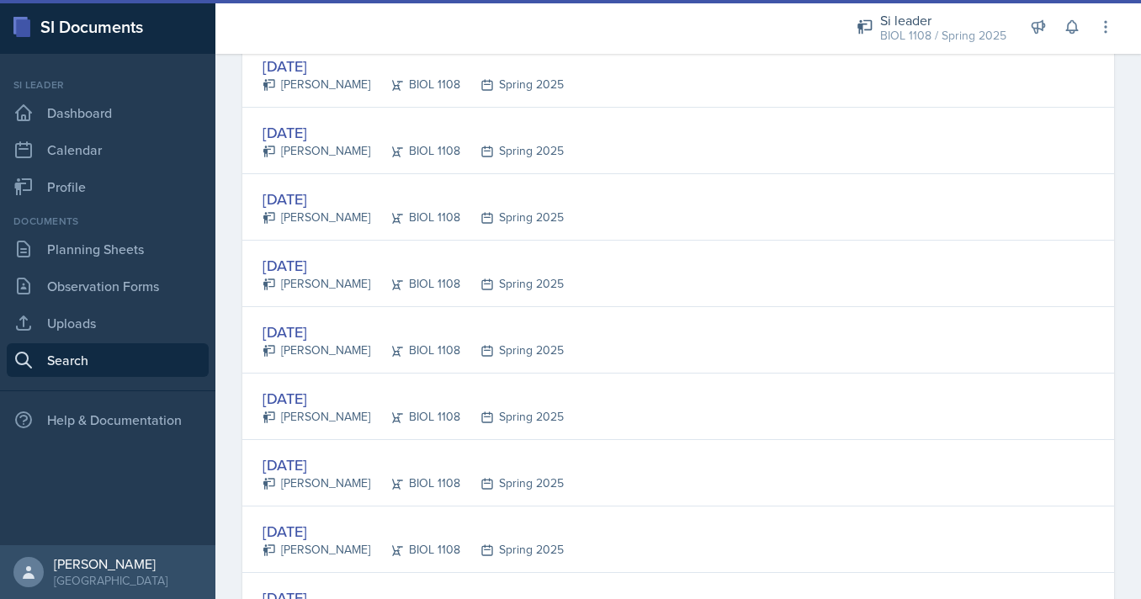
scroll to position [641, 0]
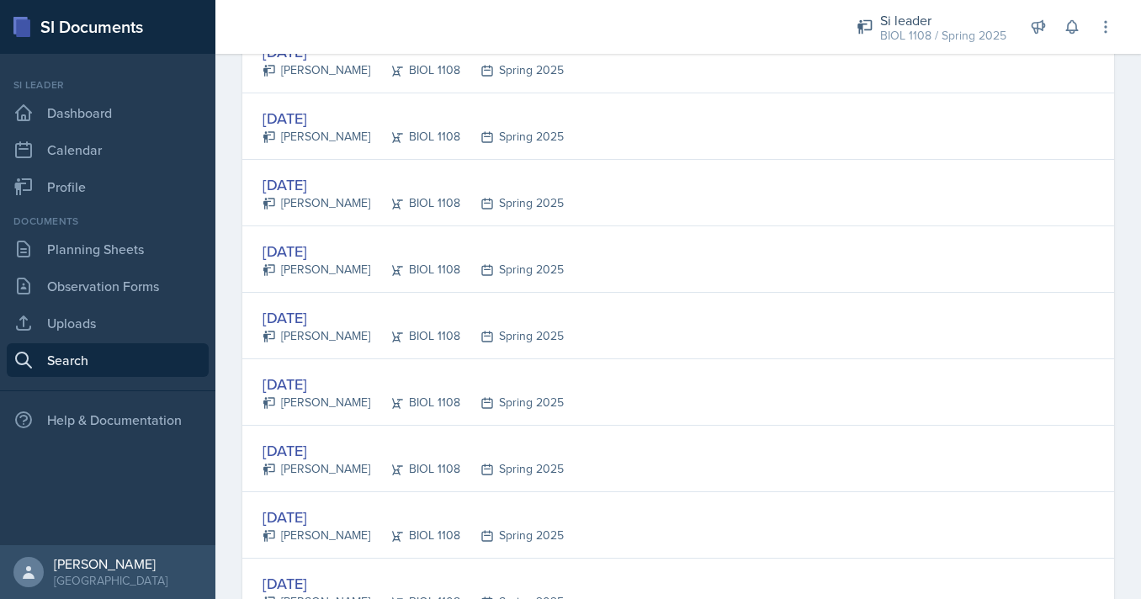
click at [540, 254] on div "[DATE] [PERSON_NAME] BIOL 1108 Spring 2025" at bounding box center [678, 259] width 872 height 66
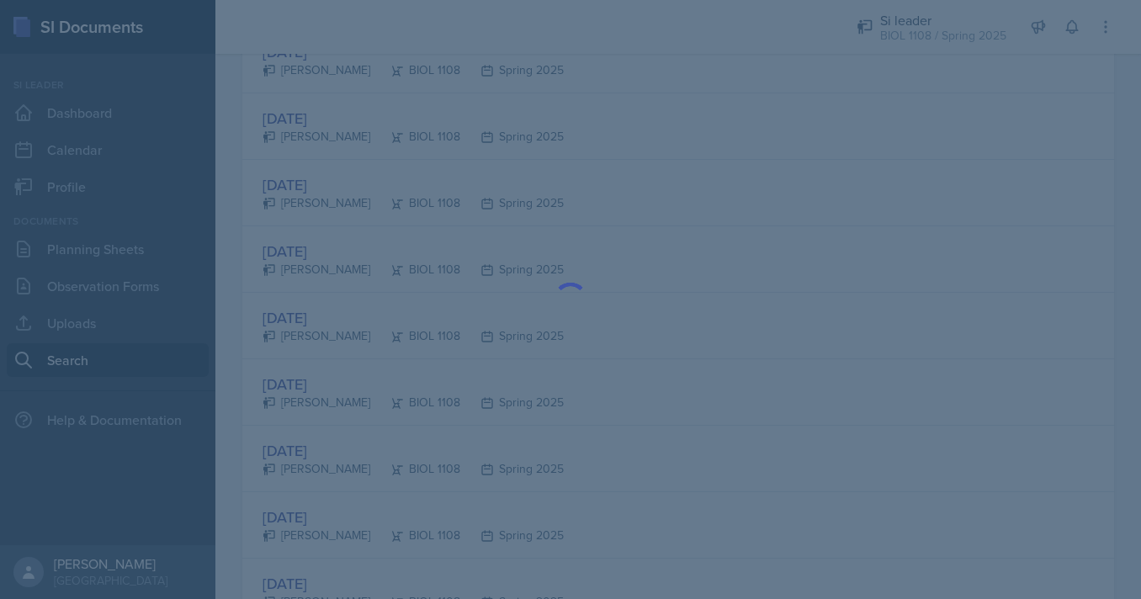
click at [236, 231] on div at bounding box center [570, 299] width 1141 height 599
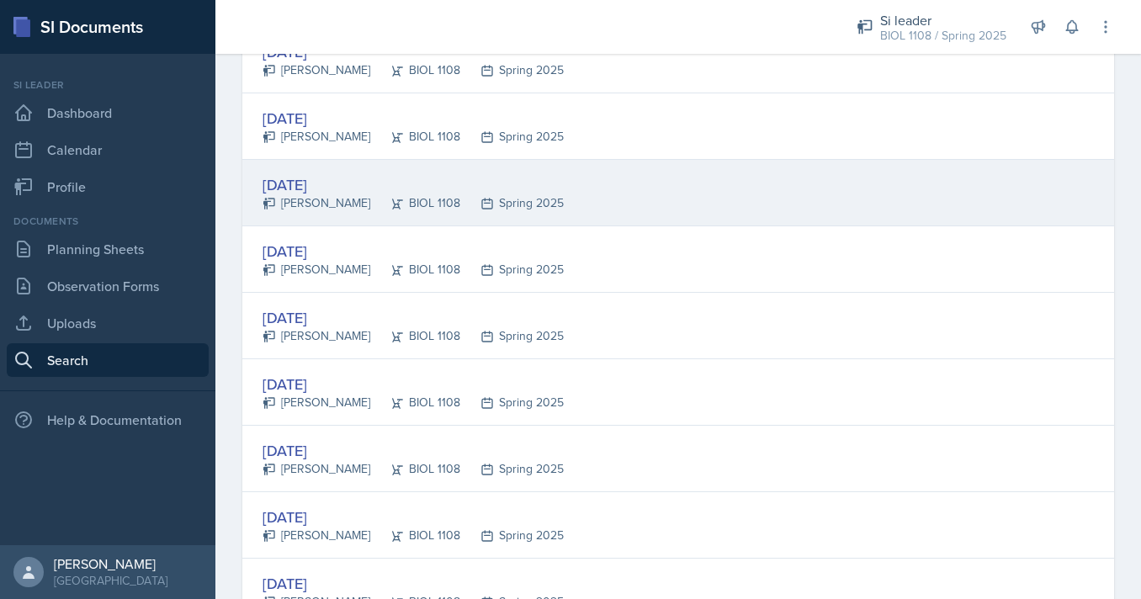
click at [315, 196] on div "[PERSON_NAME]" at bounding box center [317, 203] width 108 height 18
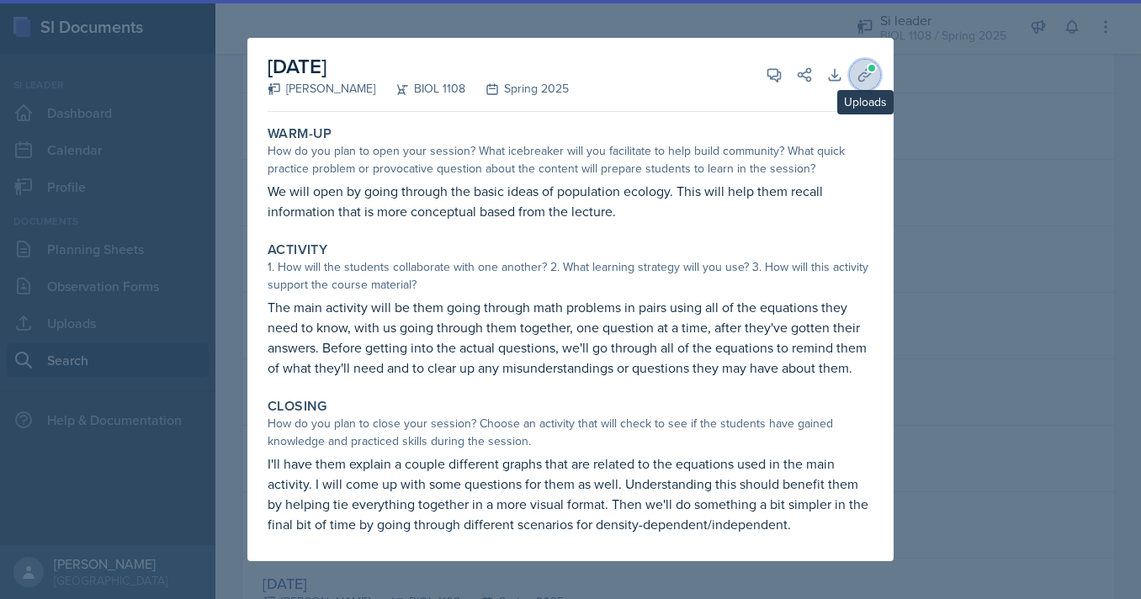
click at [865, 70] on icon at bounding box center [865, 74] width 17 height 17
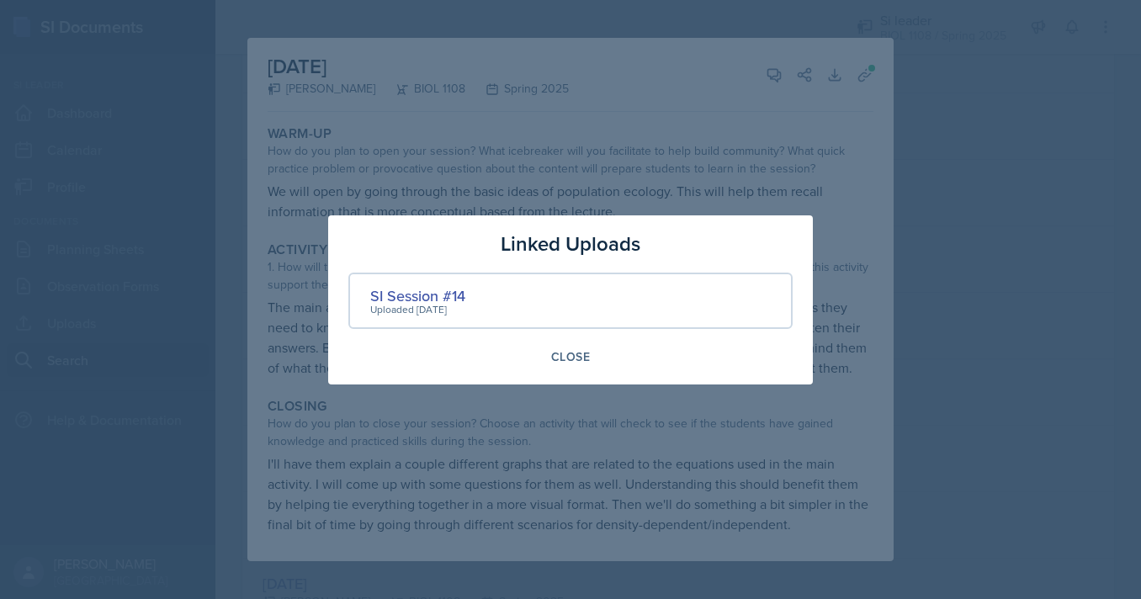
click at [837, 159] on div at bounding box center [570, 299] width 1141 height 599
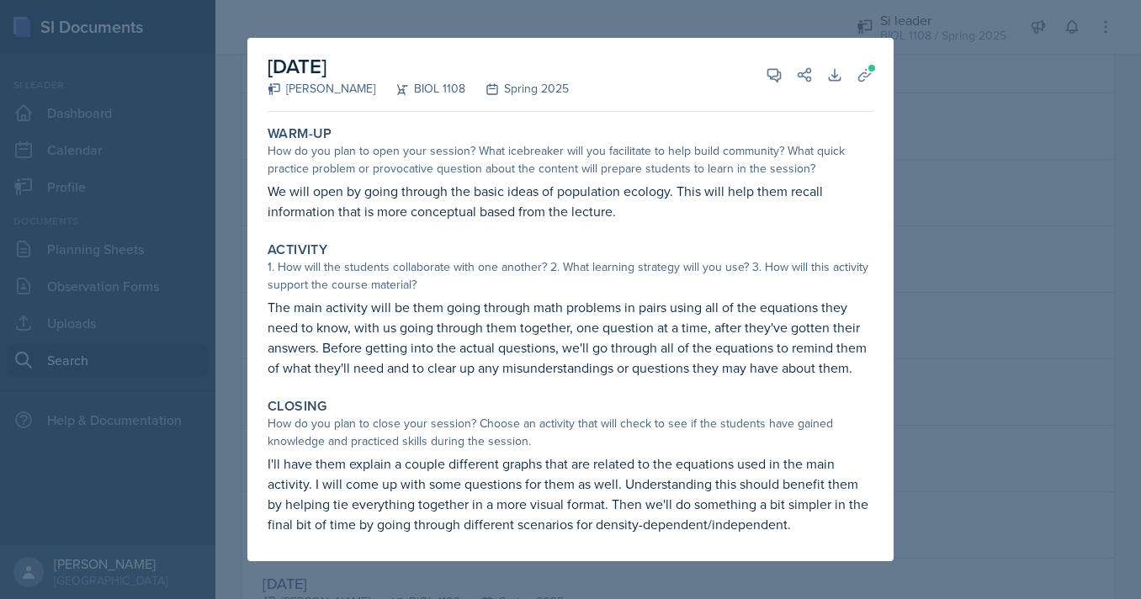
click at [401, 201] on p "We will open by going through the basic ideas of population ecology. This will …" at bounding box center [571, 201] width 606 height 40
click at [401, 199] on p "We will open by going through the basic ideas of population ecology. This will …" at bounding box center [571, 201] width 606 height 40
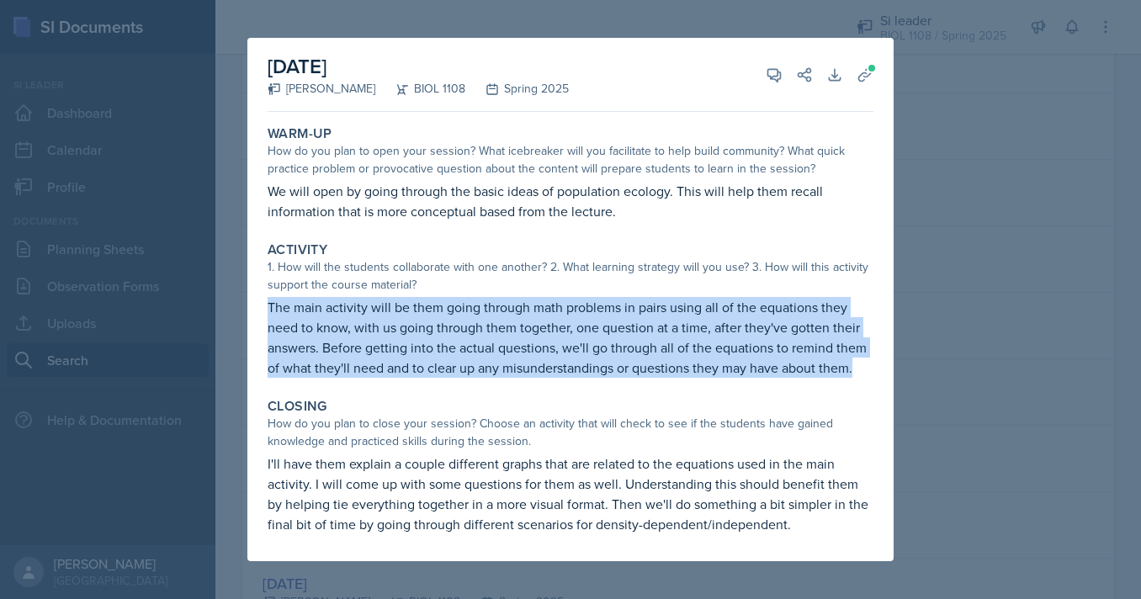
drag, startPoint x: 270, startPoint y: 307, endPoint x: 828, endPoint y: 381, distance: 562.9
click at [828, 381] on div "Activity 1. How will the students collaborate with one another? 2. What learnin…" at bounding box center [570, 310] width 619 height 150
copy p "The main activity will be them going through math problems in pairs using all o…"
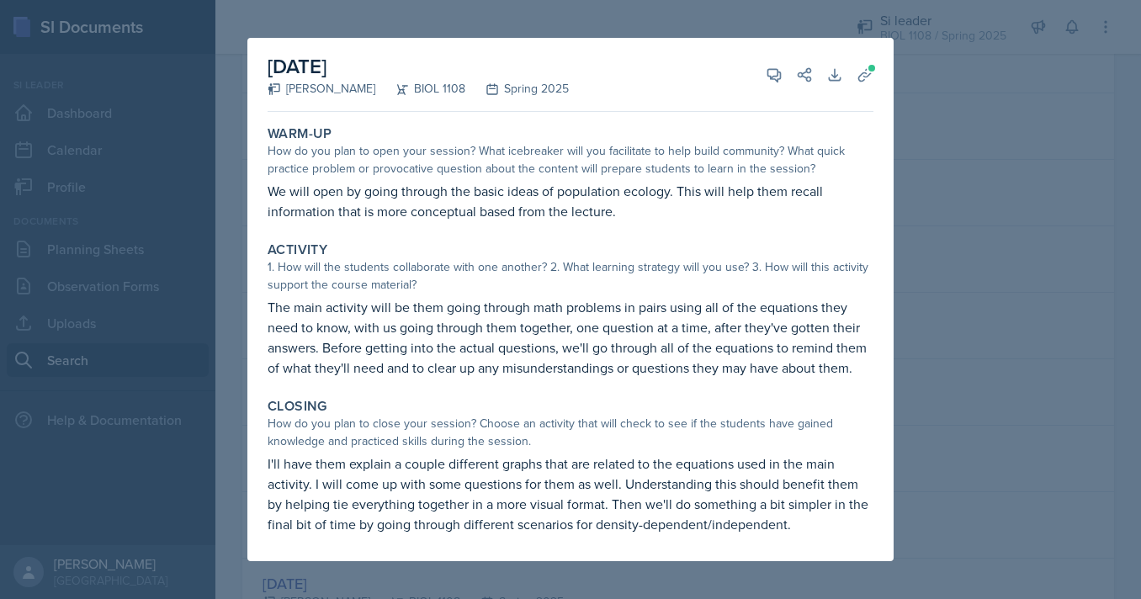
click at [828, 381] on div "Activity 1. How will the students collaborate with one another? 2. What learnin…" at bounding box center [570, 310] width 619 height 150
click at [447, 468] on p "I'll have them explain a couple different graphs that are related to the equati…" at bounding box center [571, 494] width 606 height 81
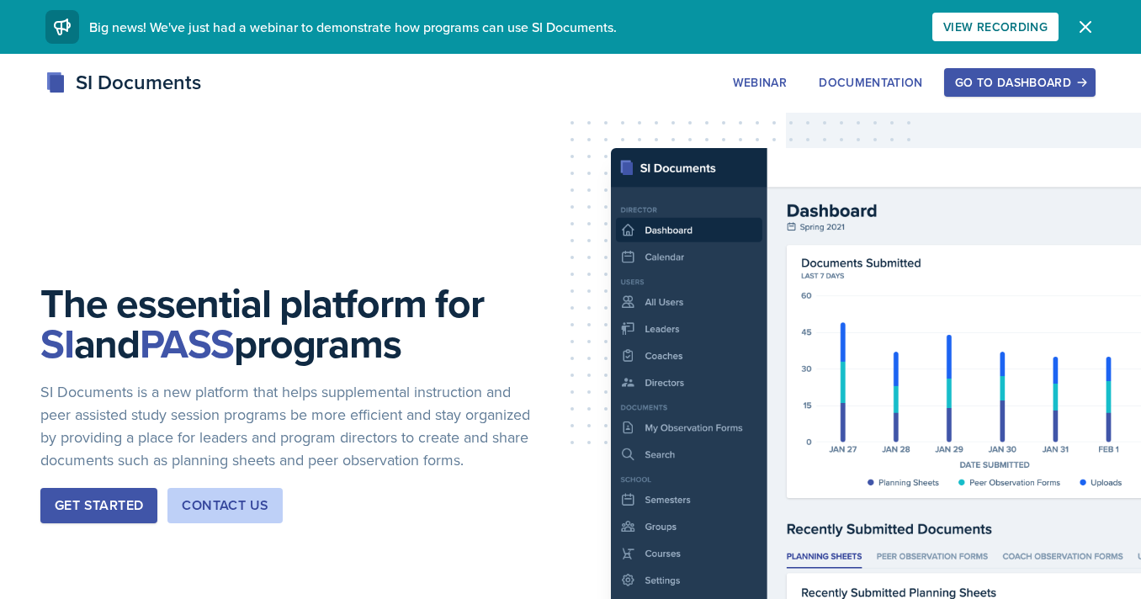
click at [1001, 77] on div "Go to Dashboard" at bounding box center [1020, 82] width 130 height 13
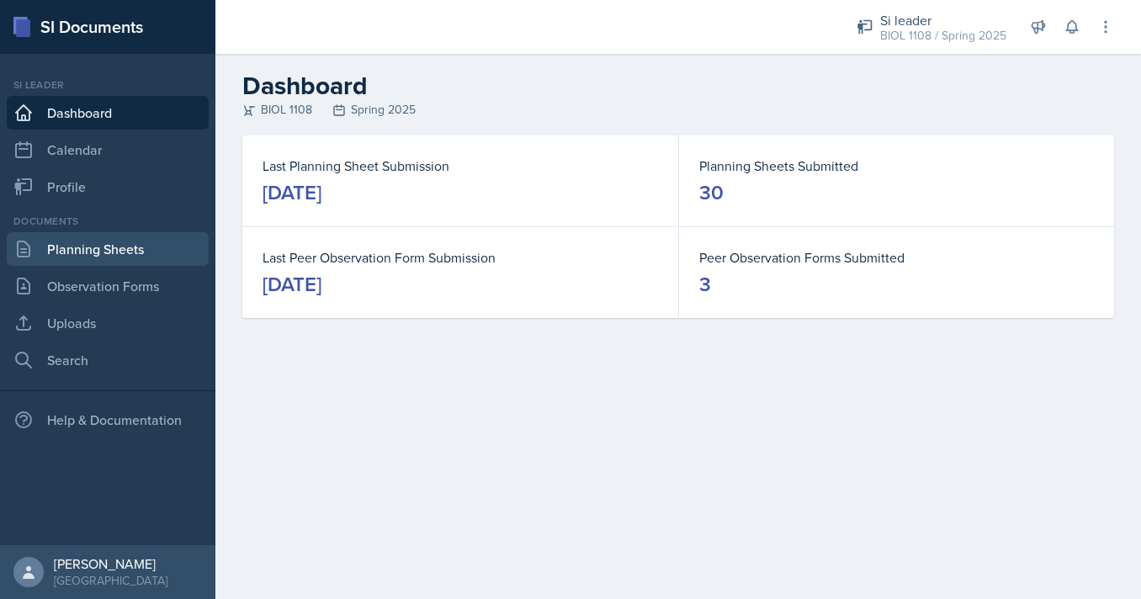
click at [93, 252] on link "Planning Sheets" at bounding box center [108, 249] width 202 height 34
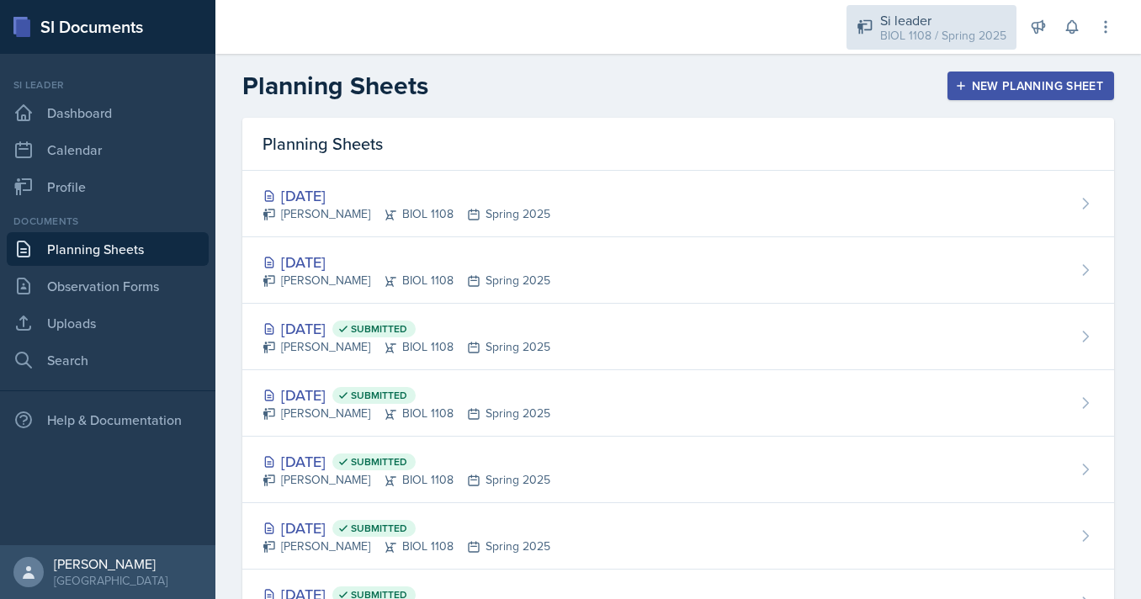
click at [906, 35] on div "BIOL 1108 / Spring 2025" at bounding box center [943, 36] width 126 height 18
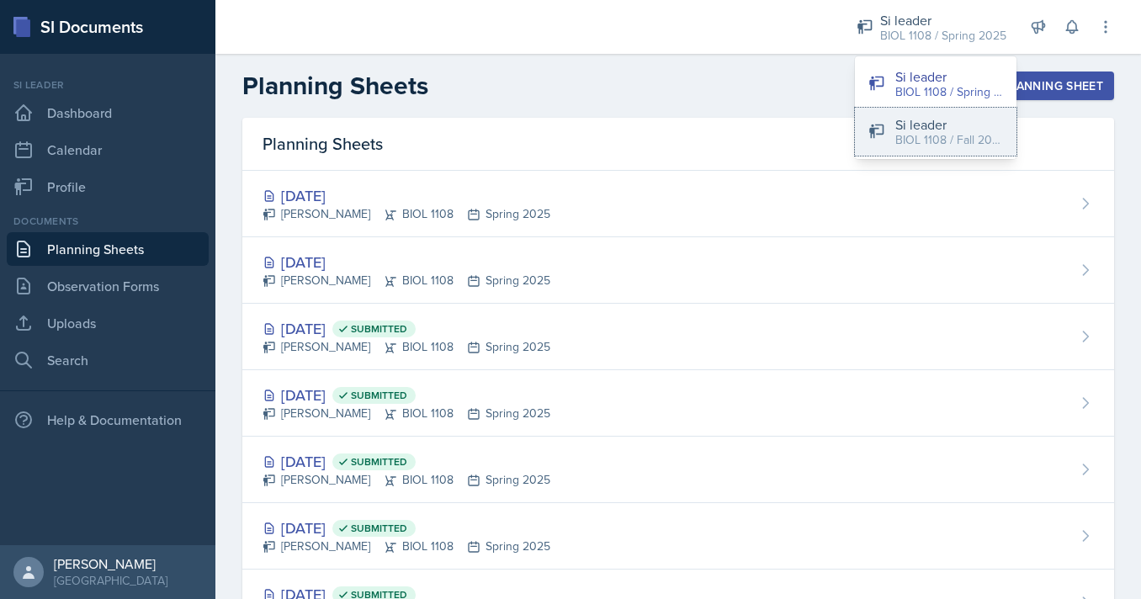
click at [911, 138] on div "BIOL 1108 / Fall 2025" at bounding box center [949, 140] width 108 height 18
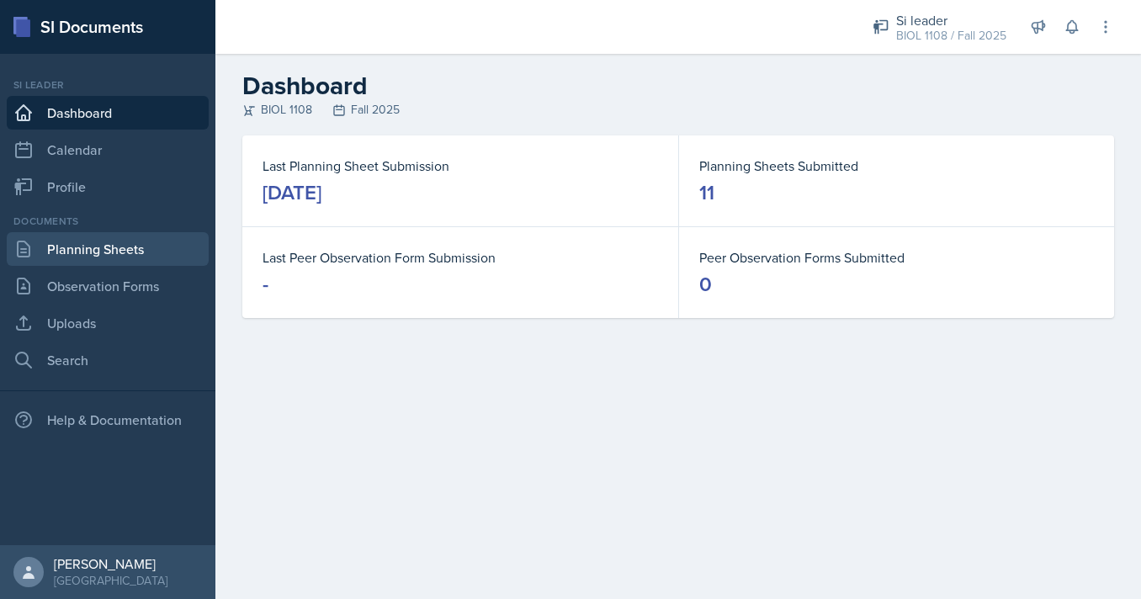
click at [163, 244] on link "Planning Sheets" at bounding box center [108, 249] width 202 height 34
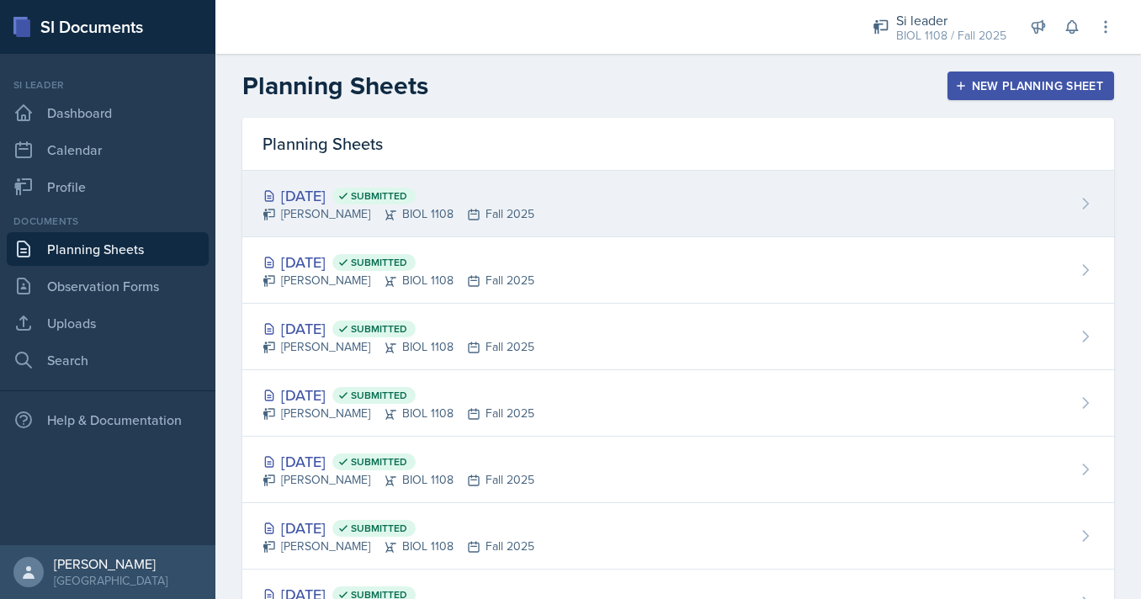
click at [602, 219] on div "Sep 26th, 2025 Submitted Nathan Corrigan BIOL 1108 Fall 2025" at bounding box center [678, 204] width 872 height 66
